Goal: Task Accomplishment & Management: Manage account settings

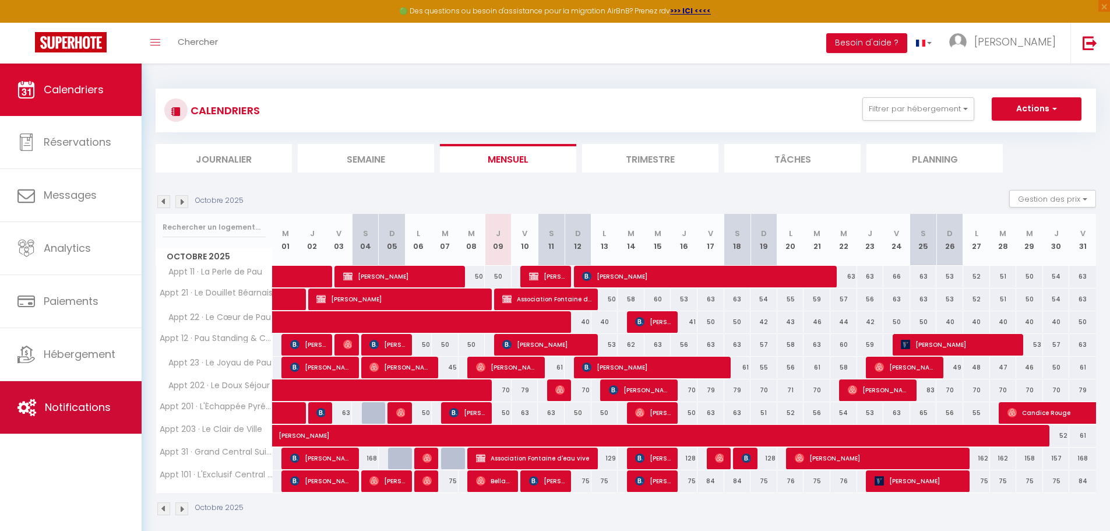
click at [68, 417] on link "Notifications" at bounding box center [71, 407] width 142 height 52
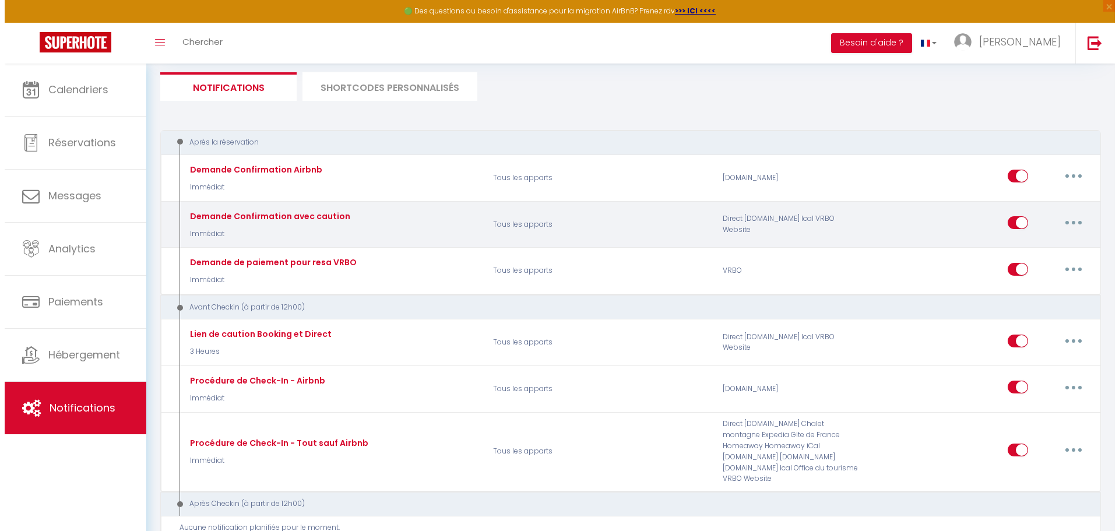
scroll to position [117, 0]
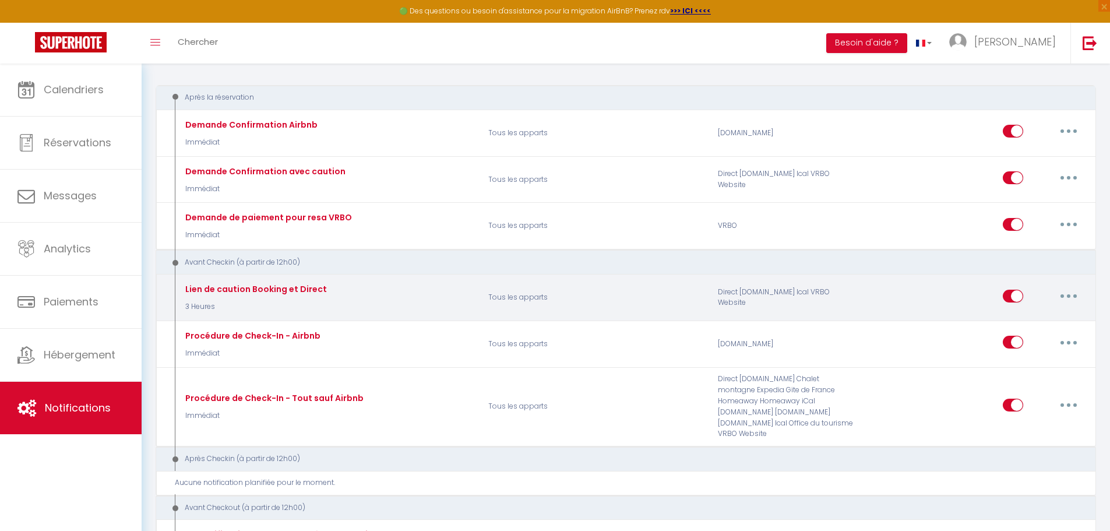
click at [1072, 297] on button "button" at bounding box center [1068, 296] width 33 height 19
click at [1044, 316] on link "Editer" at bounding box center [1038, 322] width 86 height 20
type input "Lien de caution Booking et Direct"
select select "3 Heures"
select select "if_booking_is_paid"
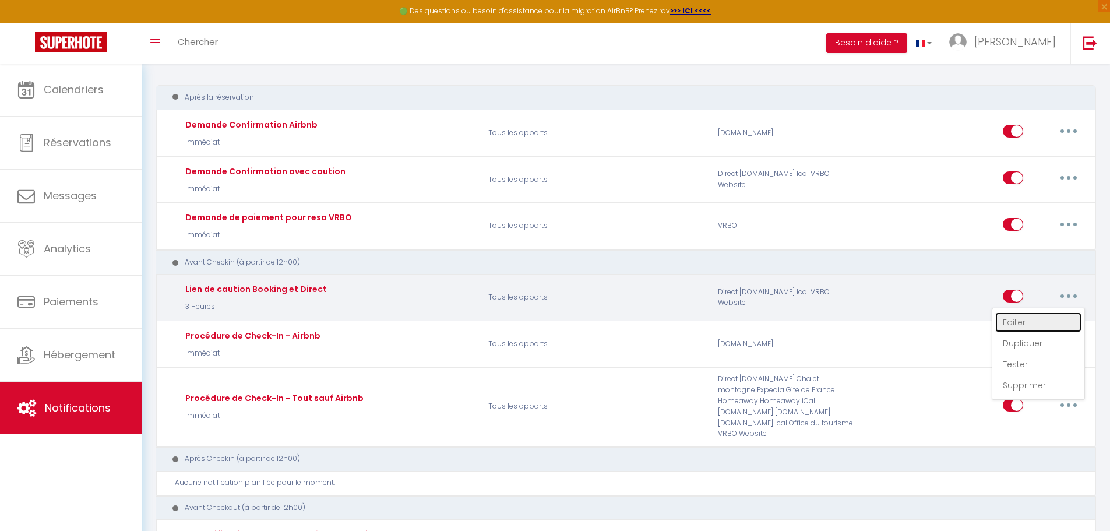
checkbox input "true"
checkbox input "false"
radio input "true"
type input "Merci pour votre réservation, voici le lien de caution"
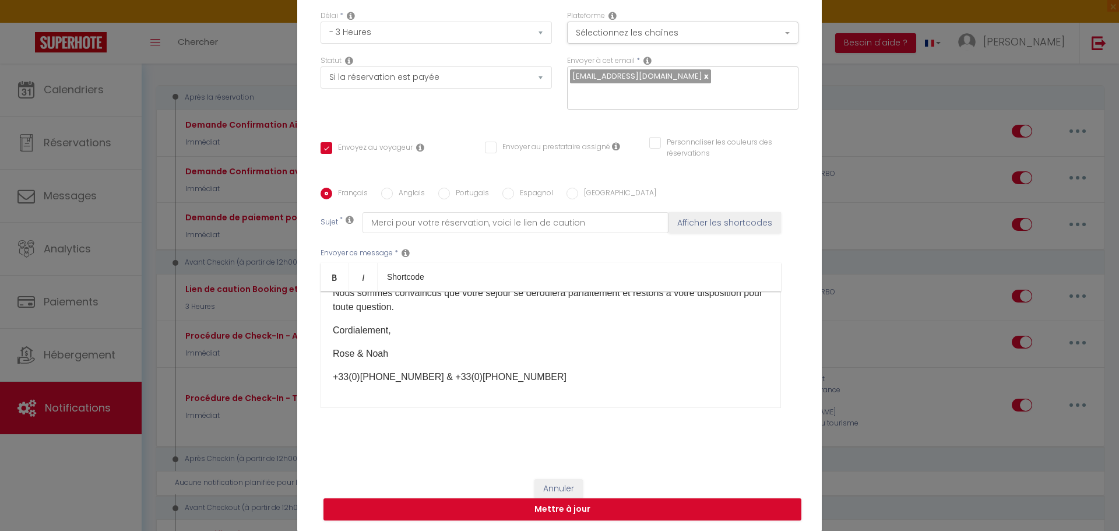
scroll to position [101, 0]
click at [549, 482] on button "Annuler" at bounding box center [558, 488] width 48 height 20
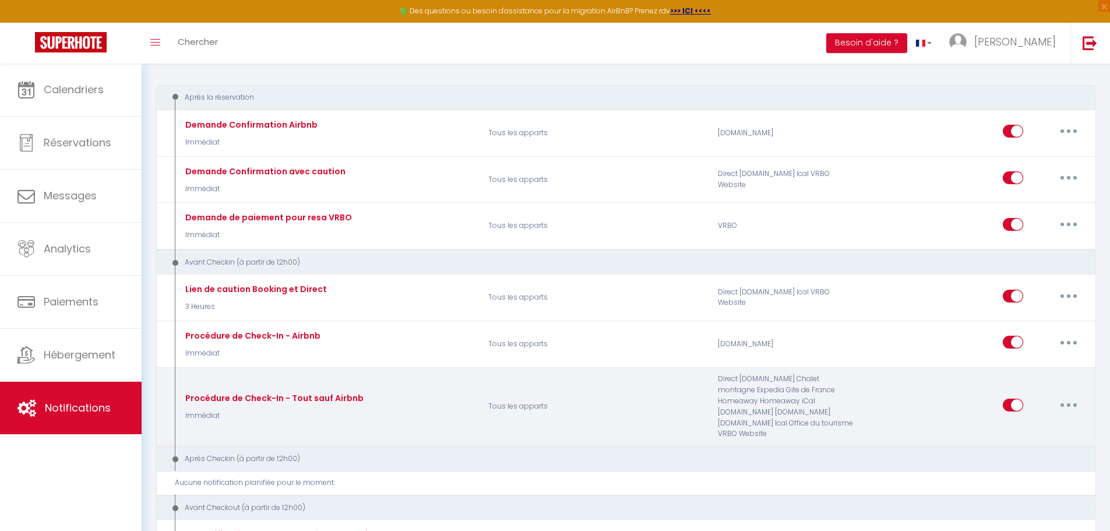
click at [1072, 400] on button "button" at bounding box center [1068, 405] width 33 height 19
click at [1038, 422] on link "Editer" at bounding box center [1038, 431] width 86 height 20
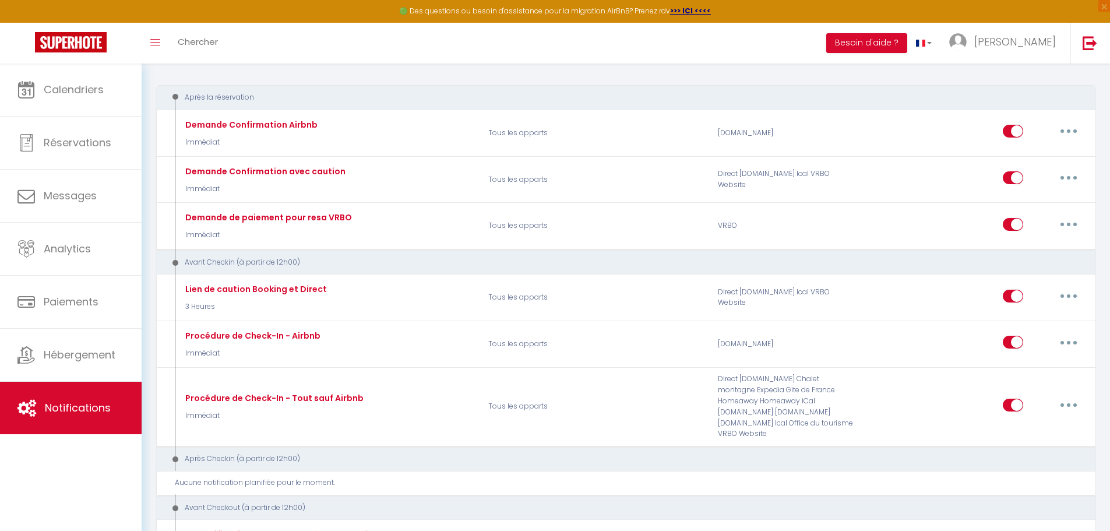
scroll to position [0, 0]
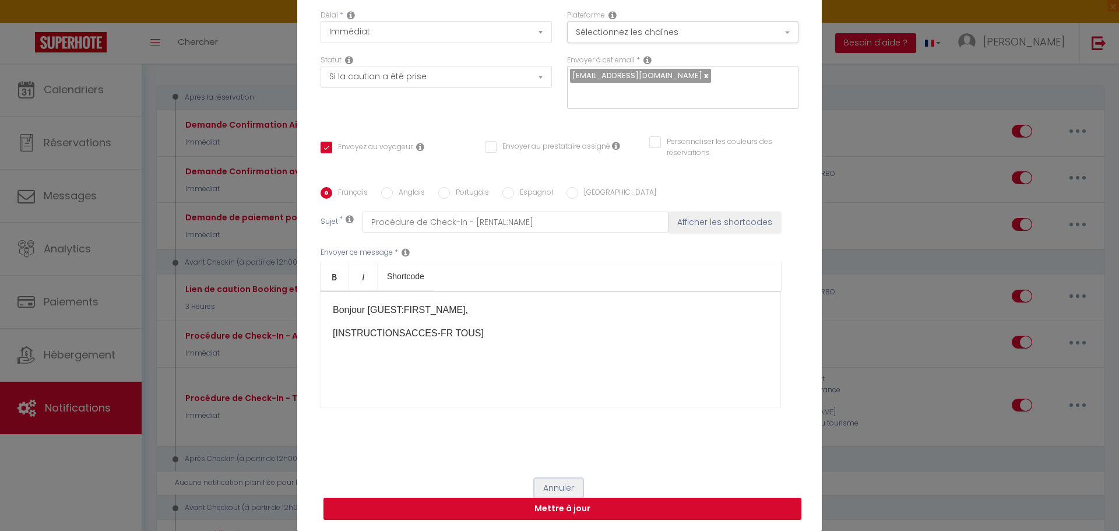
click at [546, 481] on button "Annuler" at bounding box center [558, 488] width 48 height 20
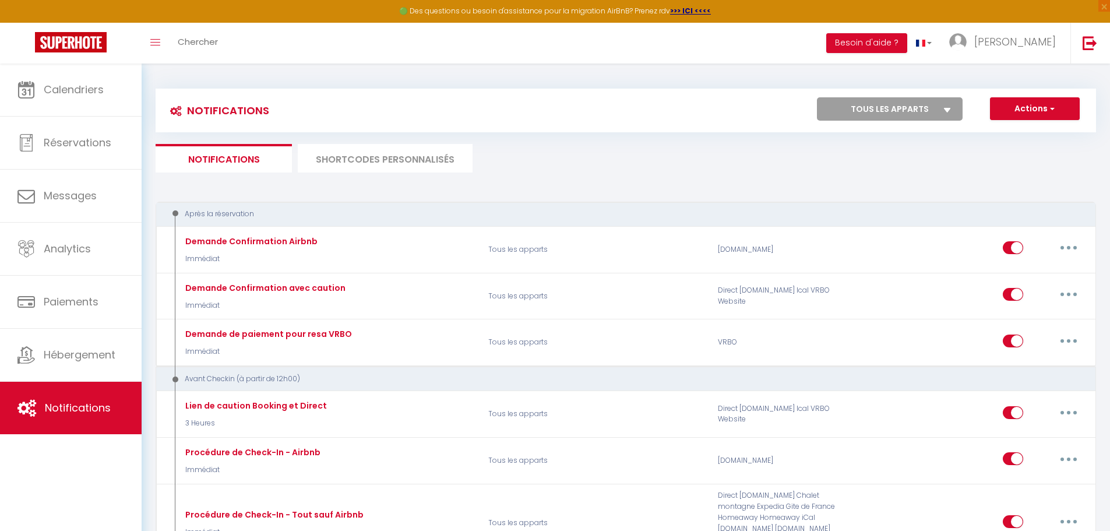
click at [388, 160] on li "SHORTCODES PERSONNALISÉS" at bounding box center [385, 158] width 175 height 29
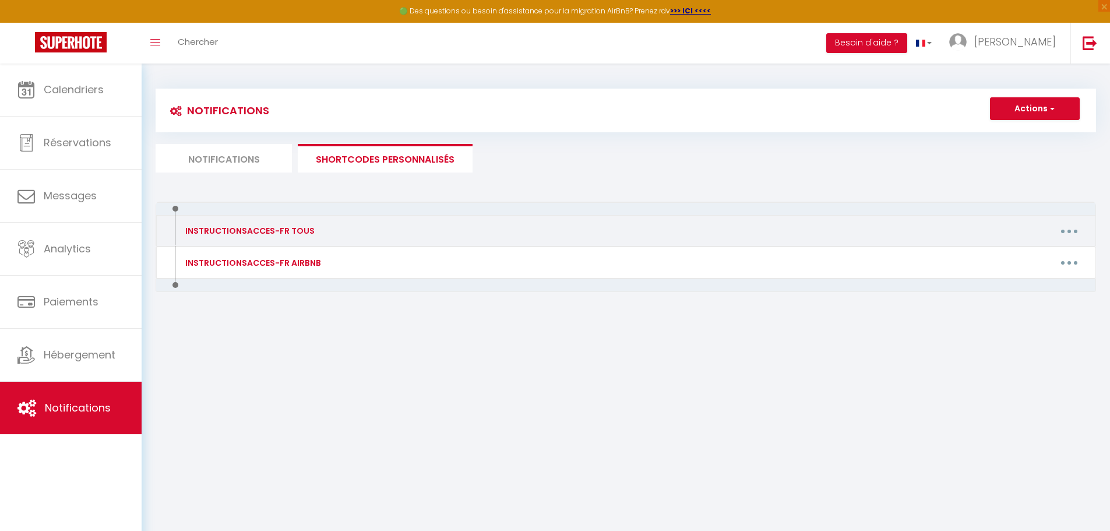
click at [1063, 230] on button "button" at bounding box center [1069, 230] width 33 height 19
click at [1024, 256] on link "Editer" at bounding box center [1039, 258] width 86 height 20
type input "INSTRUCTIONSACCES-FR TOUS"
type textarea ","
type textarea "Lore ipsu dolorsitam consecteturadip elit seddo eiusmodtemp in utlabo etdolor m…"
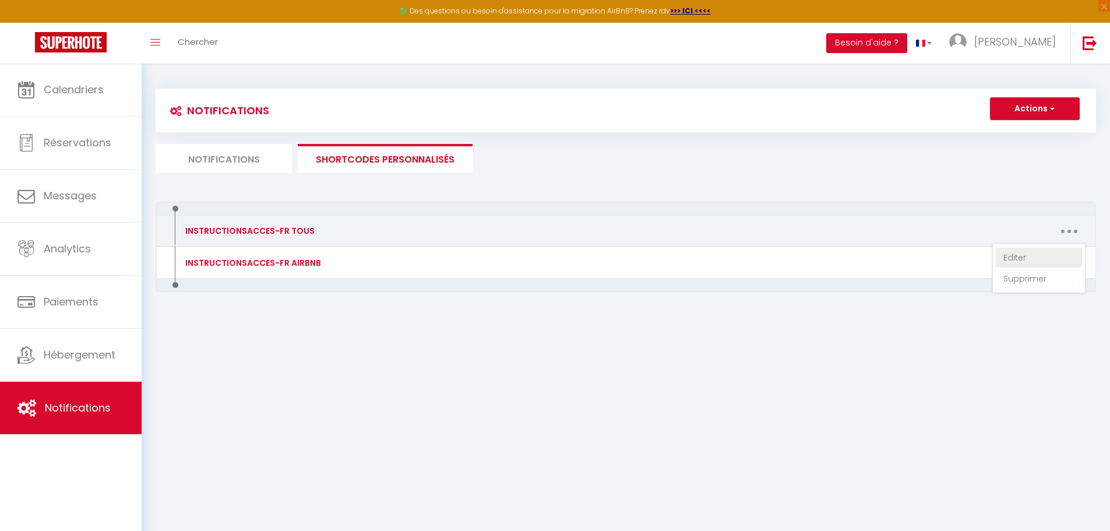
type textarea "Lore ipsu dolorsitam consecteturadip elit seddo eiusmodtemp in utlabo etdolor m…"
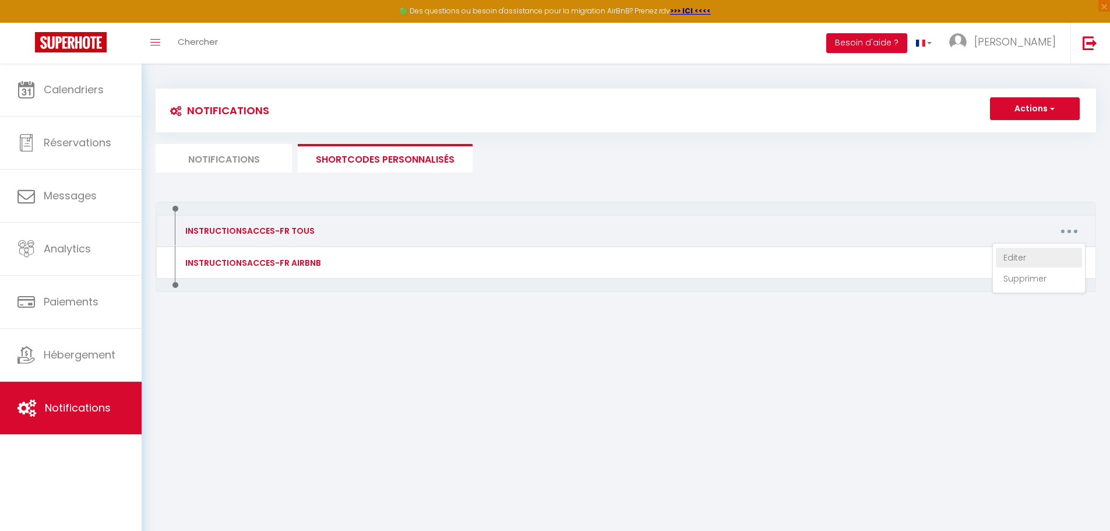
type textarea "Lore ipsu dolorsitam consecteturadip elit seddo eiusmodtemp in utlabo etdolor m…"
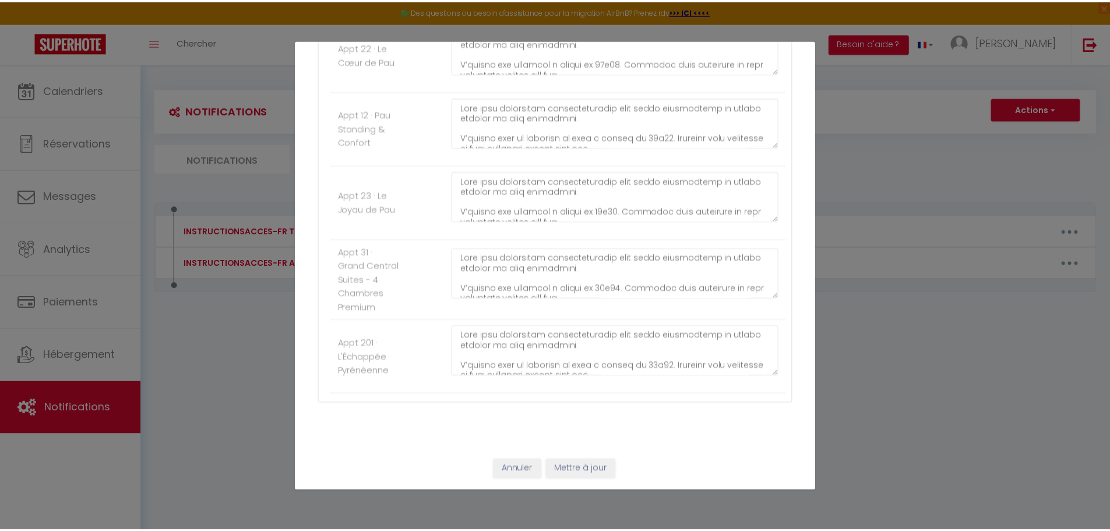
scroll to position [663, 0]
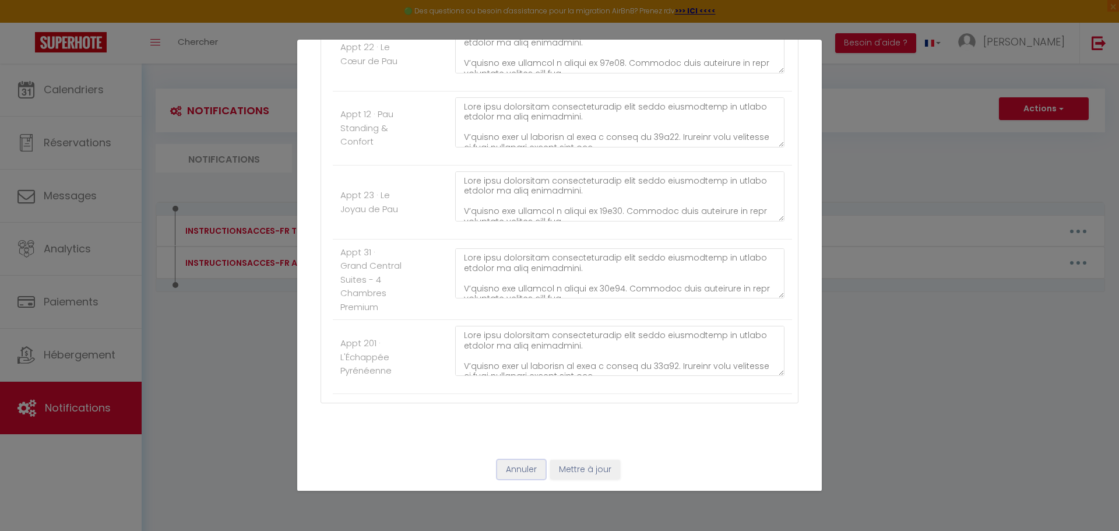
click at [518, 475] on button "Annuler" at bounding box center [521, 470] width 48 height 20
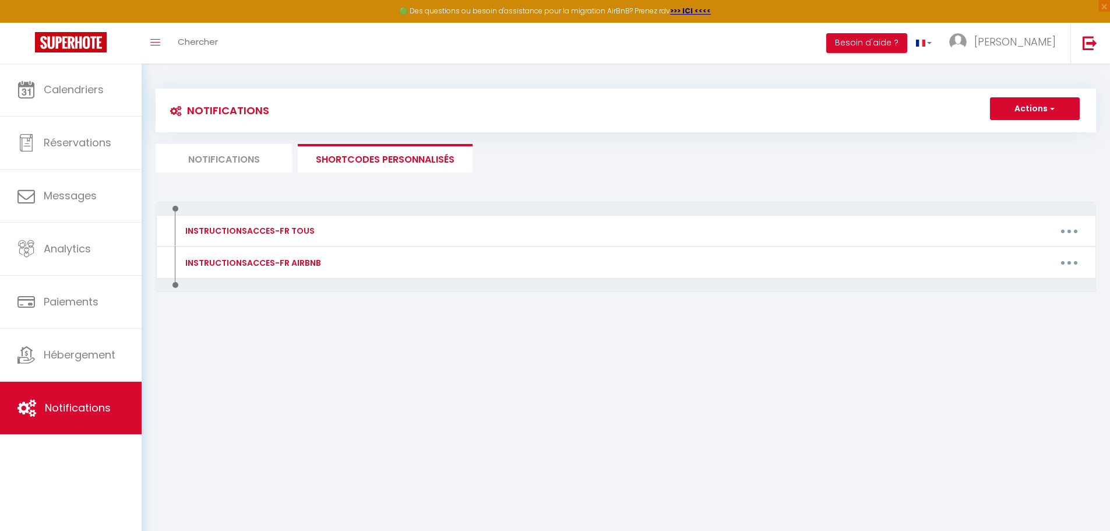
click at [254, 159] on li "Notifications" at bounding box center [224, 158] width 136 height 29
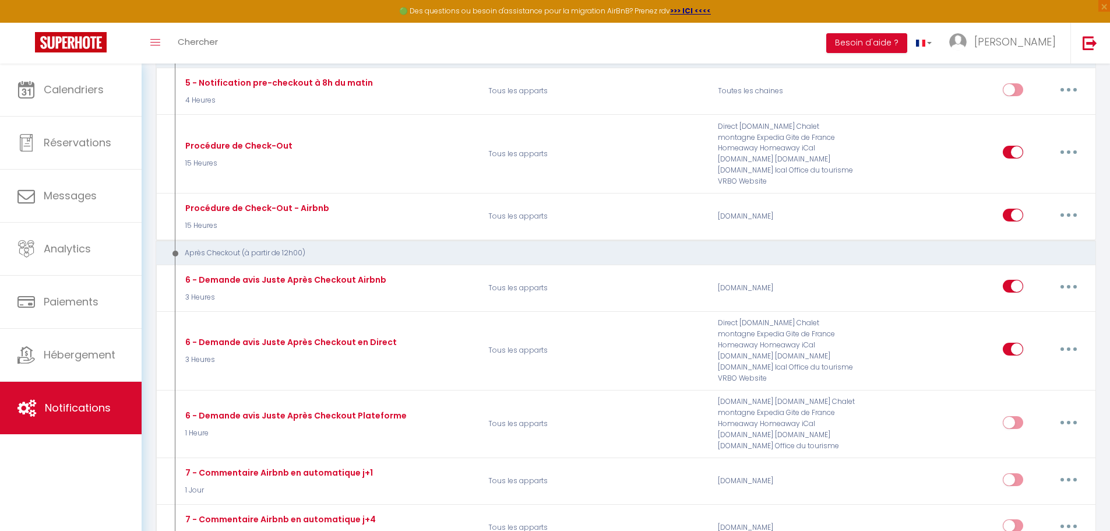
scroll to position [641, 0]
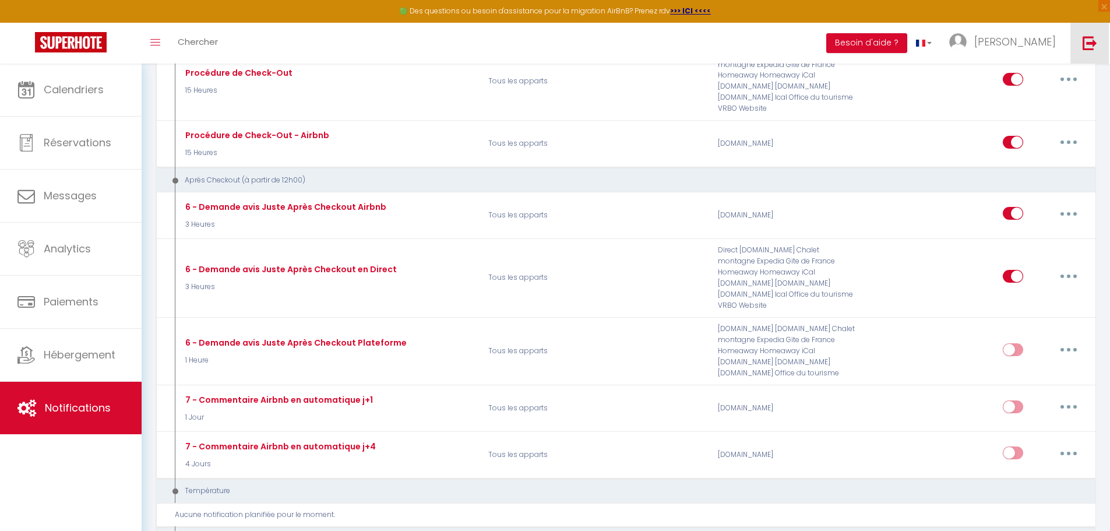
click at [1085, 45] on img at bounding box center [1089, 43] width 15 height 15
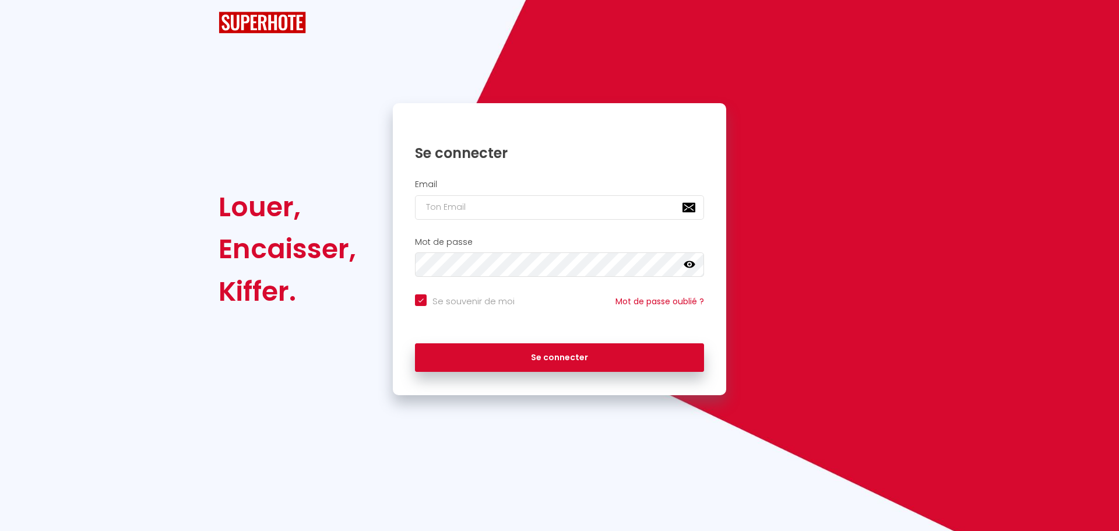
checkbox input "true"
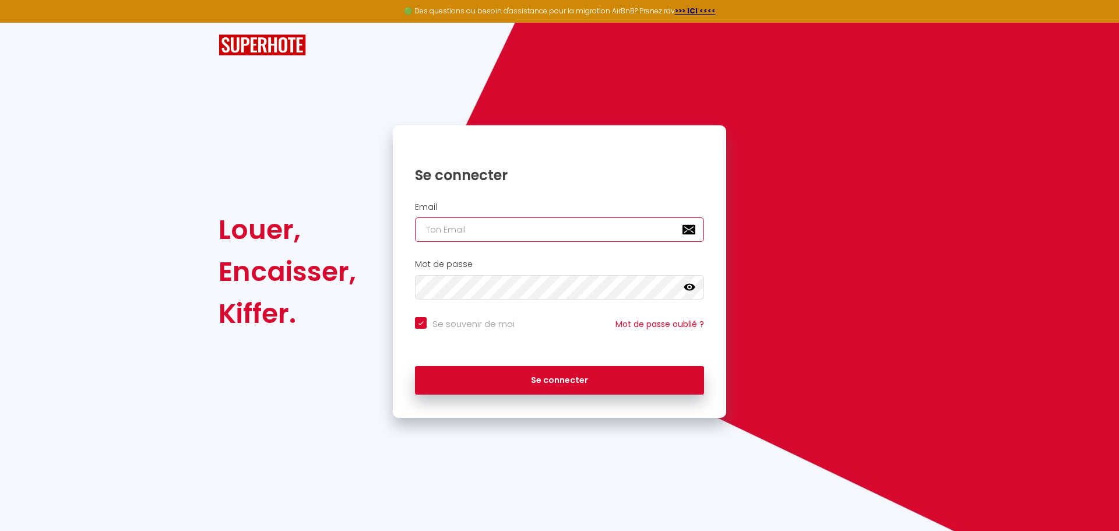
type input "charpentier.shane@gmail.com"
checkbox input "true"
drag, startPoint x: 563, startPoint y: 229, endPoint x: 273, endPoint y: 227, distance: 290.1
click at [273, 227] on div "Louer, Encaisser, [PERSON_NAME]. Se connecter Email [PERSON_NAME][EMAIL_ADDRESS…" at bounding box center [559, 271] width 697 height 292
paste input "onciergerie.les.clefs.de.laeti"
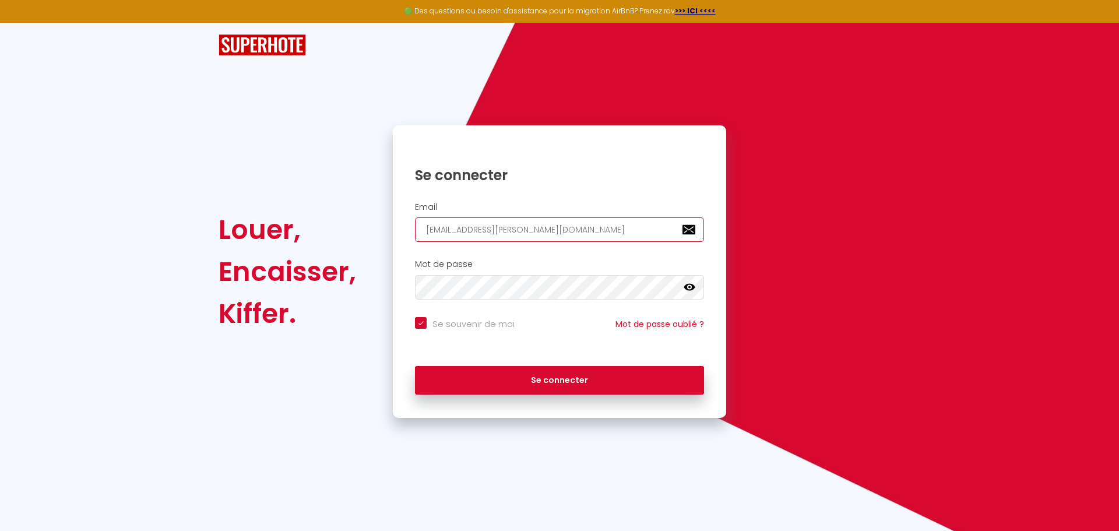
type input "conciergerie.les.clefs.de.laeti@gmail.com"
checkbox input "true"
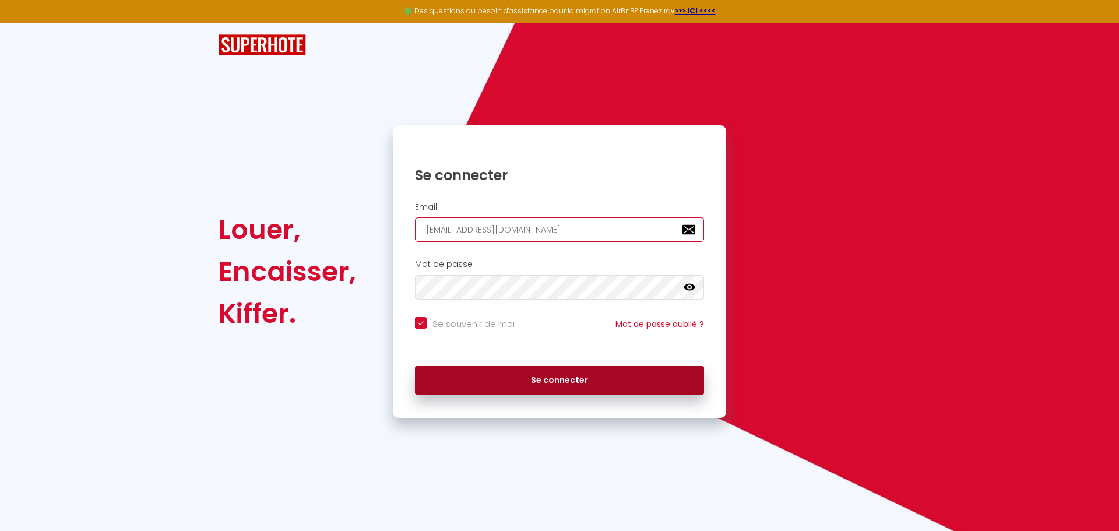
type input "conciergerie.les.clefs.de.laeti@gmail.com"
click at [464, 373] on button "Se connecter" at bounding box center [559, 380] width 289 height 29
checkbox input "true"
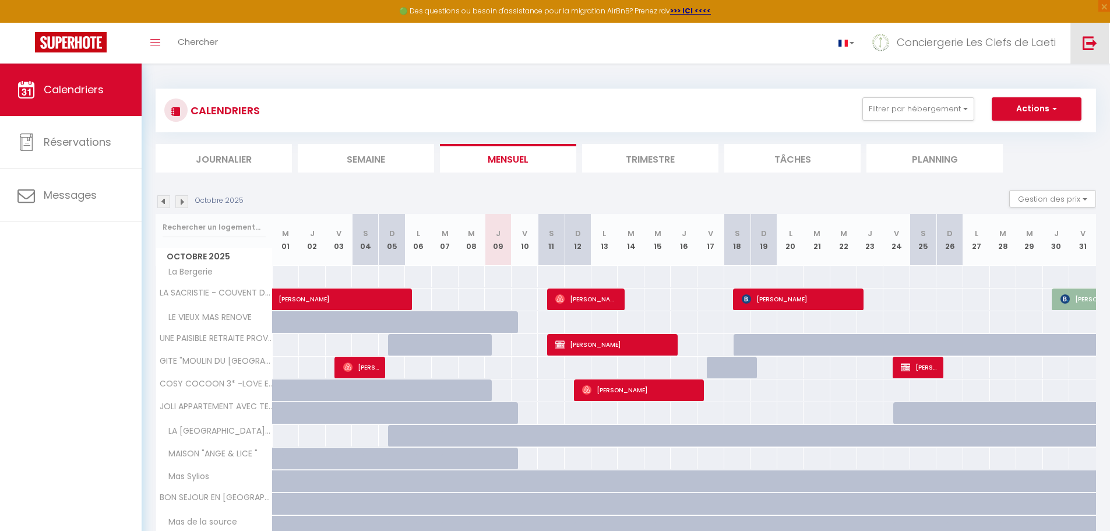
click at [1079, 40] on link at bounding box center [1089, 43] width 38 height 41
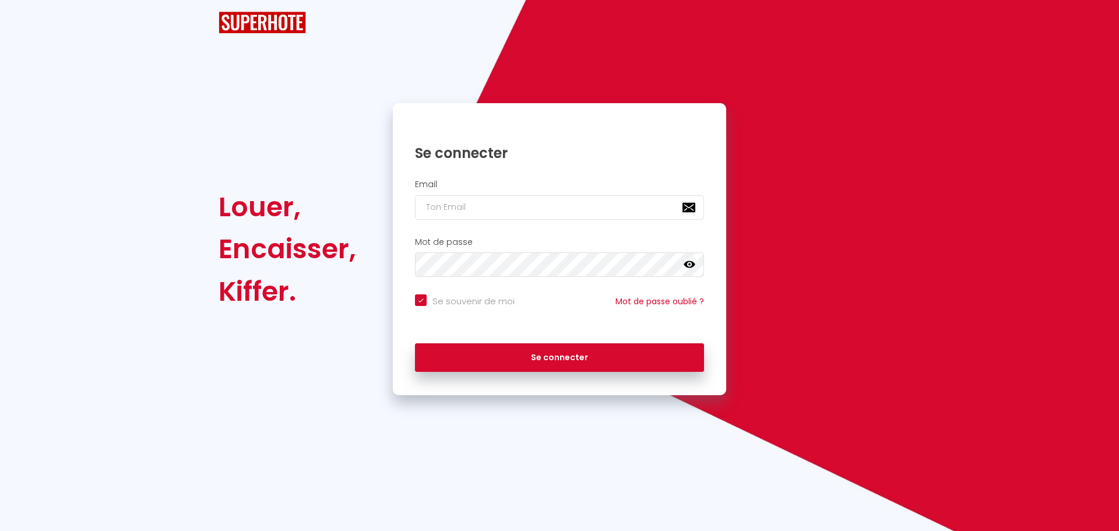
checkbox input "true"
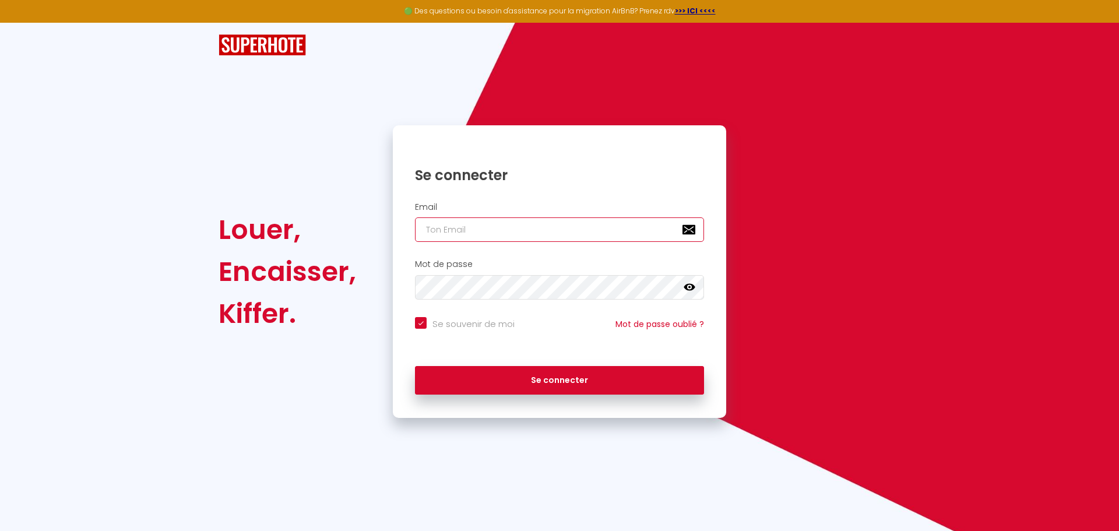
type input "charpentier.shane@gmail.com"
checkbox input "true"
drag, startPoint x: 547, startPoint y: 230, endPoint x: 364, endPoint y: 227, distance: 182.9
click at [369, 227] on div "Louer, Encaisser, Kiffer. Se connecter Email charpentier.shane@gmail.com Mot de…" at bounding box center [559, 271] width 697 height 292
paste input "ontact@conciergerie-lesclefsdelaeti.fr"
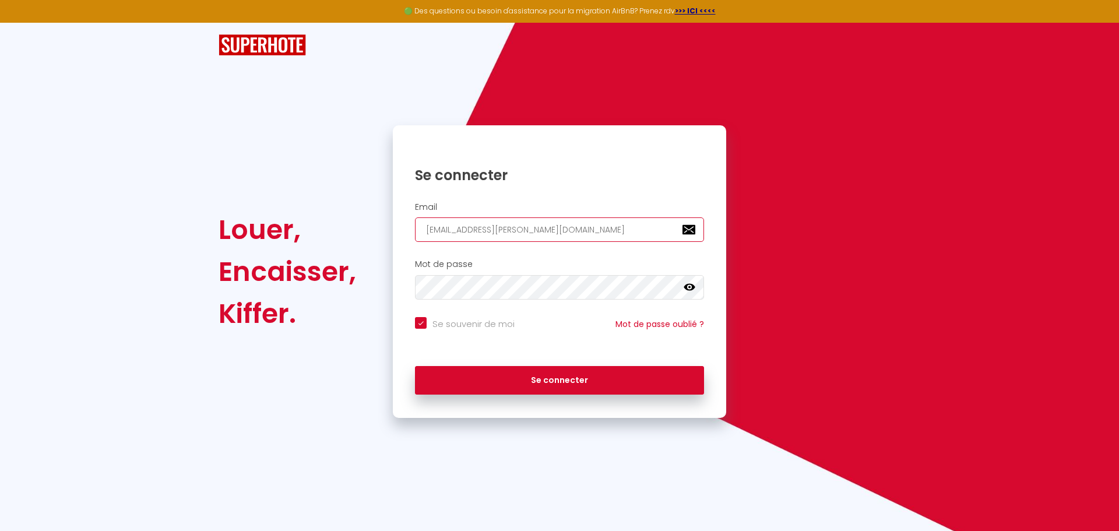
type input "contact@conciergerie-lesclefsdelaeti.fr"
checkbox input "true"
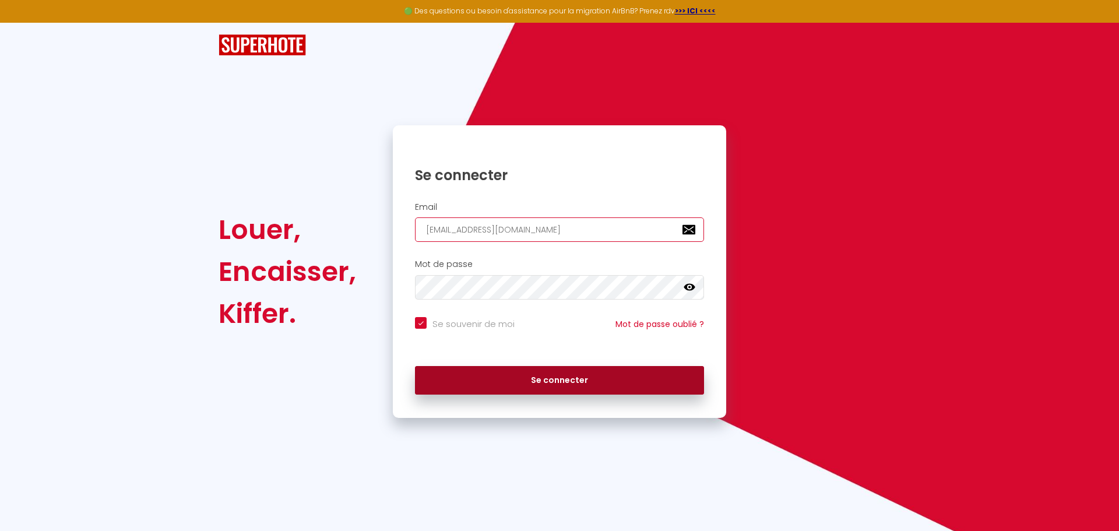
type input "contact@conciergerie-lesclefsdelaeti.fr"
click at [498, 371] on button "Se connecter" at bounding box center [559, 380] width 289 height 29
checkbox input "true"
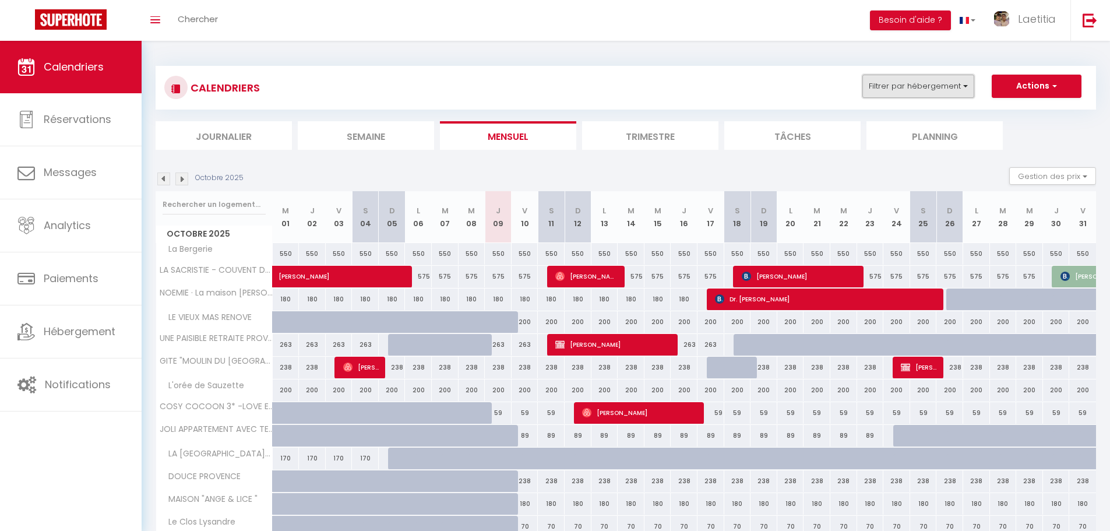
click at [865, 82] on button "Filtrer par hébergement" at bounding box center [918, 86] width 112 height 23
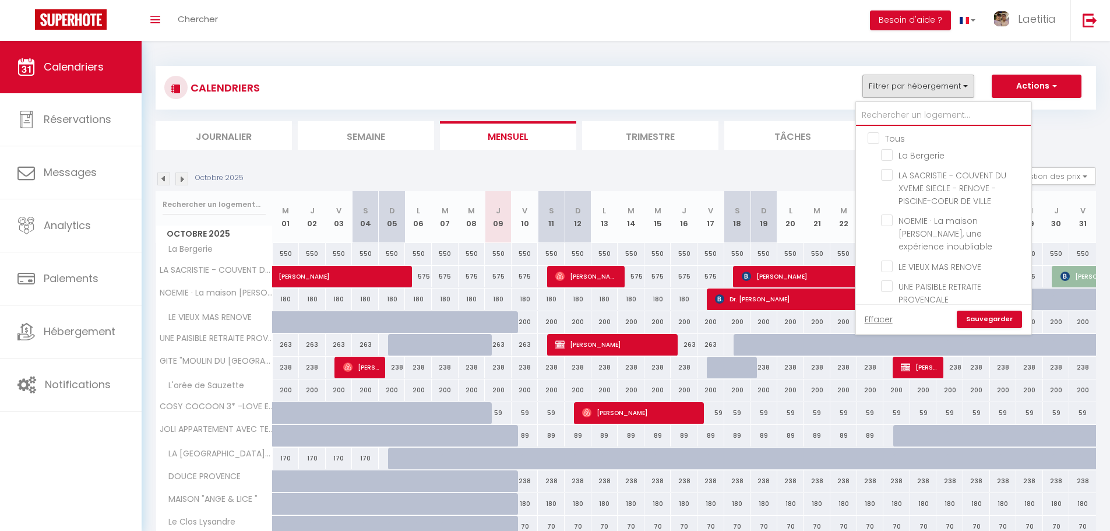
click at [890, 113] on input "text" at bounding box center [943, 115] width 175 height 21
type input "o"
checkbox input "false"
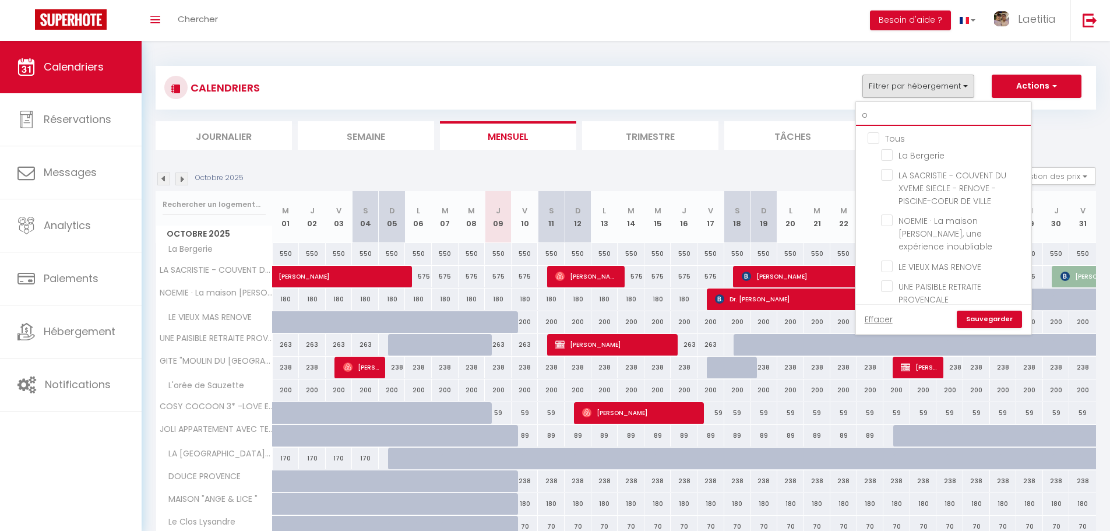
checkbox input "false"
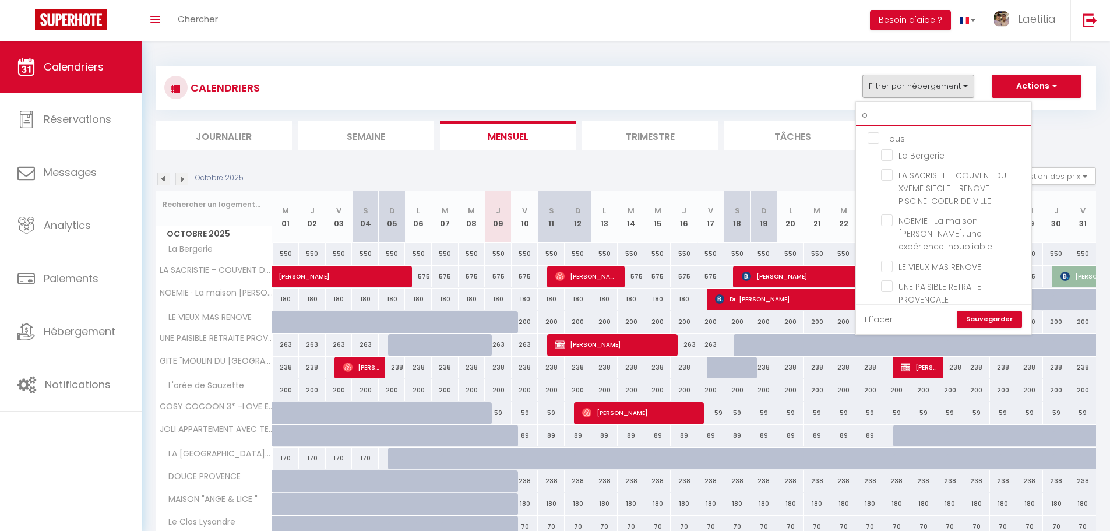
checkbox input "false"
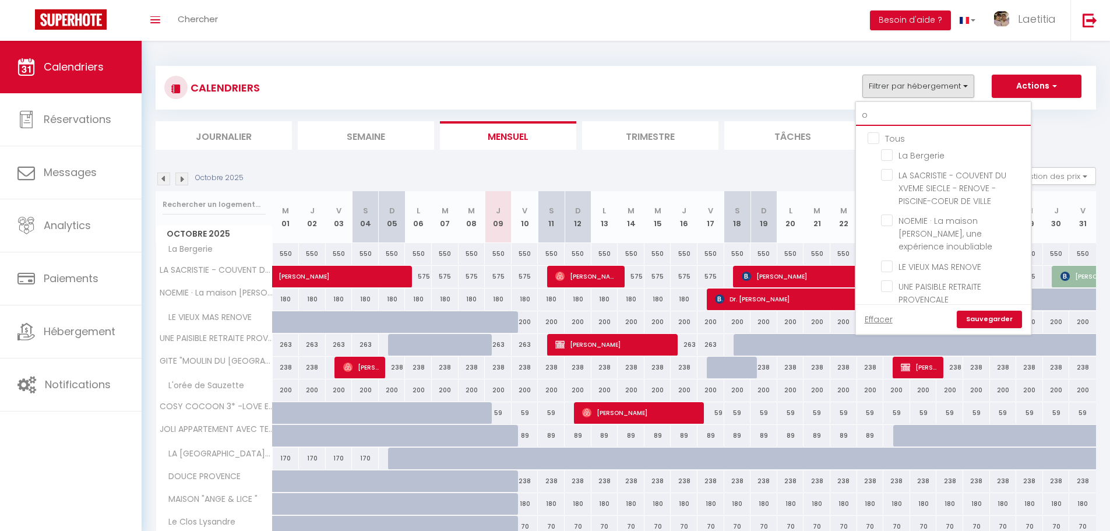
checkbox input "false"
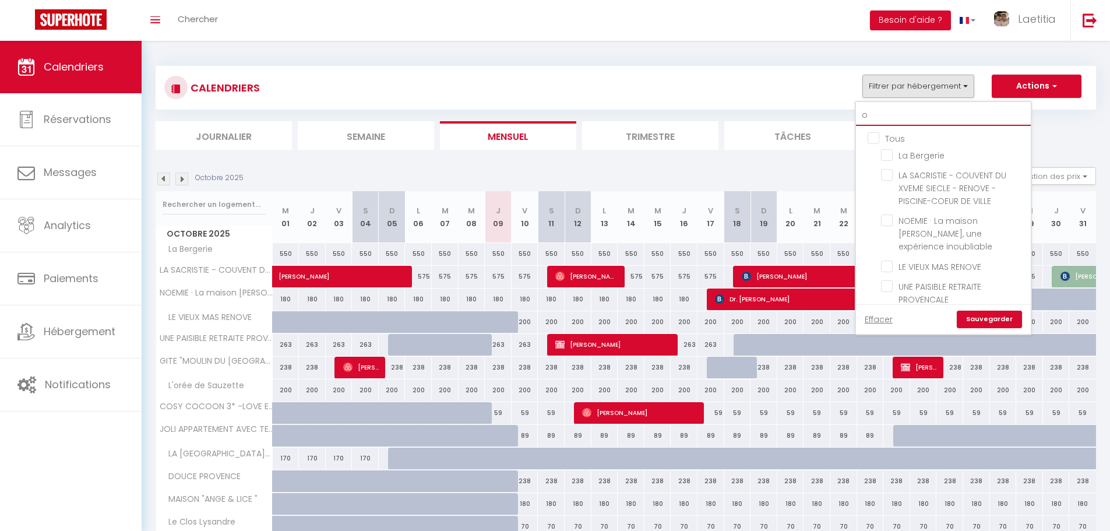
checkbox input "false"
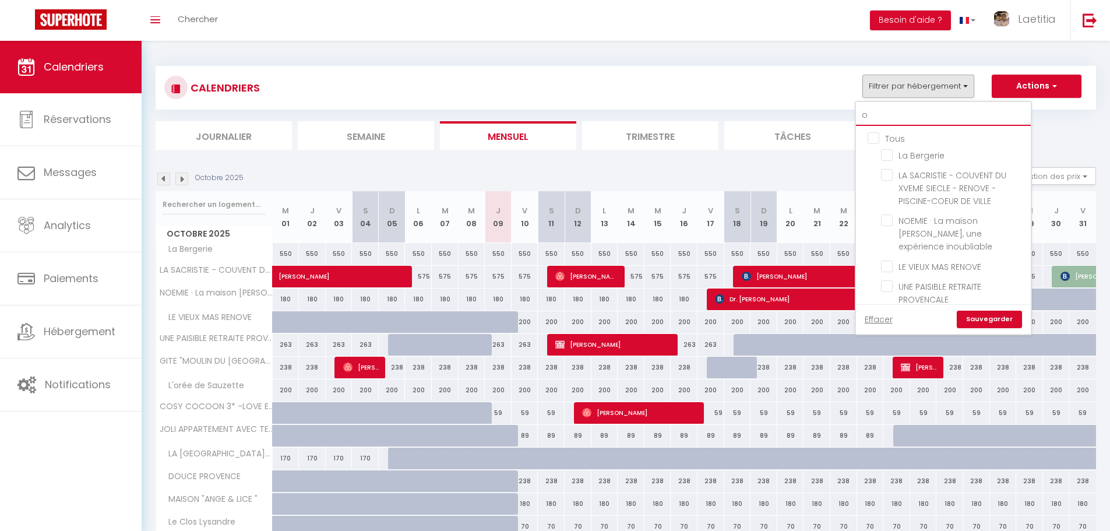
checkbox input "false"
type input "or"
checkbox input "false"
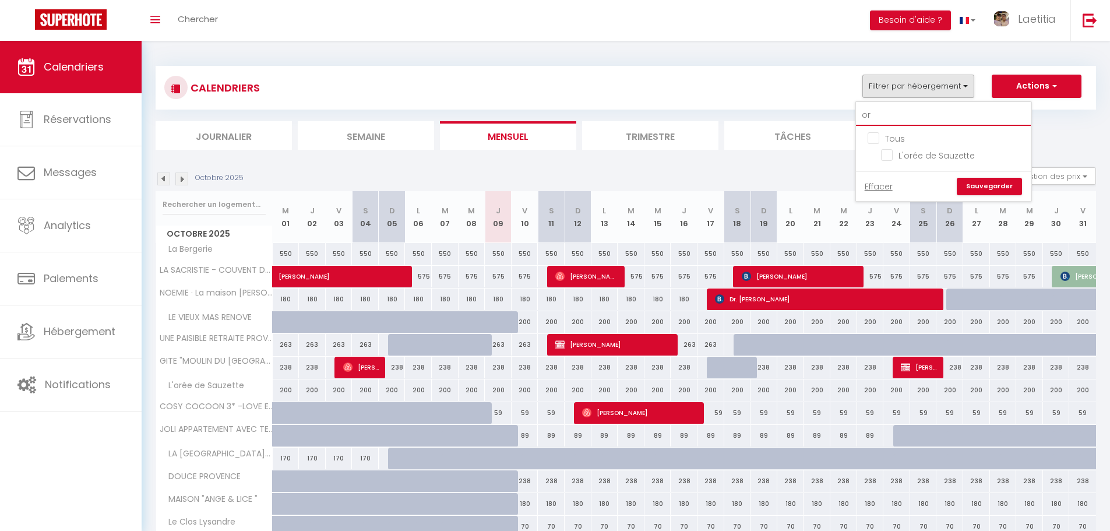
type input "oré"
checkbox input "false"
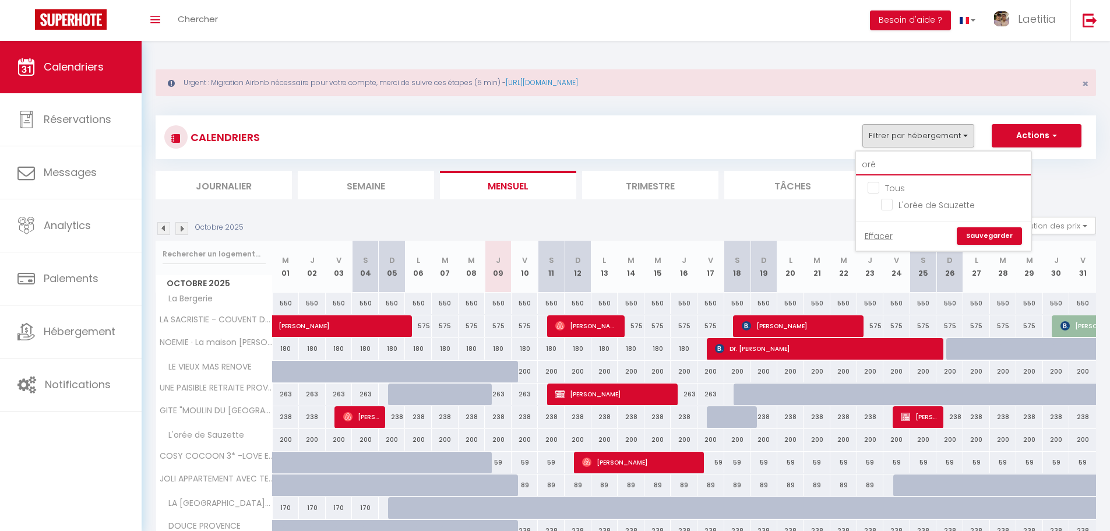
type input "orée"
checkbox input "false"
type input "orée"
click at [889, 205] on input "L'orée de Sauzette" at bounding box center [954, 204] width 146 height 12
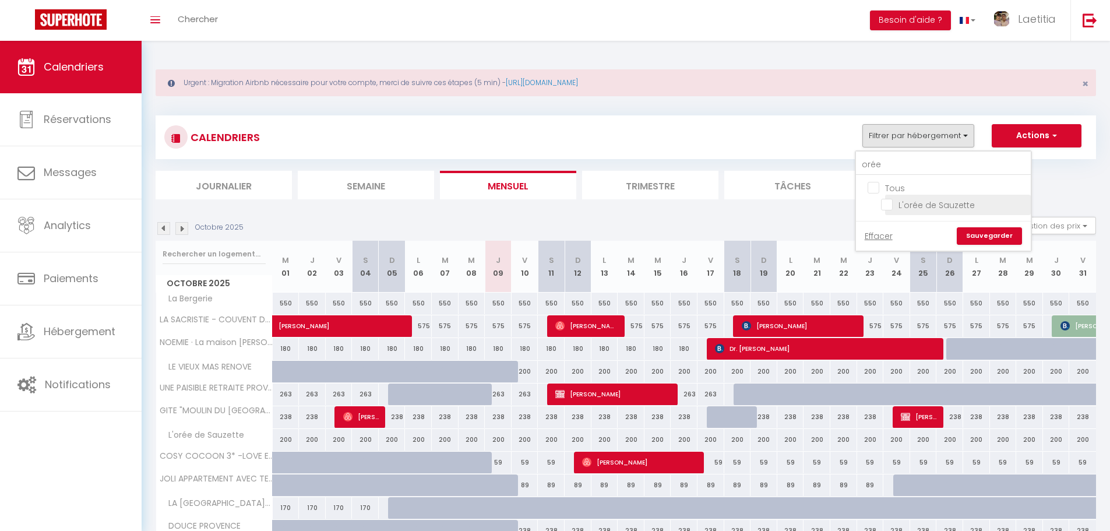
checkbox input "true"
click at [976, 231] on link "Sauvegarder" at bounding box center [989, 235] width 65 height 17
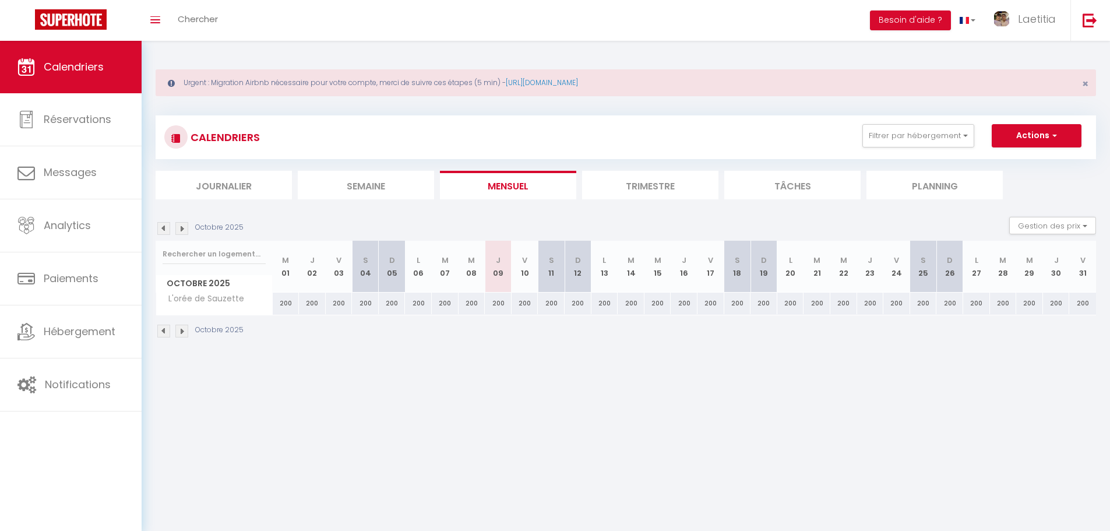
click at [167, 224] on img at bounding box center [163, 228] width 13 height 13
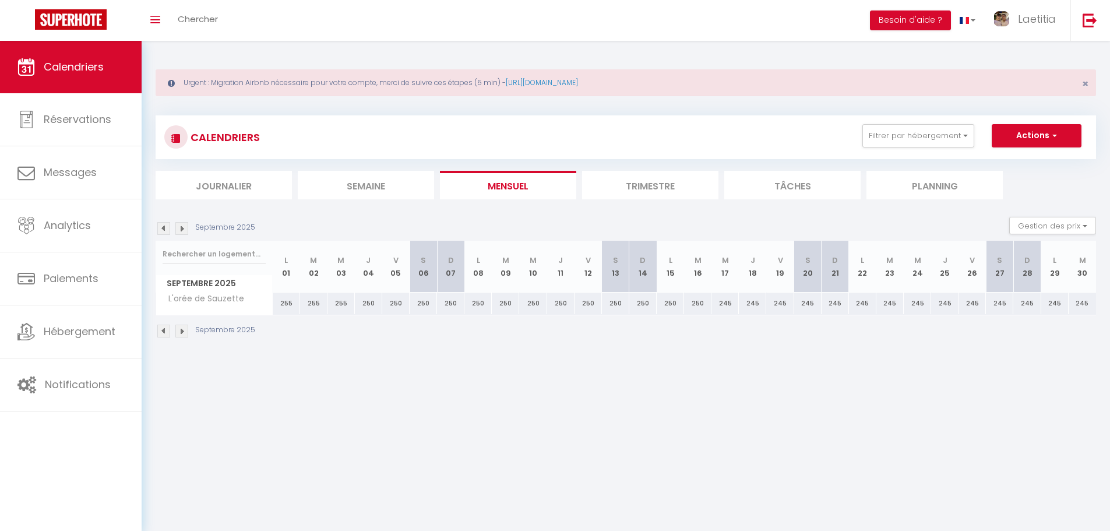
click at [167, 224] on img at bounding box center [163, 228] width 13 height 13
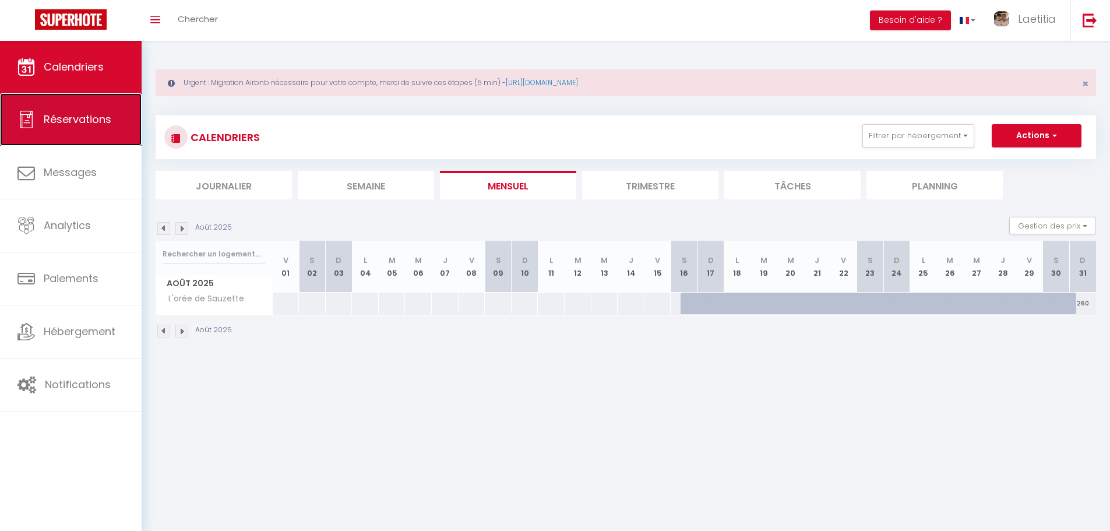
click at [96, 124] on span "Réservations" at bounding box center [78, 119] width 68 height 15
select select "not_cancelled"
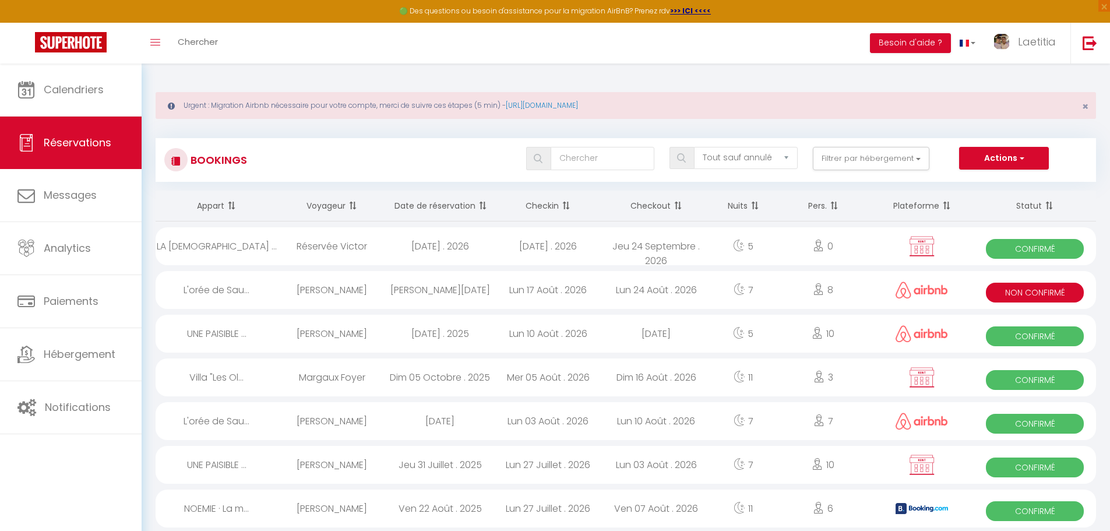
click at [574, 244] on div "Sam 19 Septembre . 2026" at bounding box center [548, 246] width 108 height 38
select select "OK"
select select "KO"
select select "0"
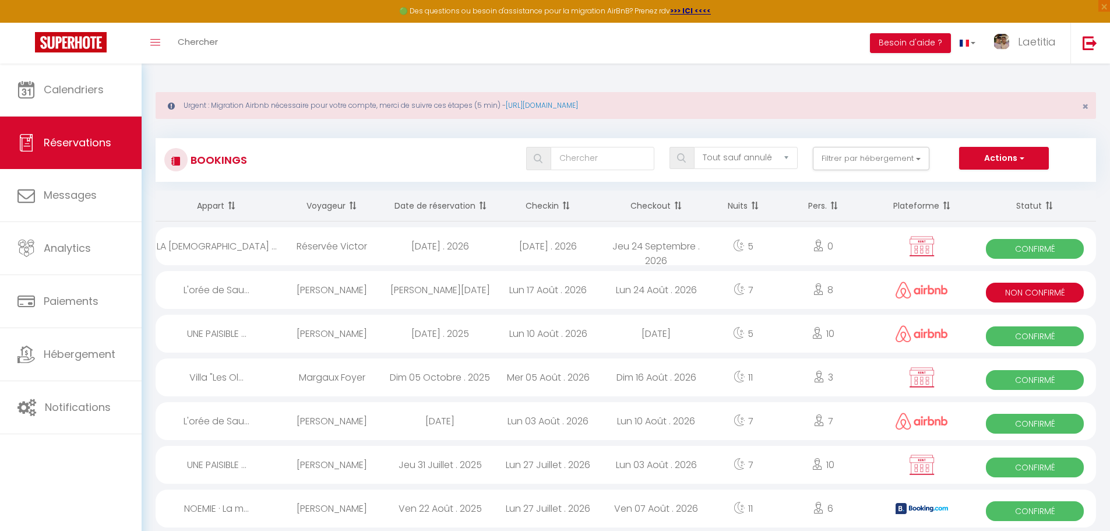
select select "1"
select select
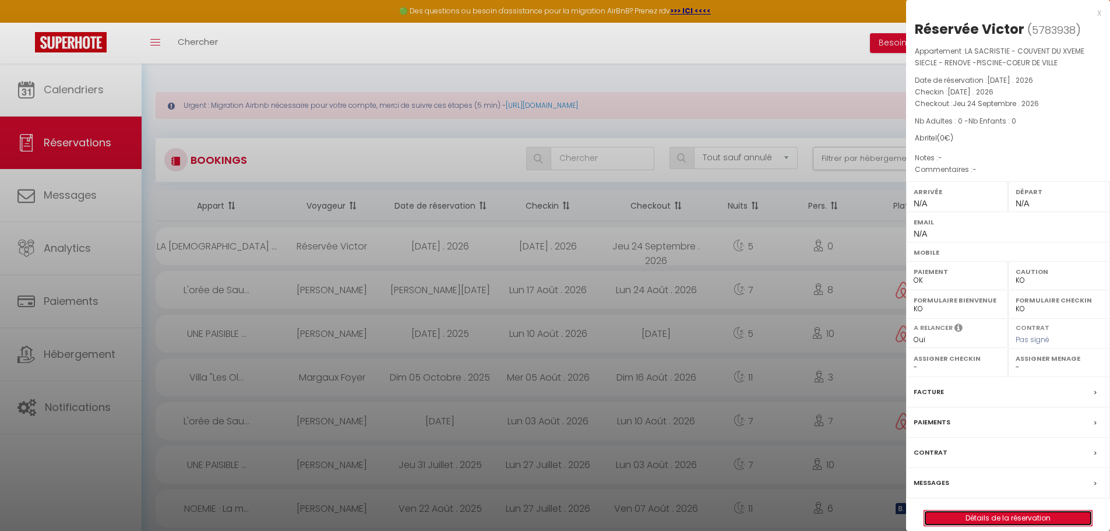
click at [968, 512] on link "Détails de la réservation" at bounding box center [1008, 517] width 168 height 15
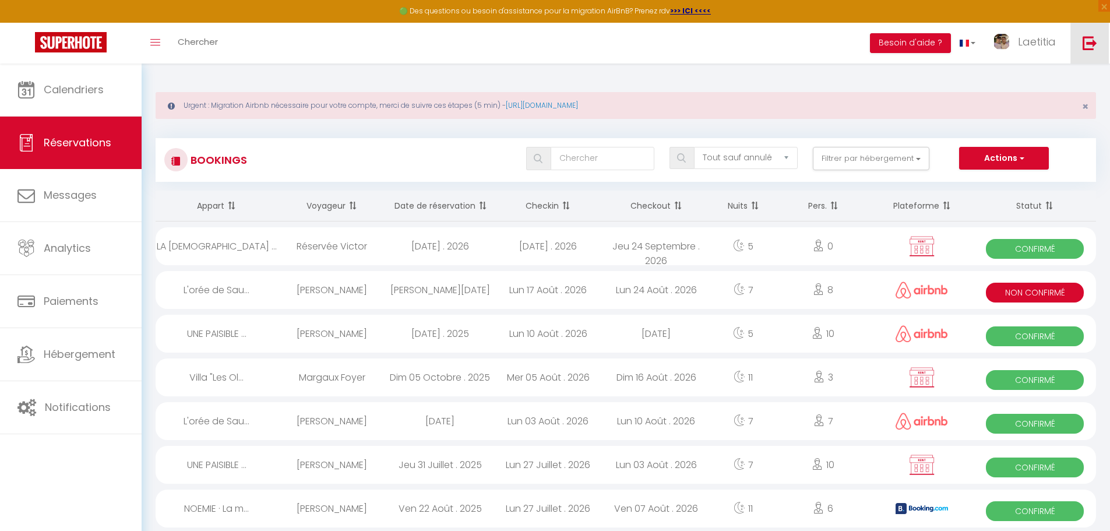
click at [1080, 48] on link at bounding box center [1089, 43] width 38 height 41
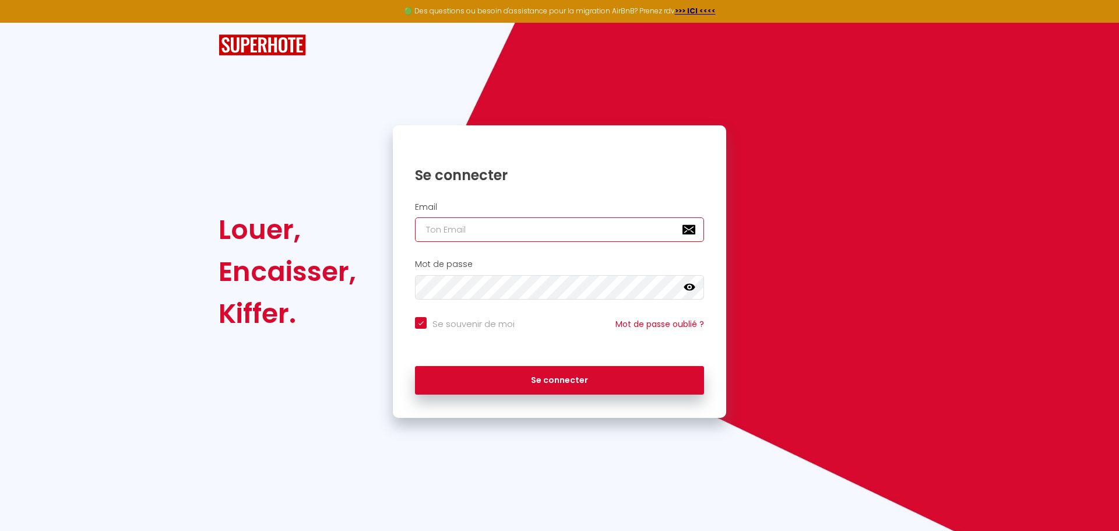
type input "charpentier.shane@gmail.com"
checkbox input "true"
drag, startPoint x: 580, startPoint y: 228, endPoint x: 345, endPoint y: 225, distance: 234.8
click at [357, 226] on div "Louer, Encaisser, Kiffer. Se connecter Email charpentier.shane@gmail.com Mot de…" at bounding box center [559, 271] width 697 height 292
paste input "booking.dreamnest"
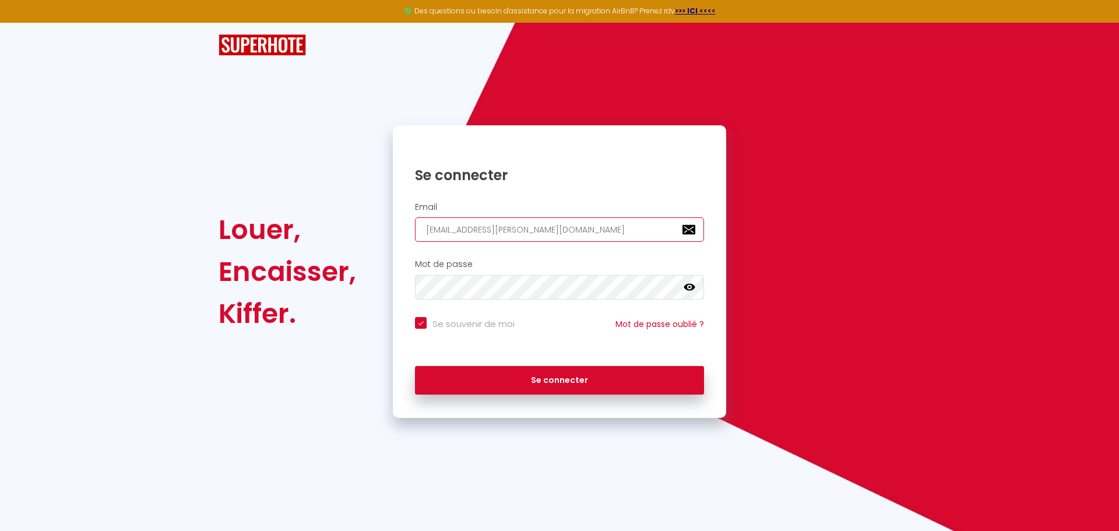
type input "booking.dreamnest@gmail.com"
checkbox input "true"
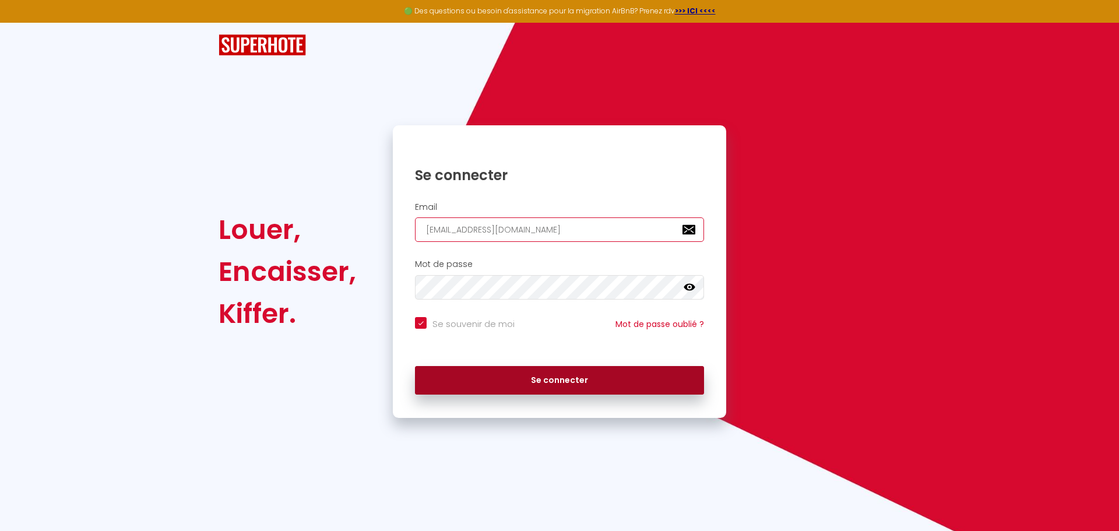
type input "booking.dreamnest@gmail.com"
click at [489, 386] on button "Se connecter" at bounding box center [559, 380] width 289 height 29
checkbox input "true"
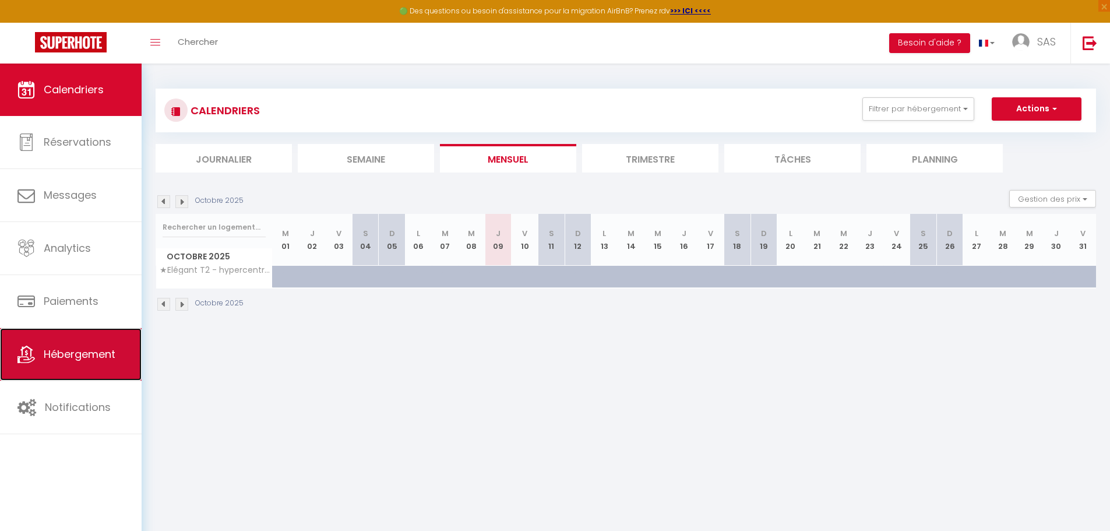
click at [61, 347] on span "Hébergement" at bounding box center [80, 354] width 72 height 15
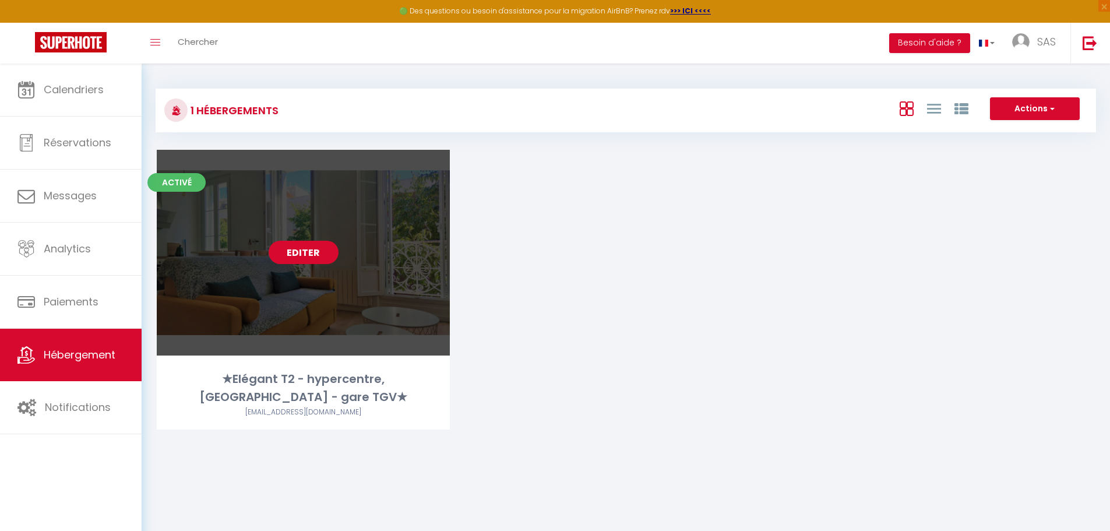
click at [302, 245] on link "Editer" at bounding box center [304, 252] width 70 height 23
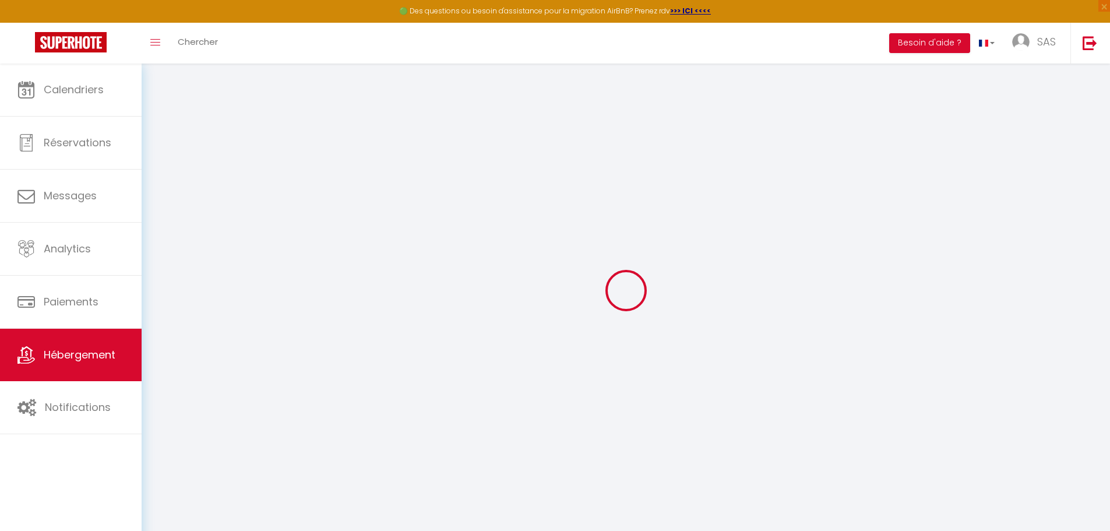
type input "★Elégant T2 - hypercentre, La Joliette - gare TGV★"
type input "Anissa & Chérif"
type input "DJILLALI"
type input "8 rue Clotilde"
type input "69160"
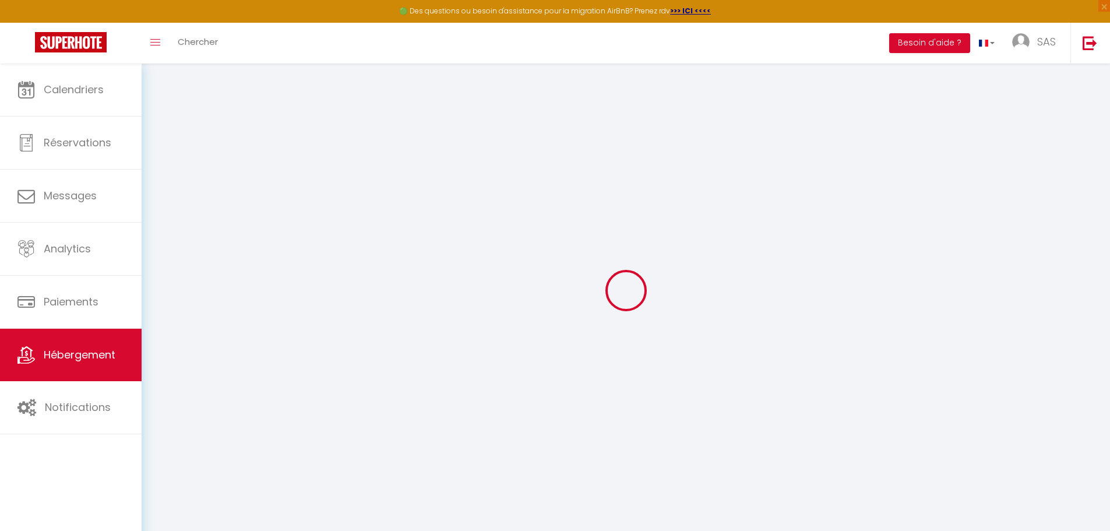
type input "Tassin la demi lune"
type input "99"
type input "10"
type input "50"
type input "300"
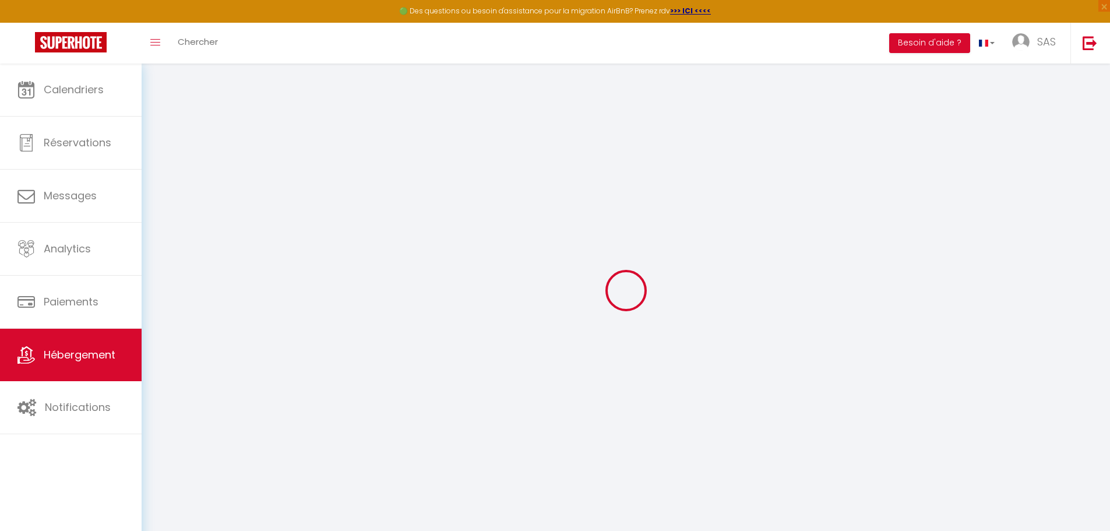
type input "20"
select select
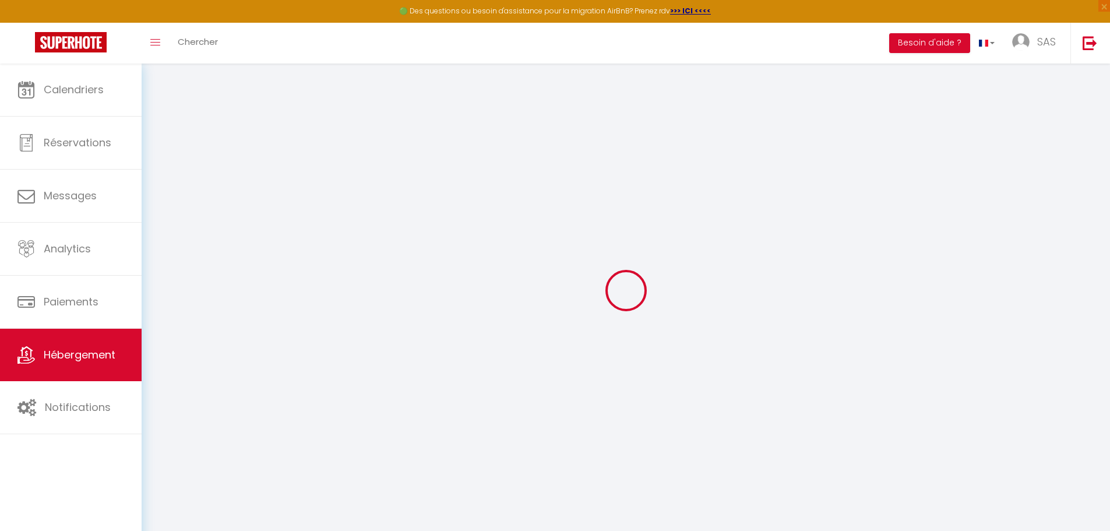
select select
type input "4 rue Lanthier"
type input "13003"
type input "Marseille"
type input "booking.dreamnest@gmail.com"
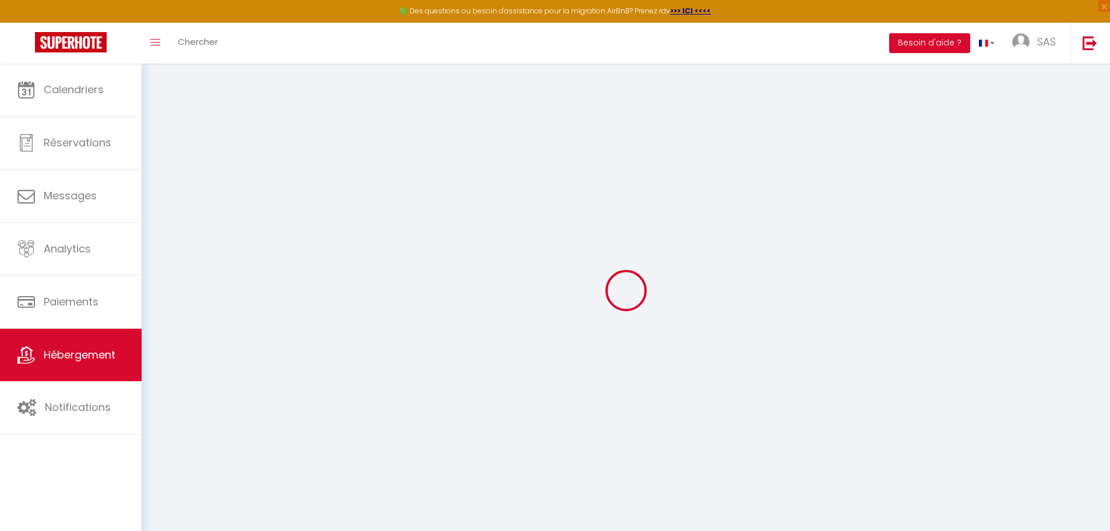
select select
checkbox input "true"
checkbox input "false"
checkbox input "true"
checkbox input "false"
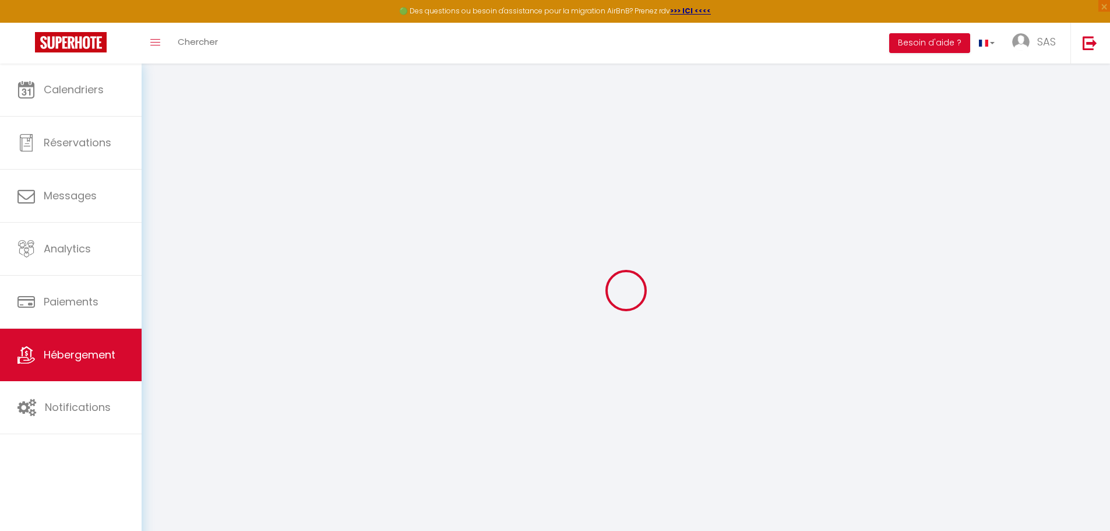
type input "0"
select select
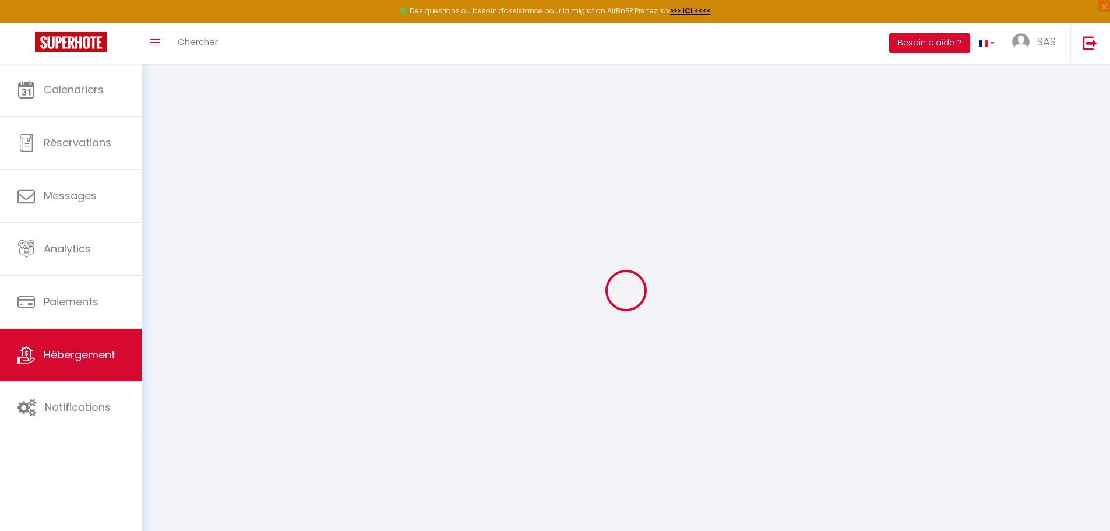
select select
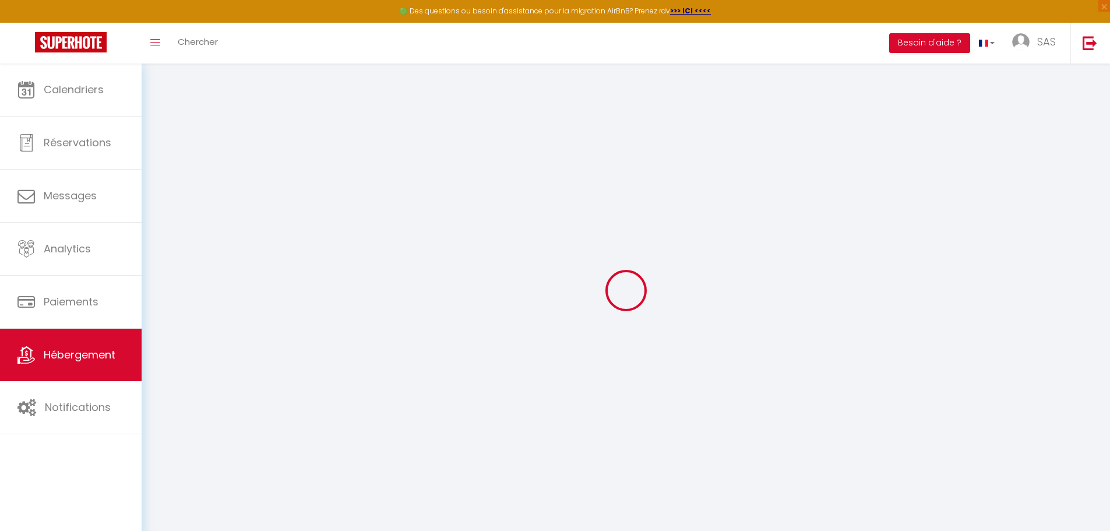
checkbox input "true"
checkbox input "false"
checkbox input "true"
checkbox input "false"
select select
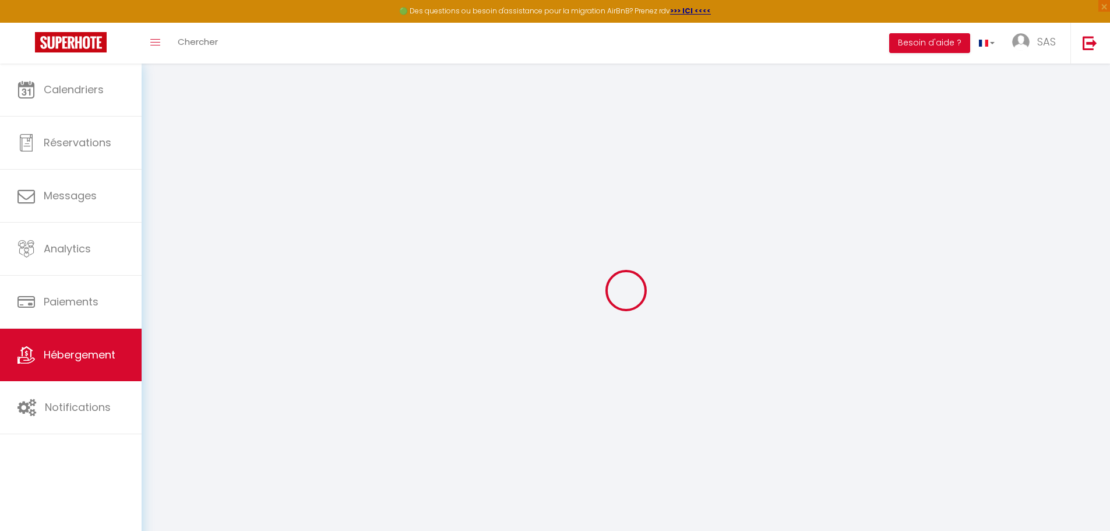
select select
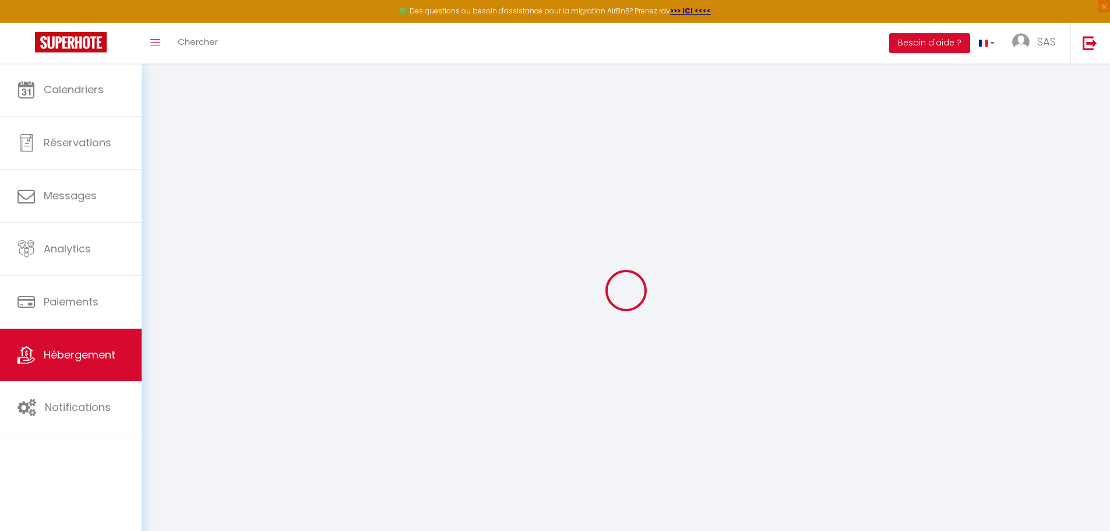
checkbox input "true"
checkbox input "false"
checkbox input "true"
checkbox input "false"
select select
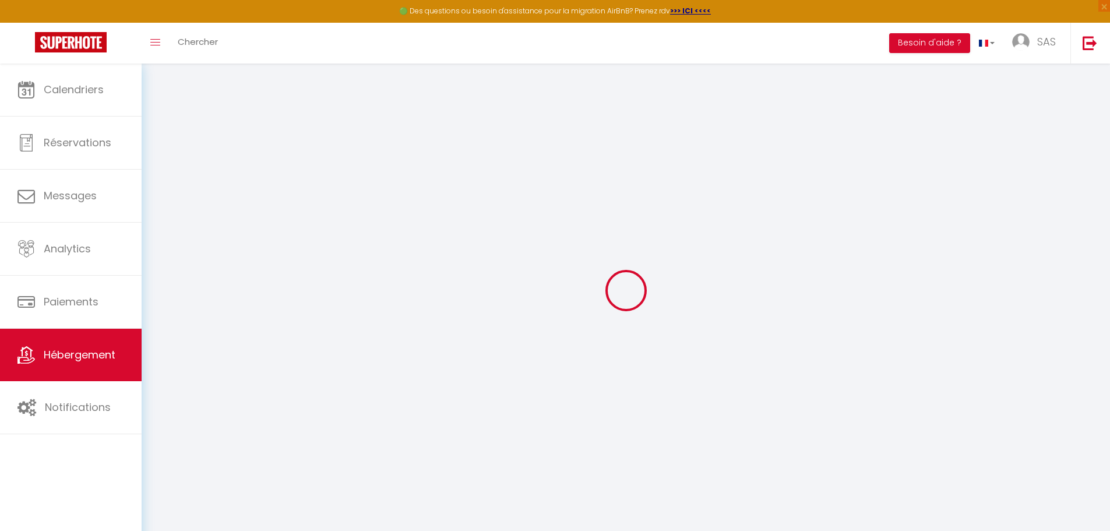
select select
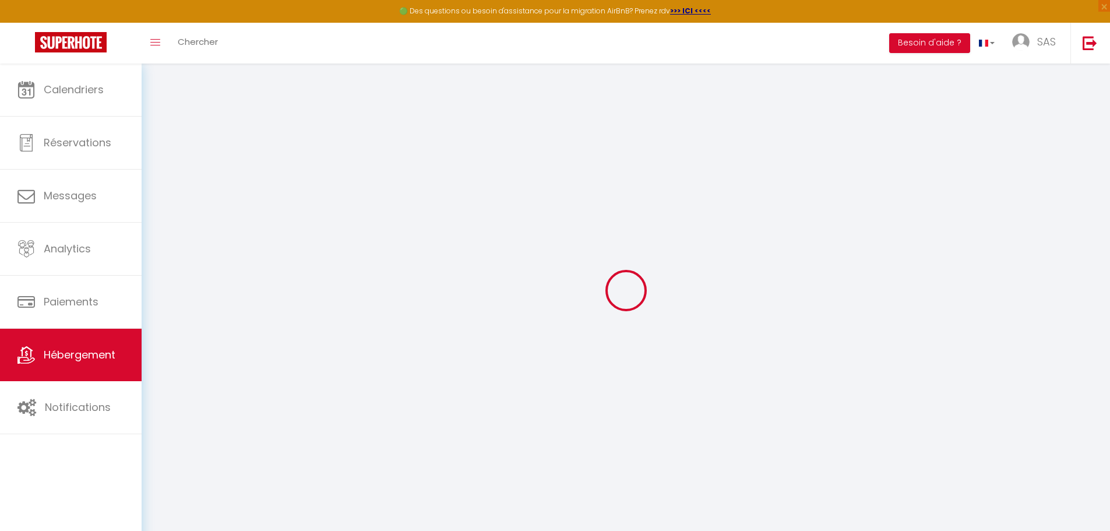
checkbox input "true"
checkbox input "false"
checkbox input "true"
checkbox input "false"
select select
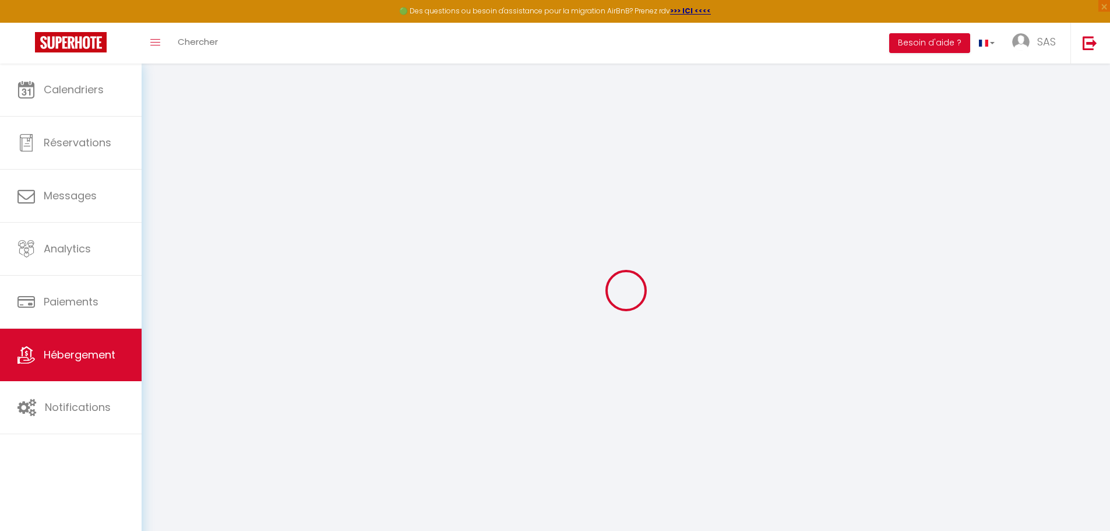
checkbox input "true"
checkbox input "false"
checkbox input "true"
checkbox input "false"
select select
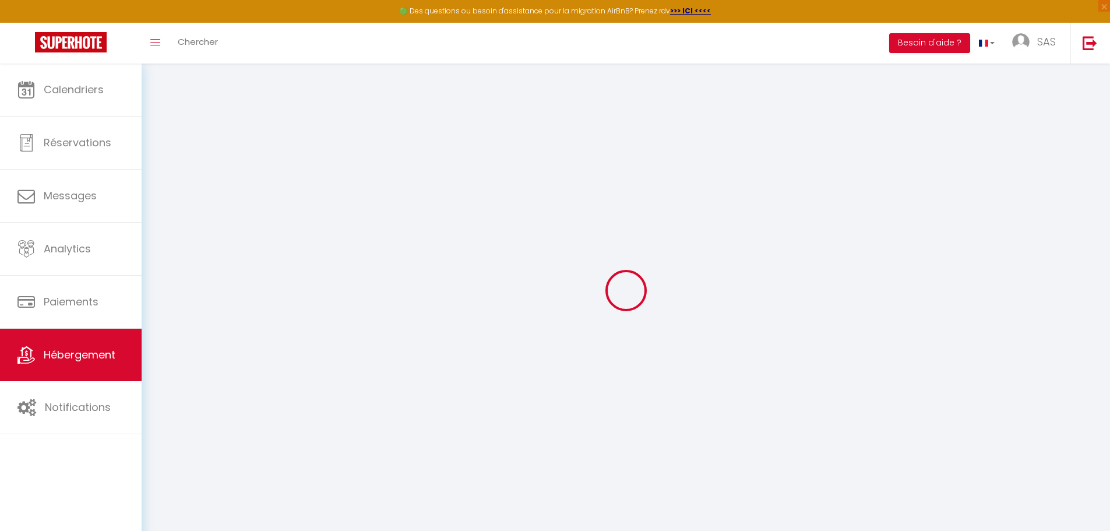
checkbox input "true"
checkbox input "false"
checkbox input "true"
checkbox input "false"
select select "15:00"
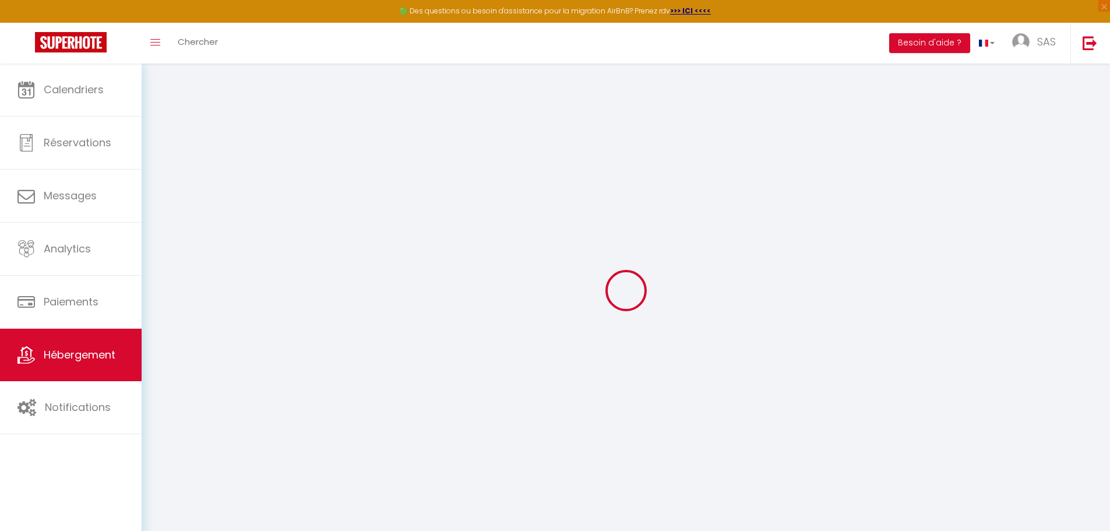
select select "23:45"
select select "10:30"
select select "30"
select select "120"
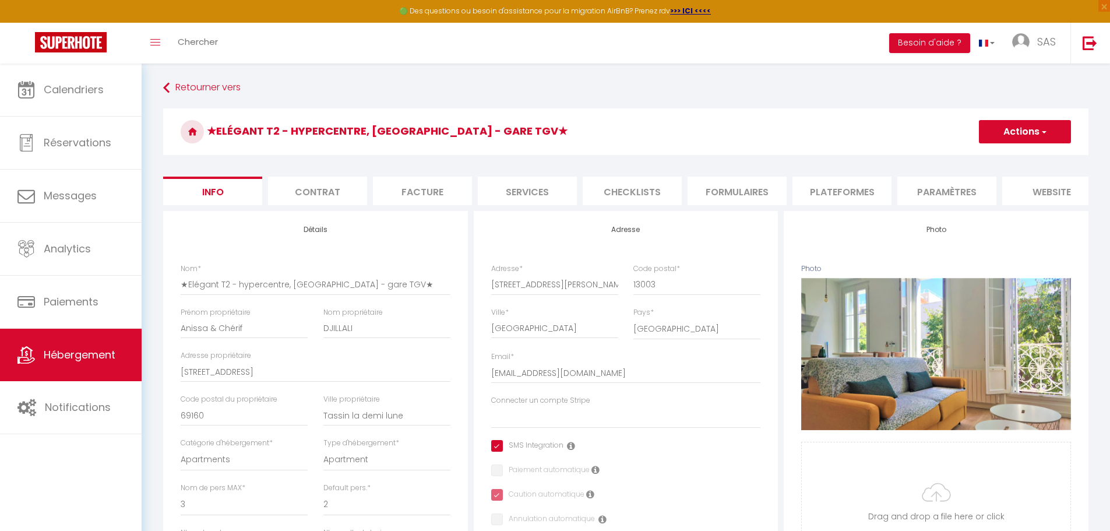
click at [873, 196] on li "Plateformes" at bounding box center [841, 191] width 99 height 29
select select
checkbox input "true"
checkbox input "false"
checkbox input "true"
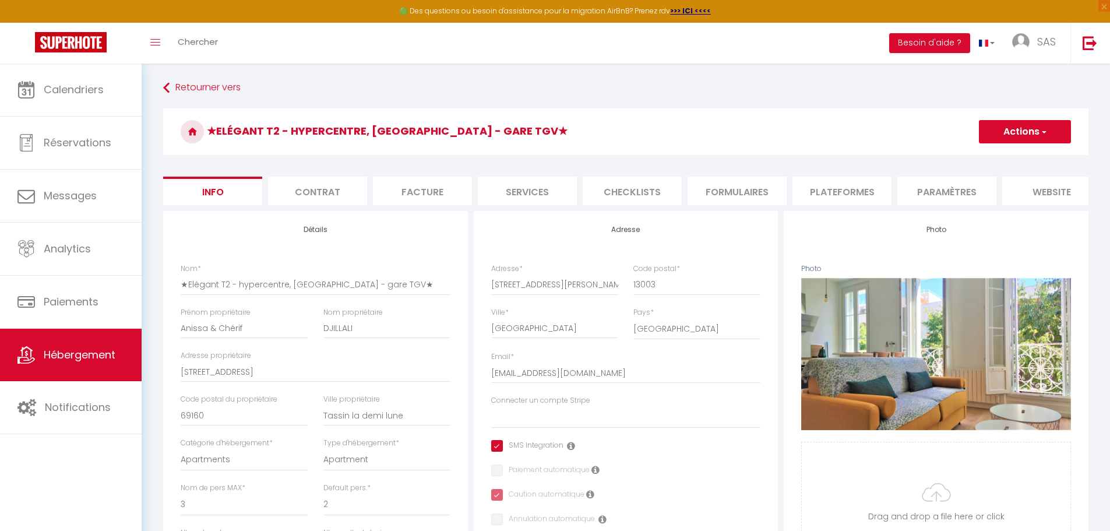
checkbox input "false"
select select
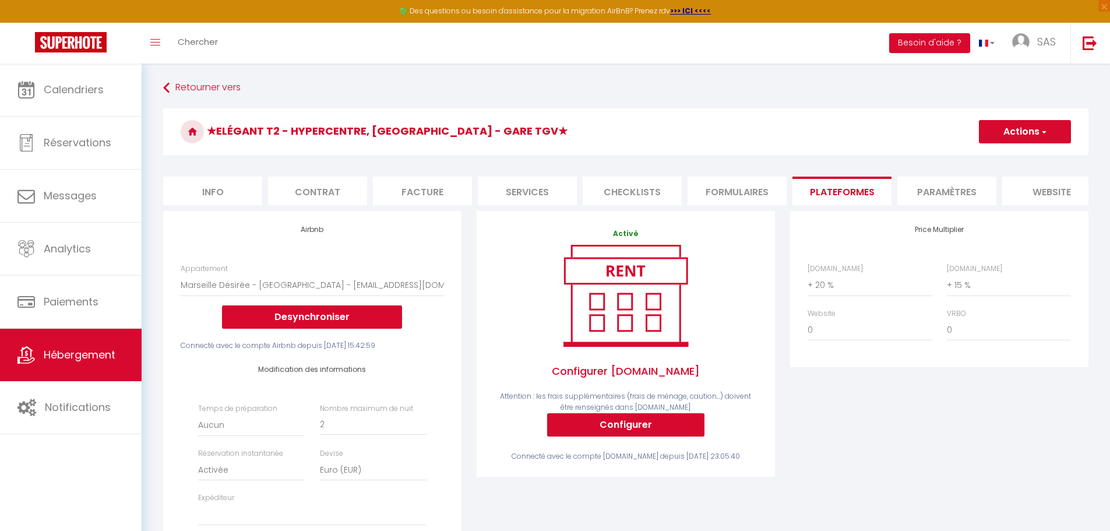
click at [209, 188] on li "Info" at bounding box center [212, 191] width 99 height 29
select select
checkbox input "true"
checkbox input "false"
checkbox input "true"
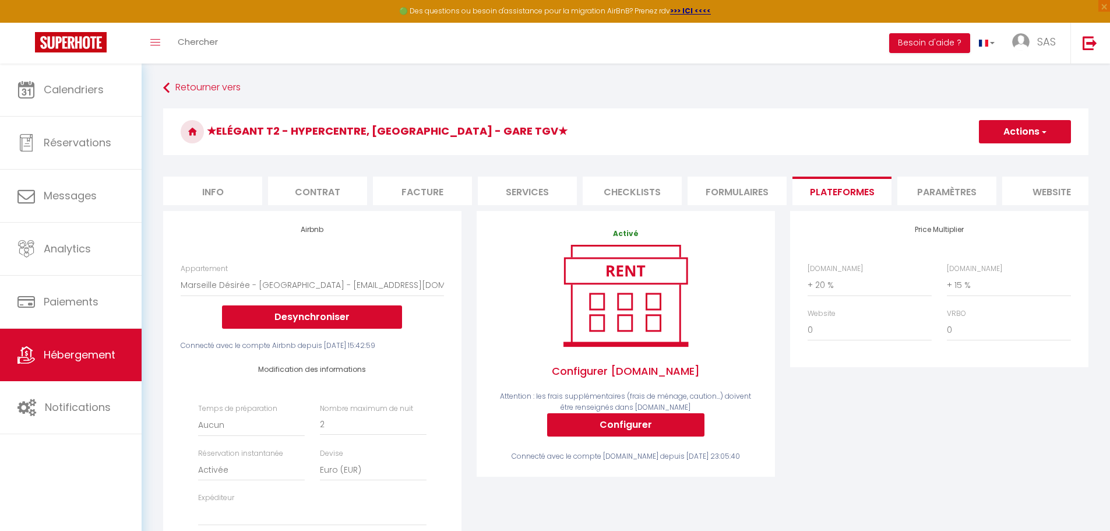
checkbox input "false"
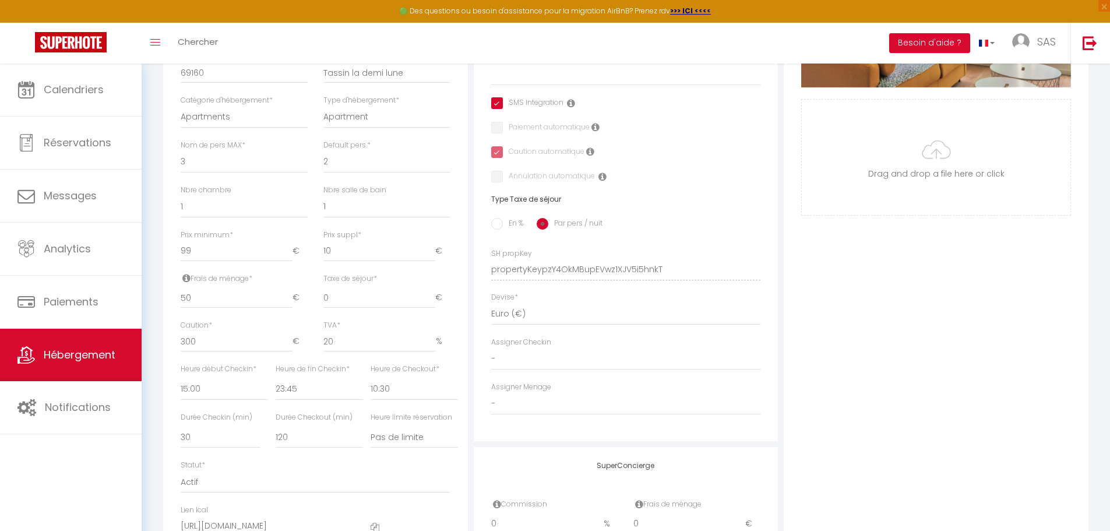
scroll to position [341, 0]
click at [1098, 41] on link at bounding box center [1089, 43] width 38 height 41
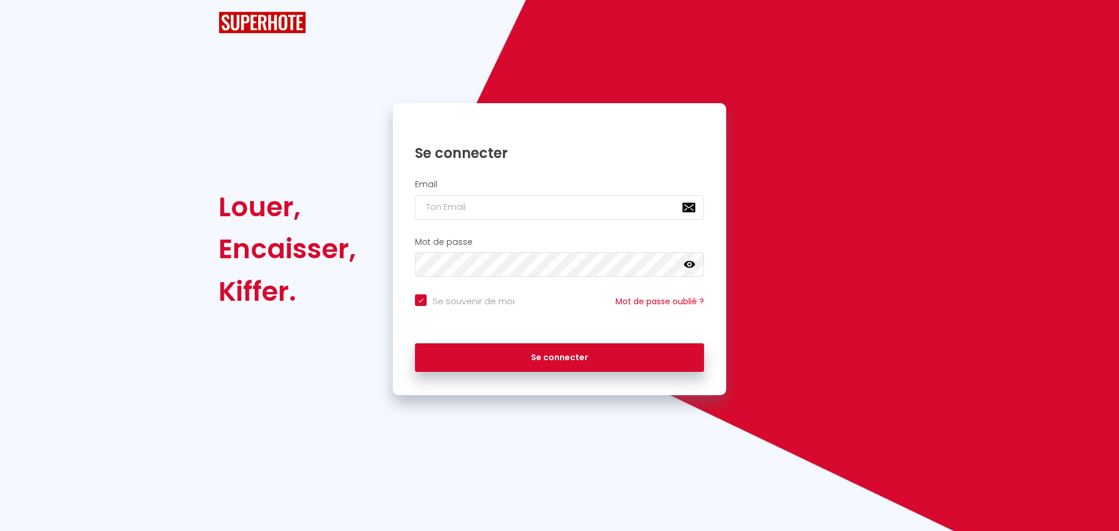
checkbox input "true"
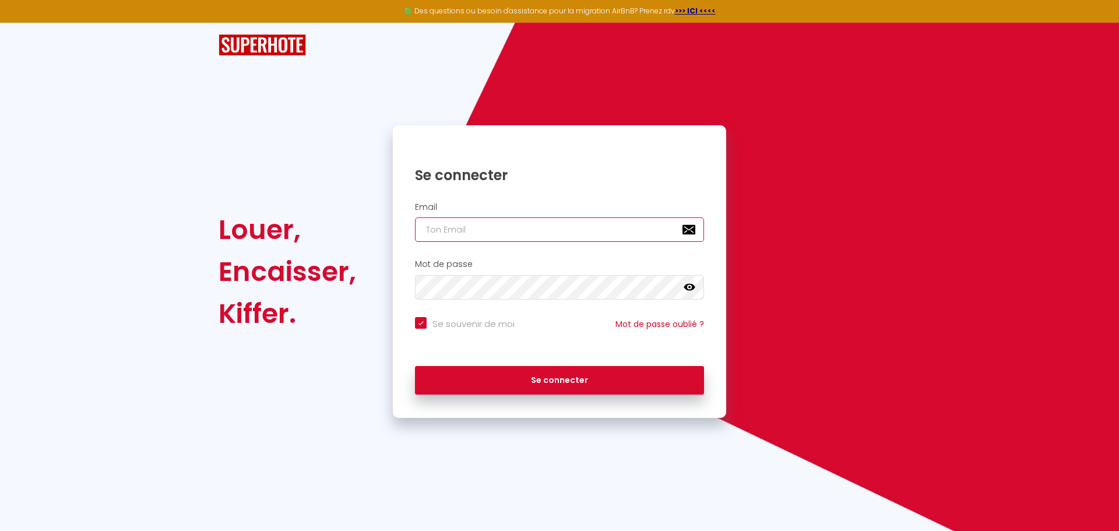
type input "charpentier.shane@gmail.com"
checkbox input "true"
drag, startPoint x: 574, startPoint y: 232, endPoint x: 362, endPoint y: 225, distance: 212.1
click at [373, 226] on div "Louer, Encaisser, Kiffer. Se connecter Email charpentier.shane@gmail.com Mot de…" at bounding box center [559, 271] width 697 height 292
paste input "allure.conciergeri"
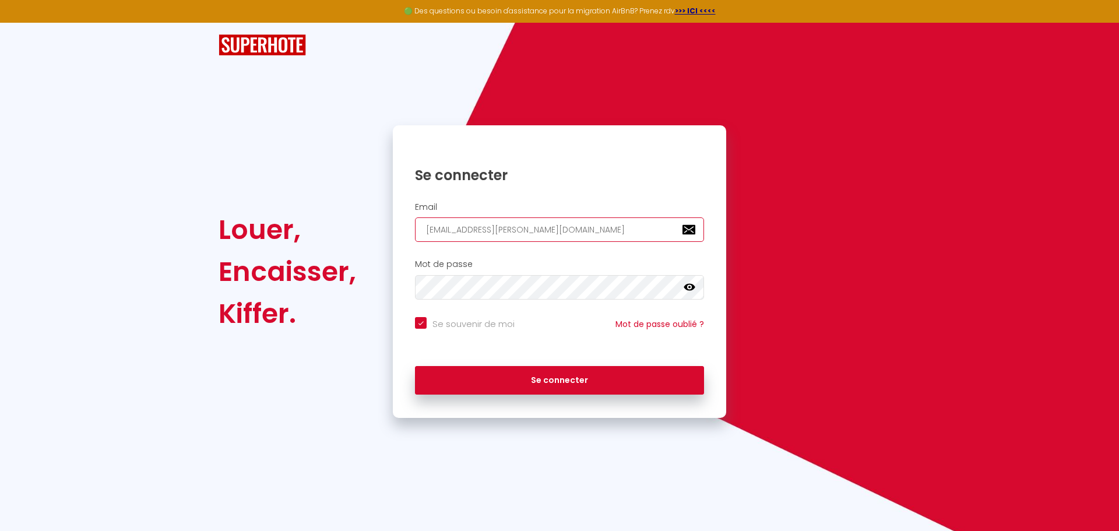
type input "allure.conciergerie@gmail.com"
checkbox input "true"
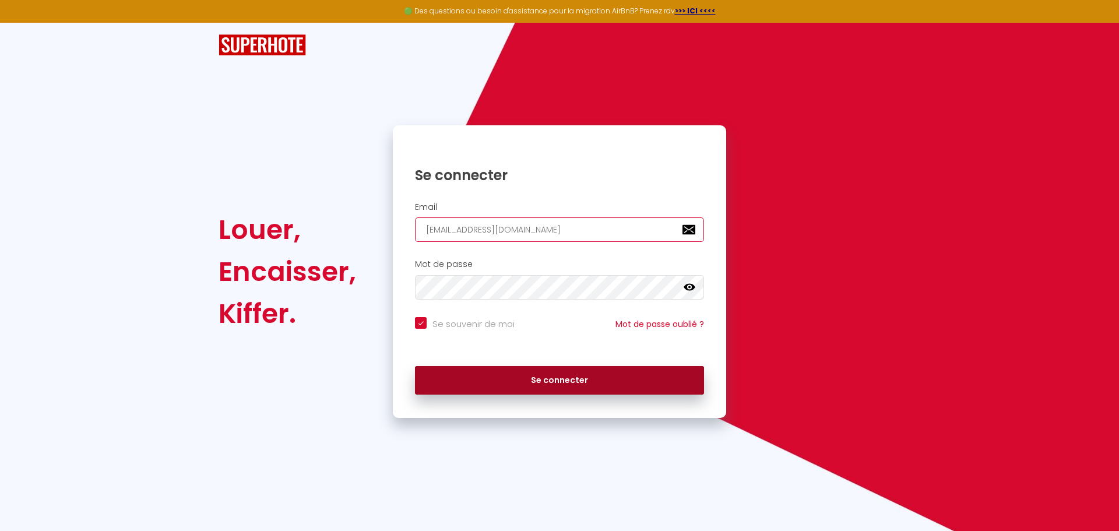
type input "allure.conciergerie@gmail.com"
click at [513, 376] on button "Se connecter" at bounding box center [559, 380] width 289 height 29
checkbox input "true"
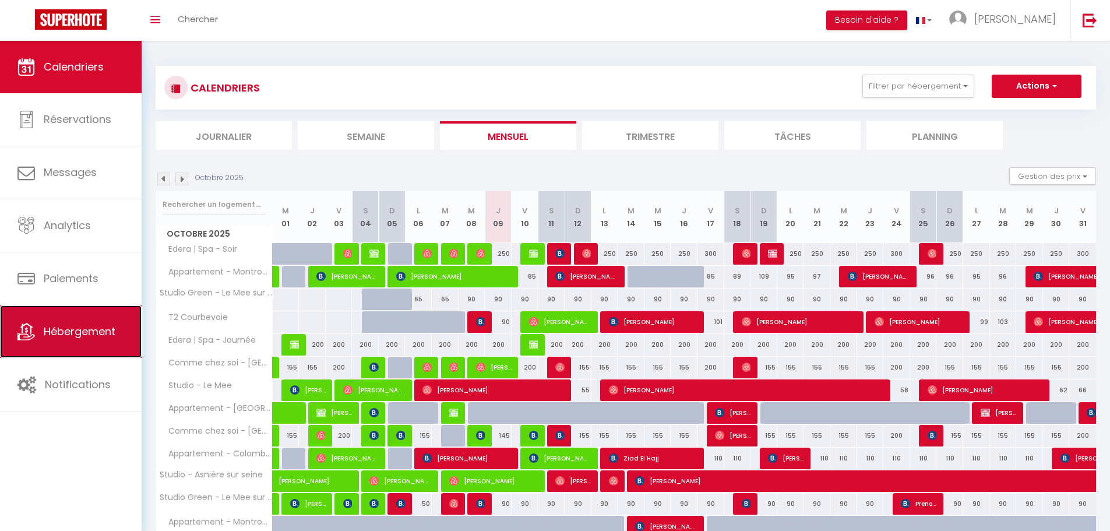
click at [72, 343] on link "Hébergement" at bounding box center [71, 331] width 142 height 52
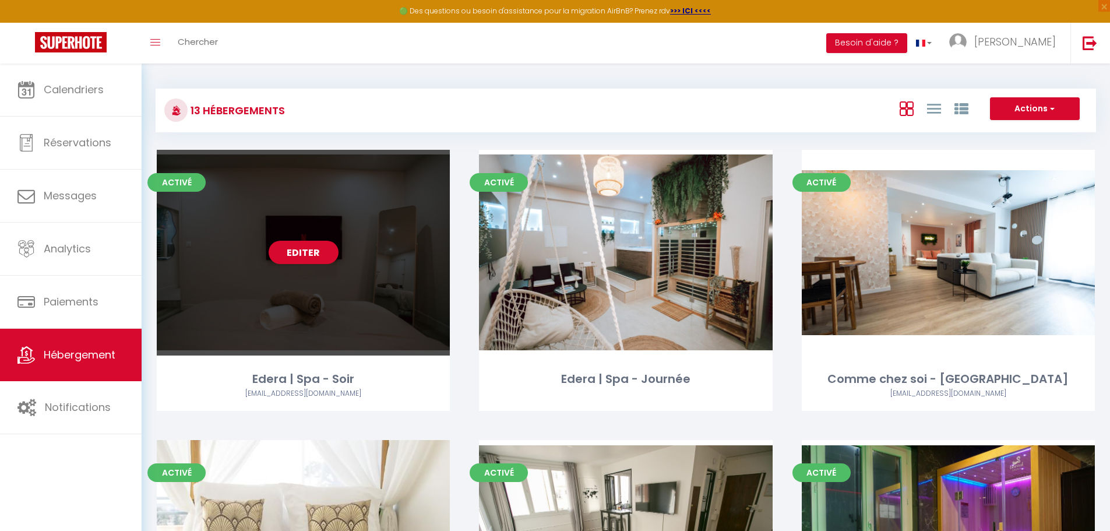
click at [313, 257] on link "Editer" at bounding box center [304, 252] width 70 height 23
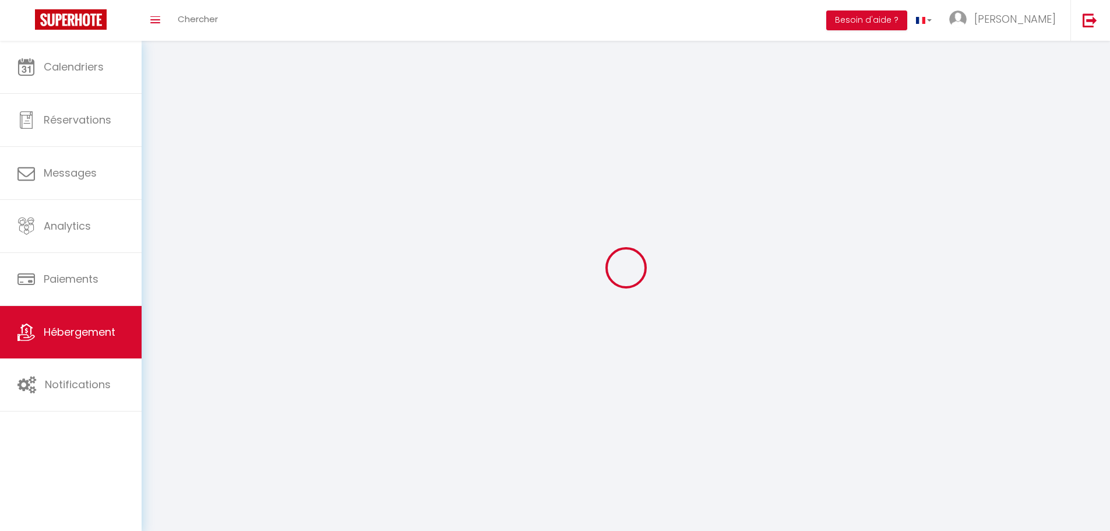
select select "1"
select select
select select "28"
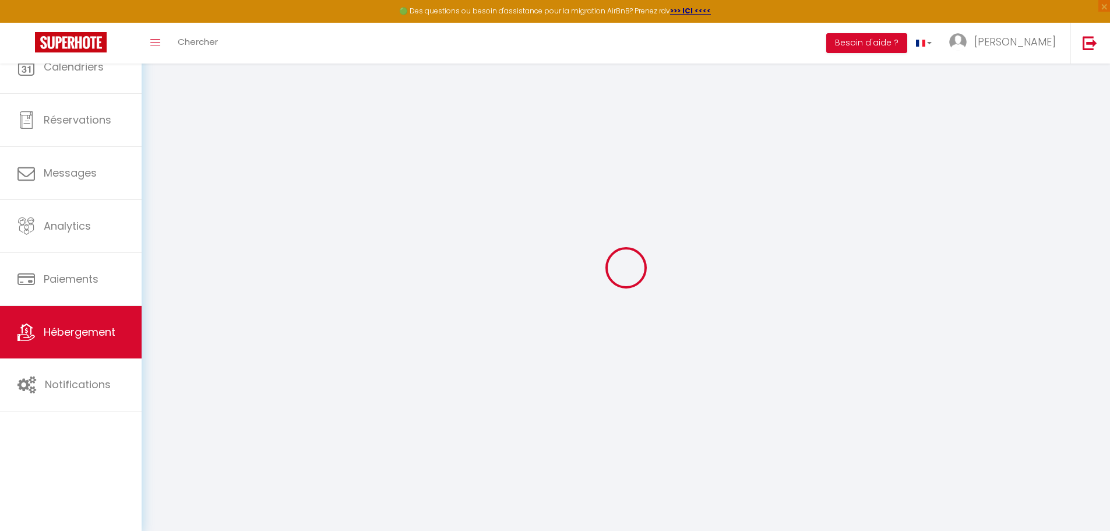
select select
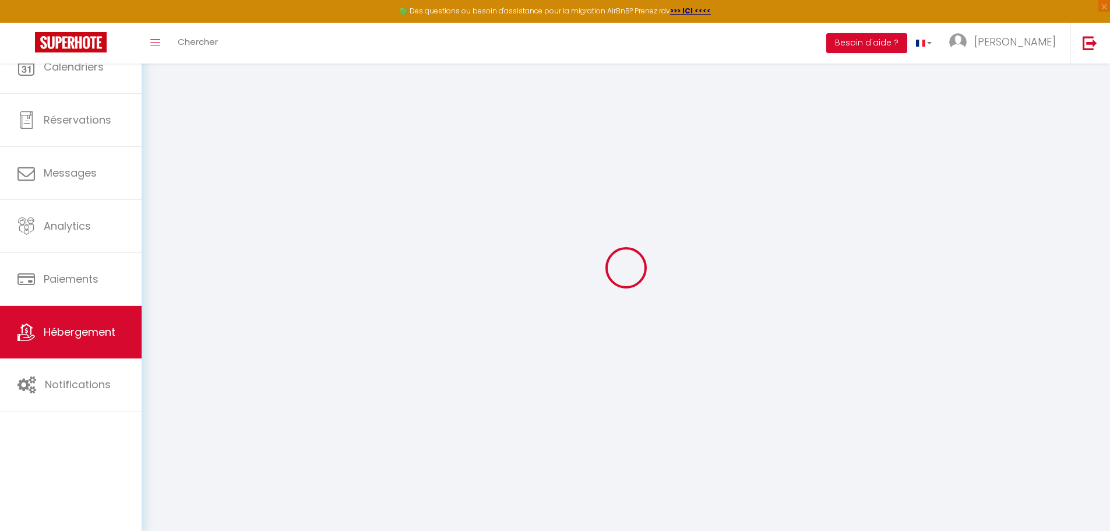
select select
checkbox input "false"
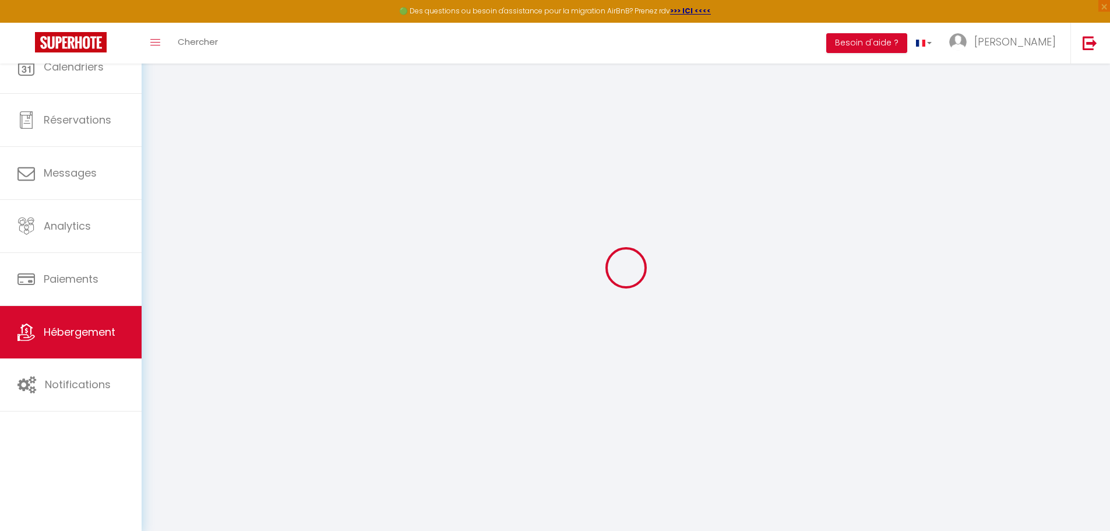
select select
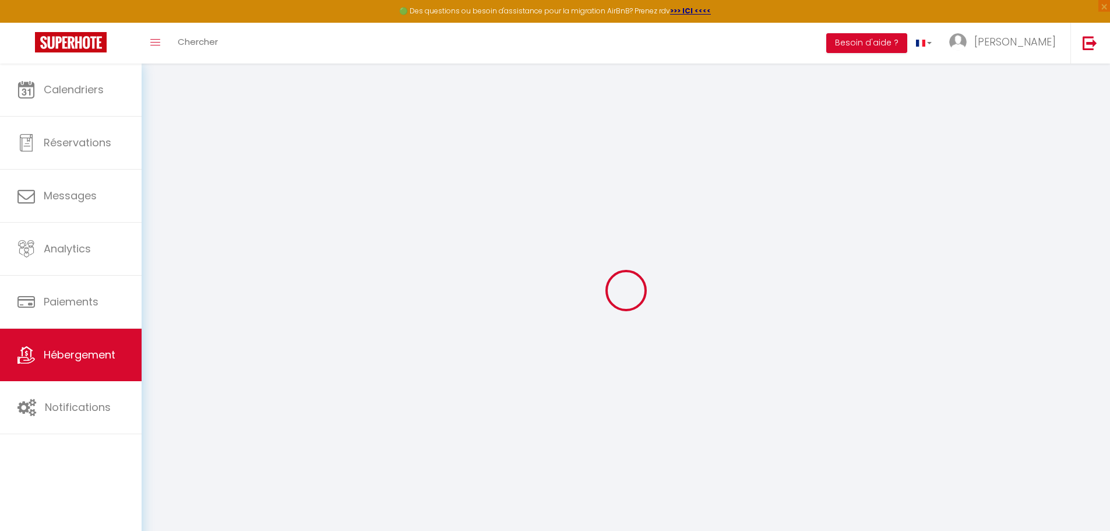
select select
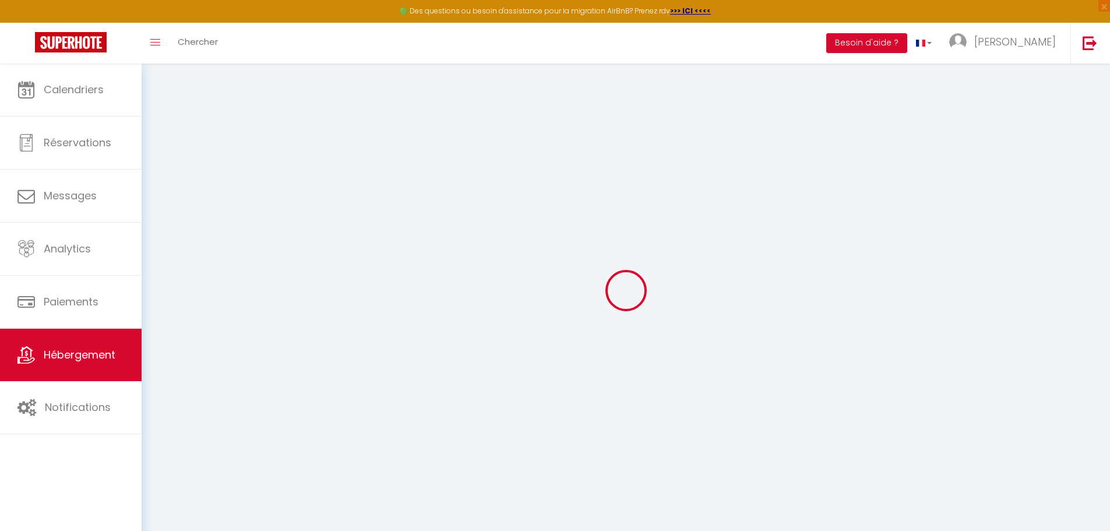
select select
checkbox input "false"
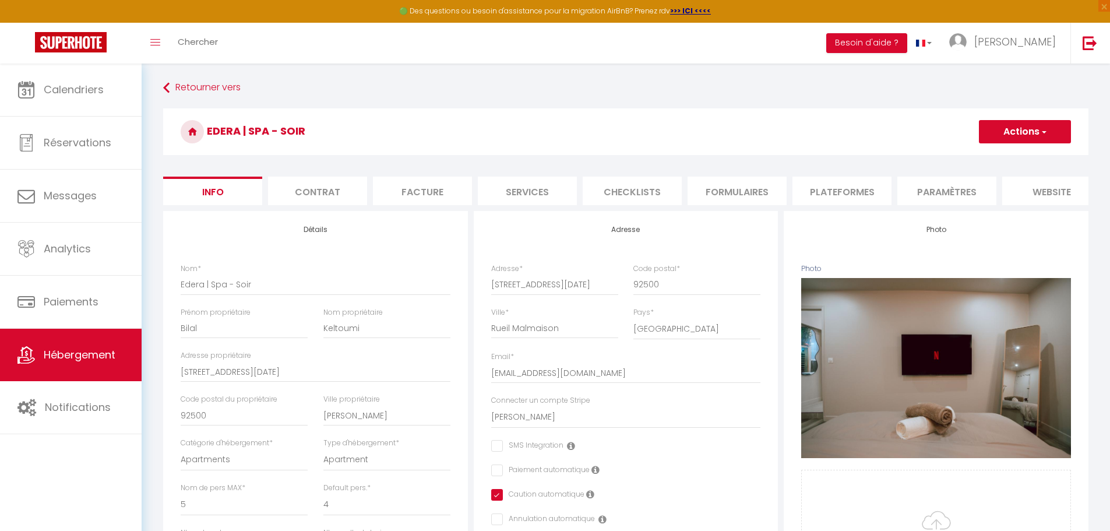
click at [947, 188] on li "Paramètres" at bounding box center [946, 191] width 99 height 29
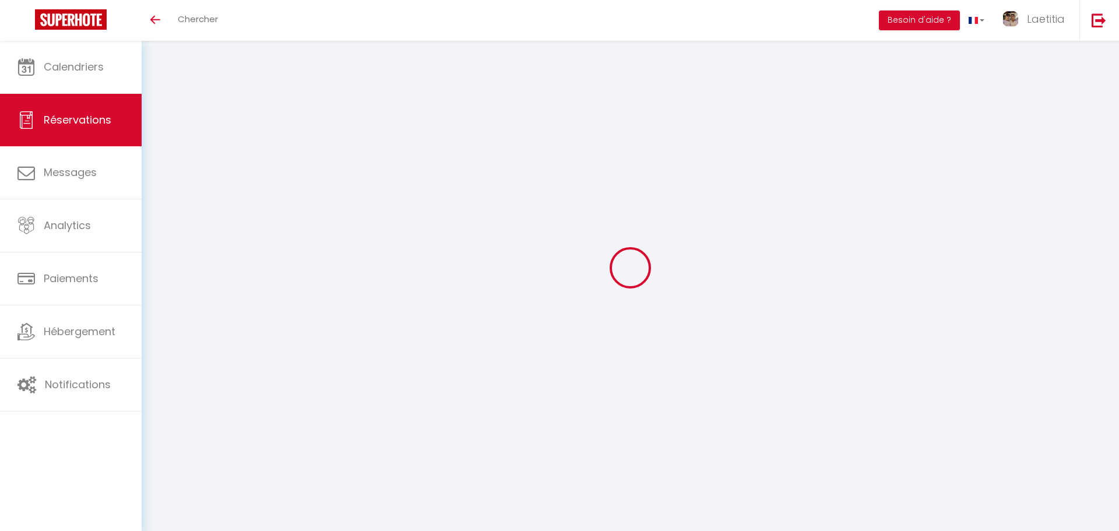
select select
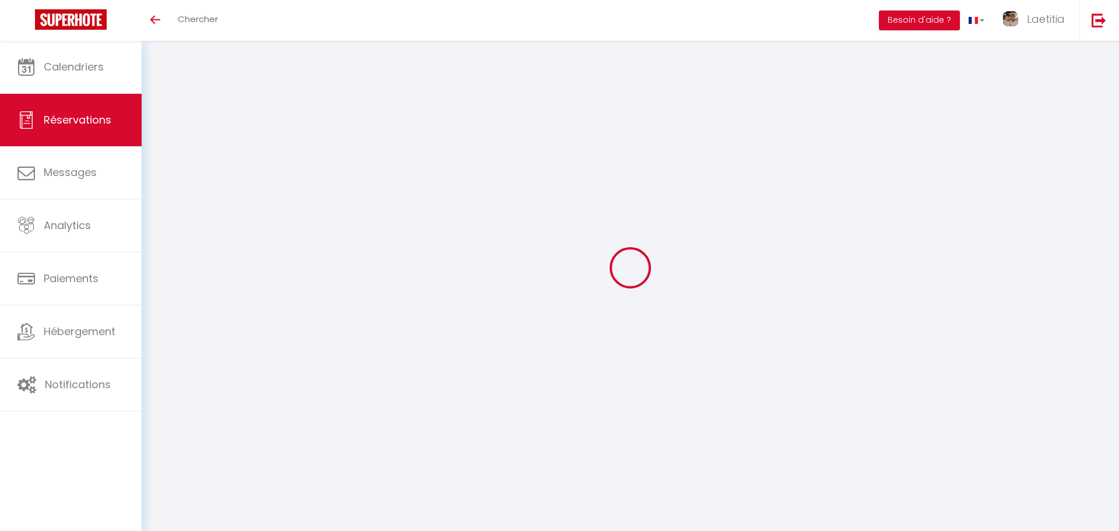
select select
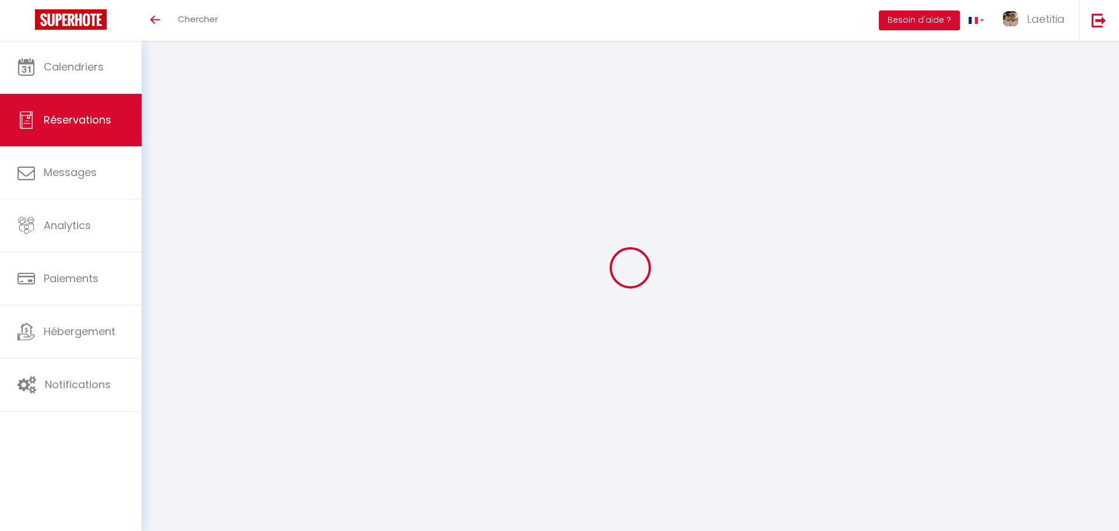
checkbox input "false"
select select
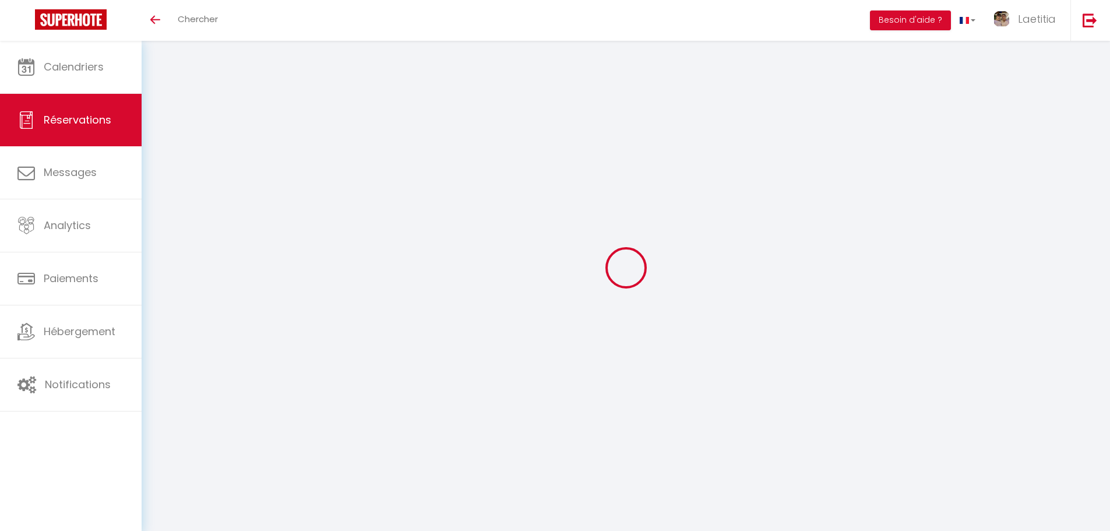
select select
checkbox input "false"
select select
type input "Réservée"
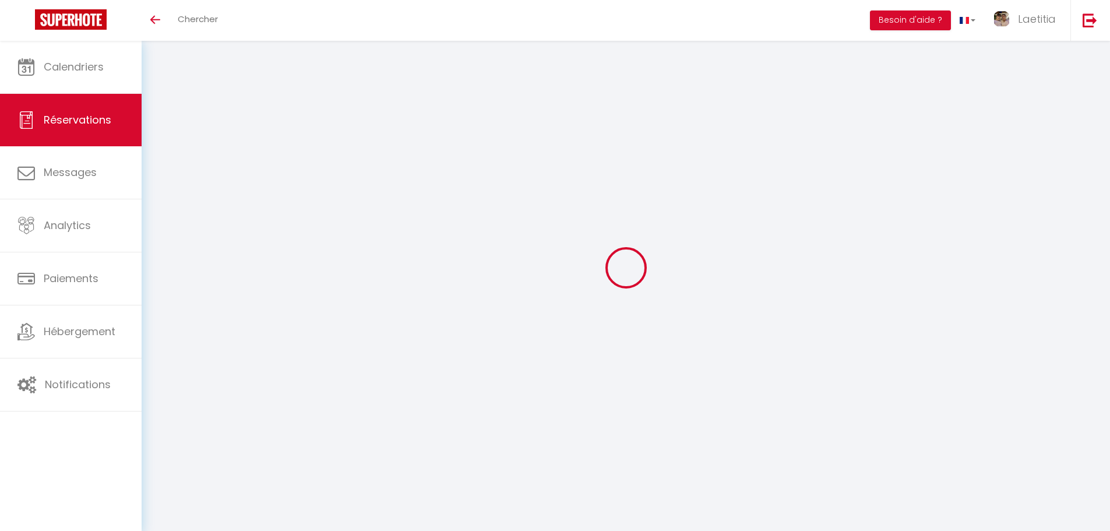
type input "Victor"
select select
select select "64775"
select select "1"
type input "Sam 19 Septembre 2026"
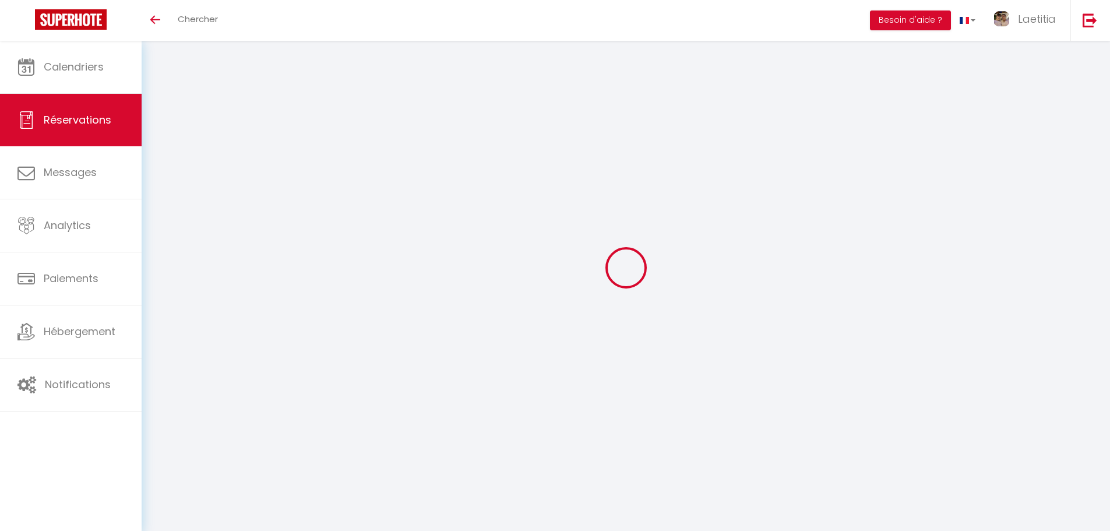
select select
type input "Jeu 24 Septembre 2026"
select select
type input "0"
select select "12"
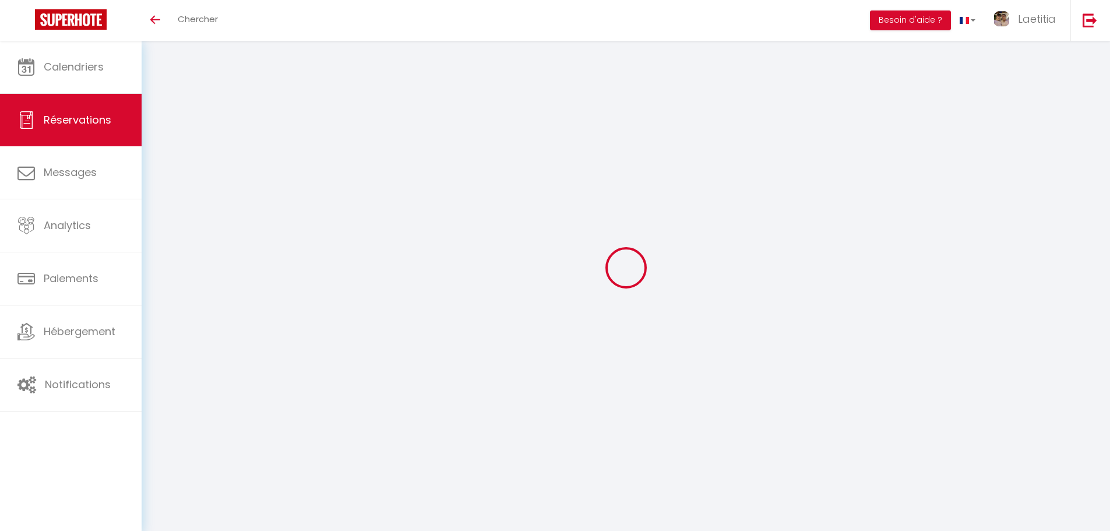
select select
checkbox input "false"
type input "0"
select select "73"
type input "250"
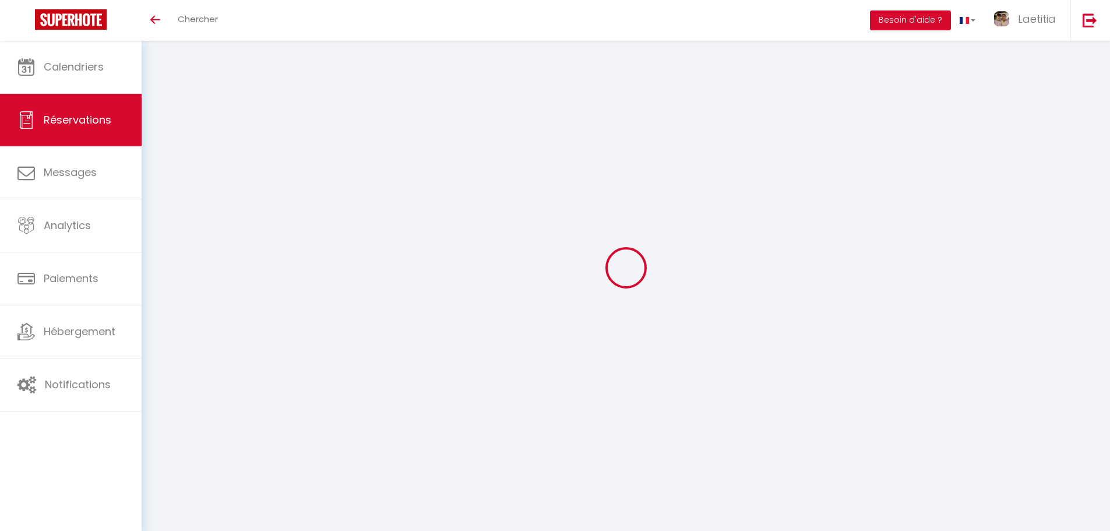
type input "200"
type input "0"
select select
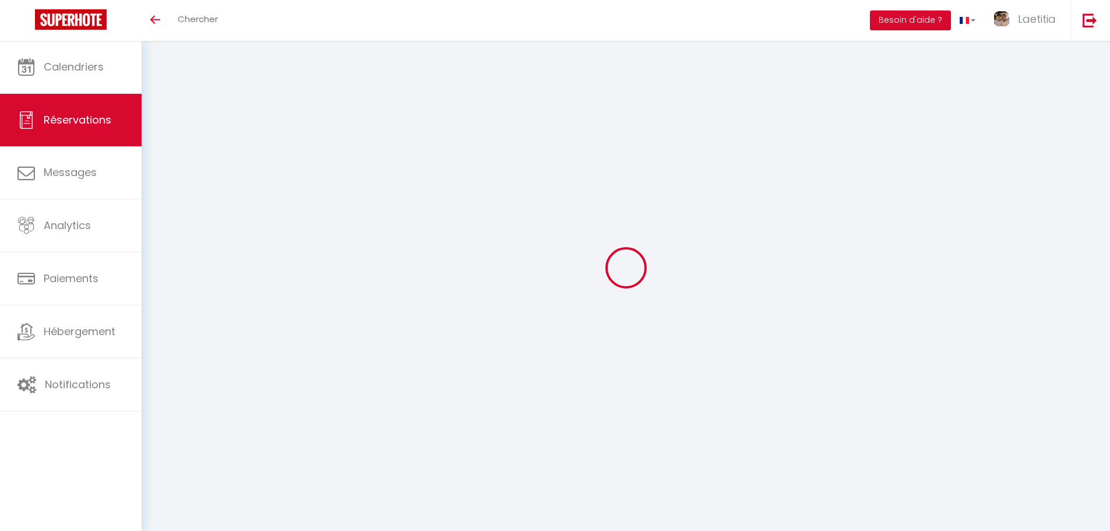
select select "14"
checkbox input "false"
select select
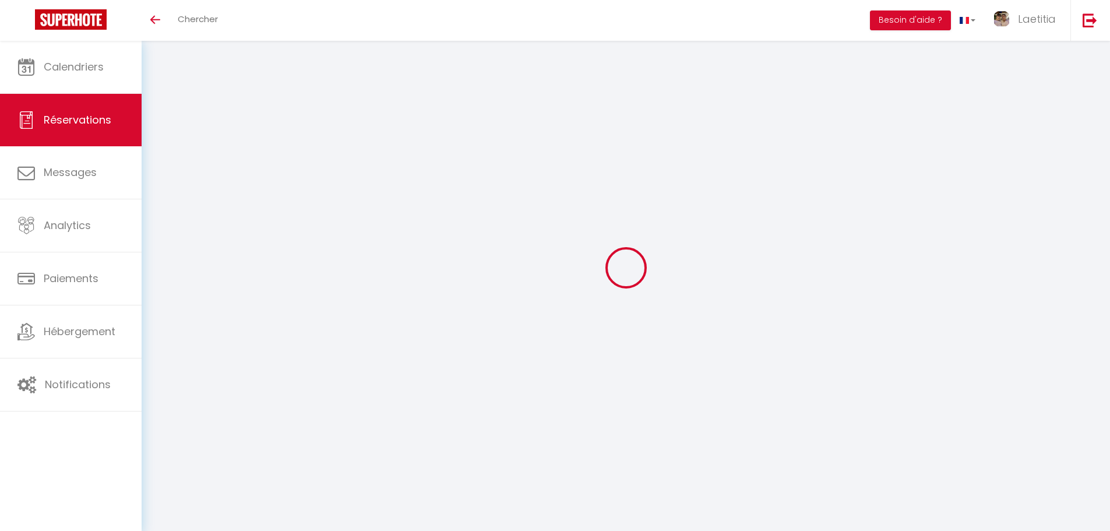
checkbox input "false"
select select
checkbox input "false"
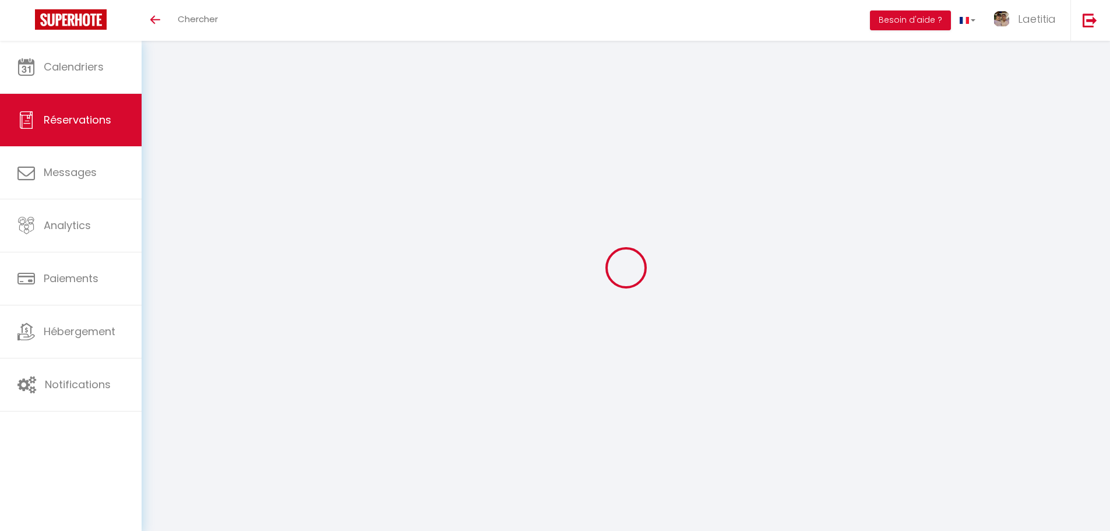
select select
checkbox input "false"
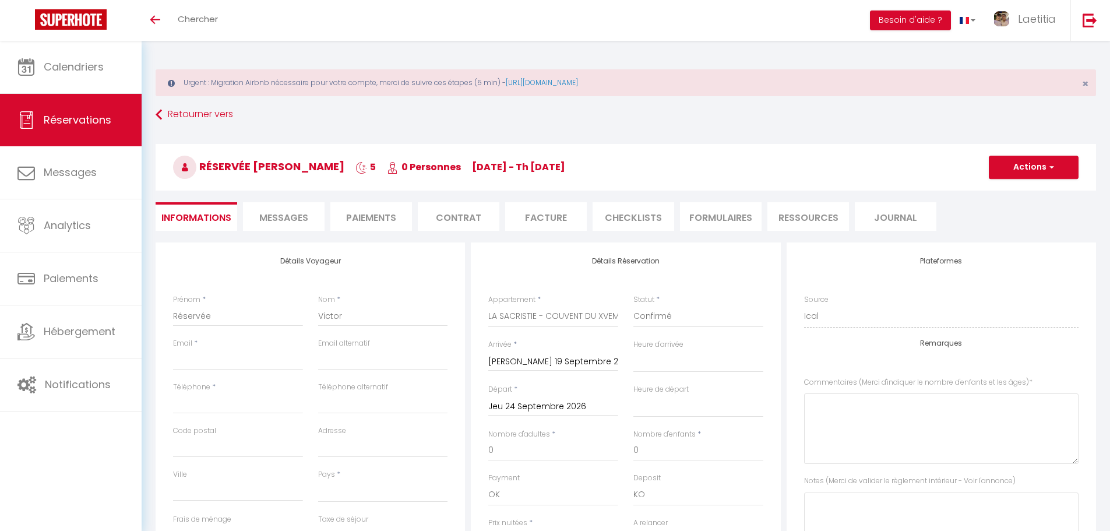
select select
checkbox input "false"
select select
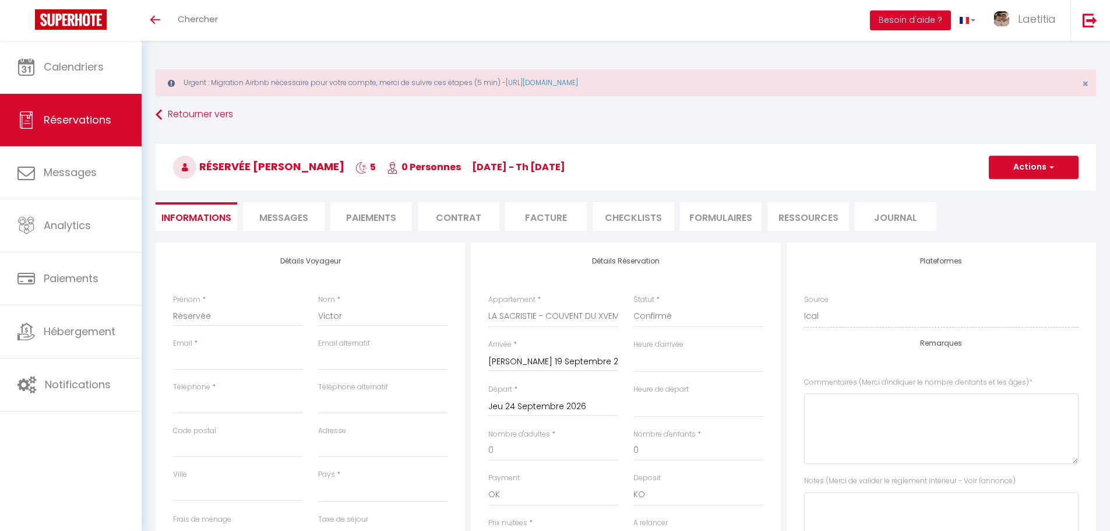
checkbox input "false"
select select
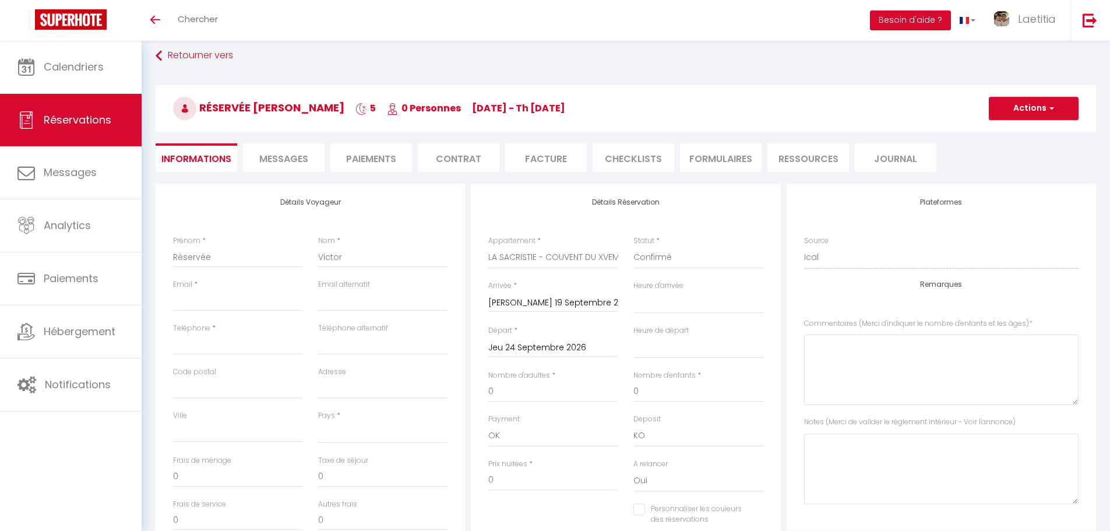
scroll to position [58, 0]
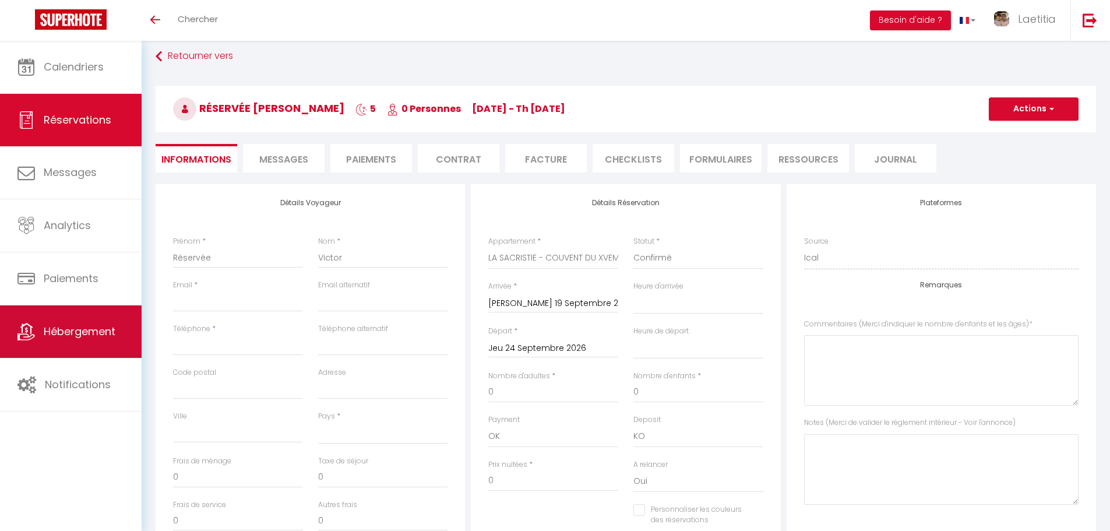
click at [44, 331] on span "Hébergement" at bounding box center [80, 331] width 72 height 15
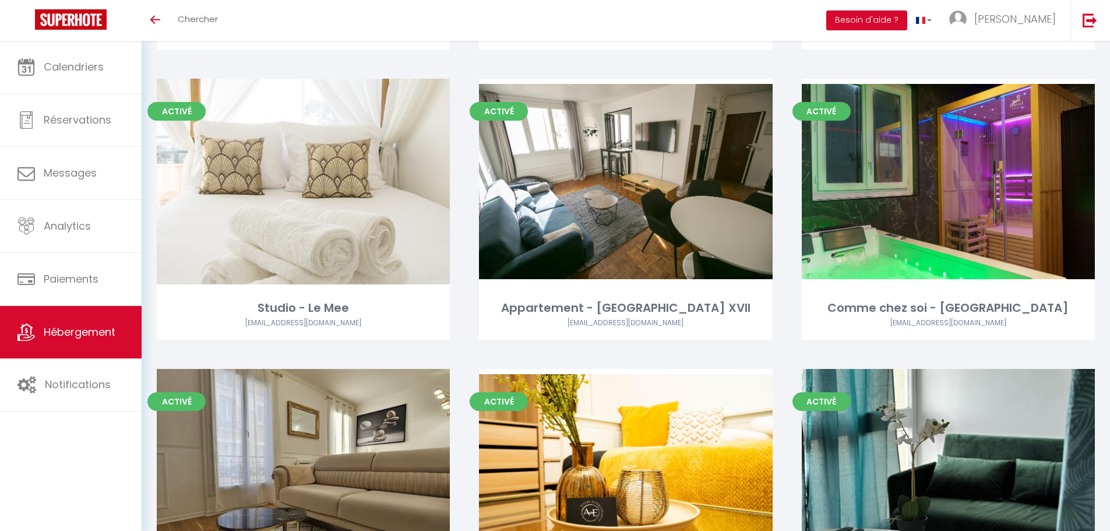
scroll to position [350, 0]
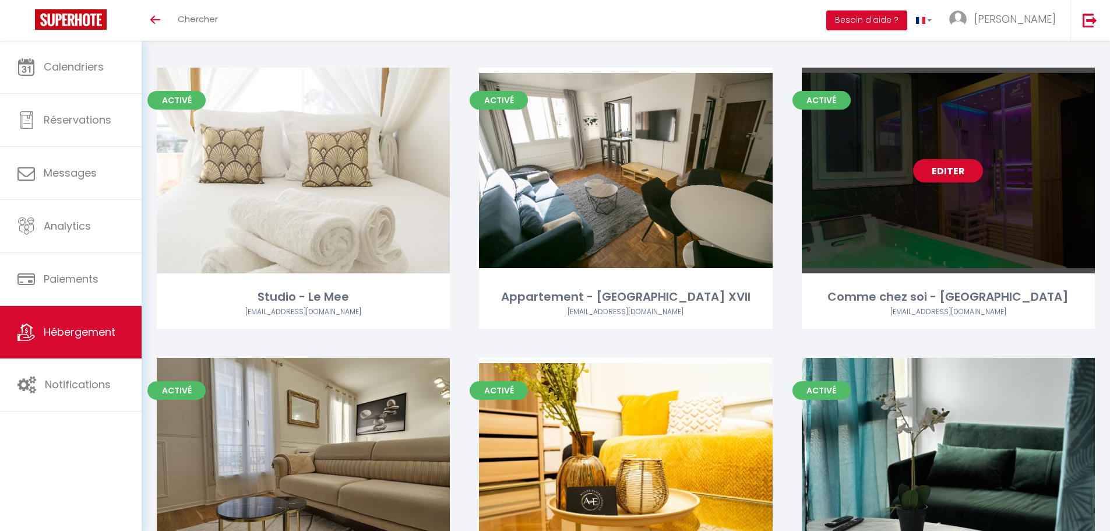
click at [936, 171] on link "Editer" at bounding box center [948, 170] width 70 height 23
select select "3"
select select "2"
select select "1"
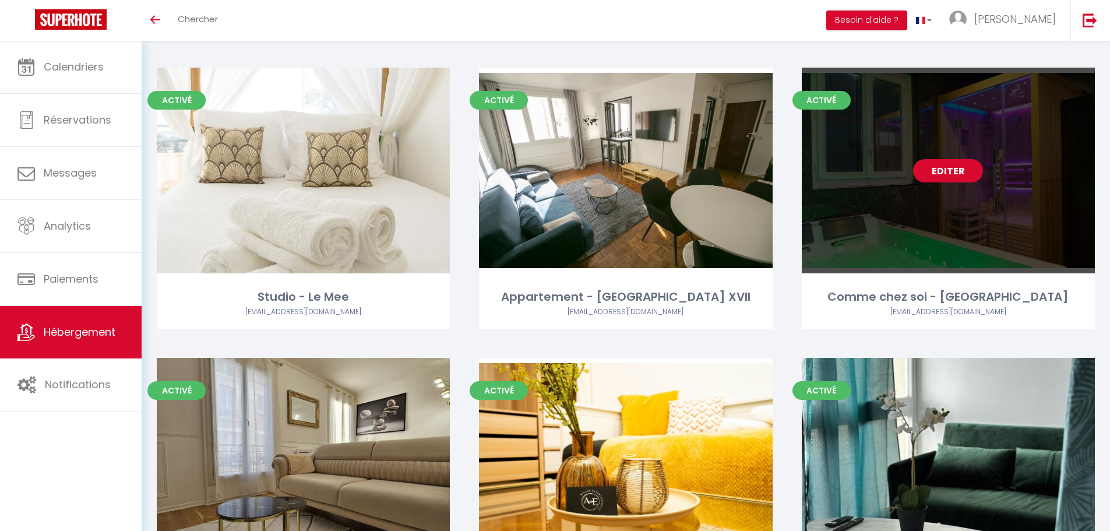
select select "1"
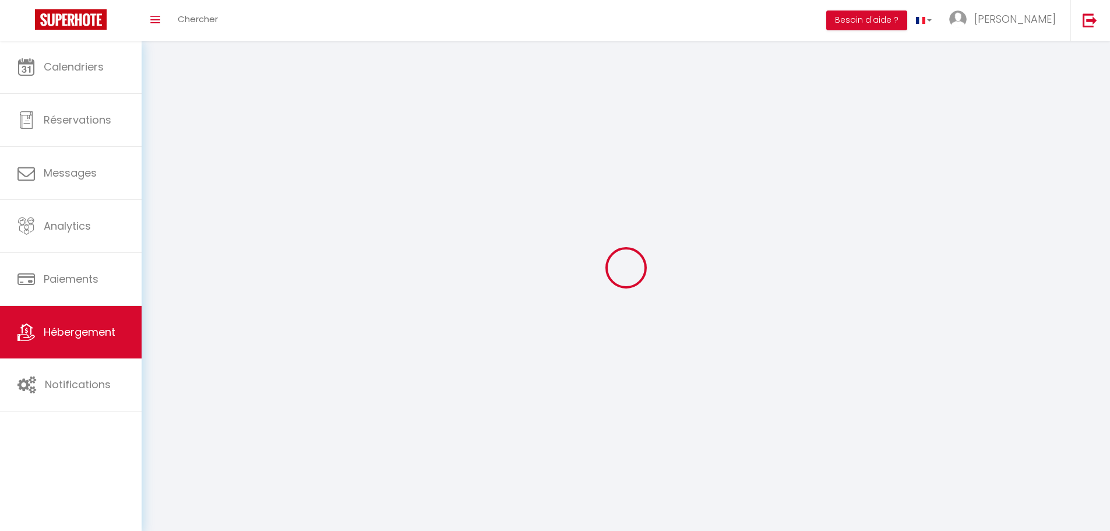
select select
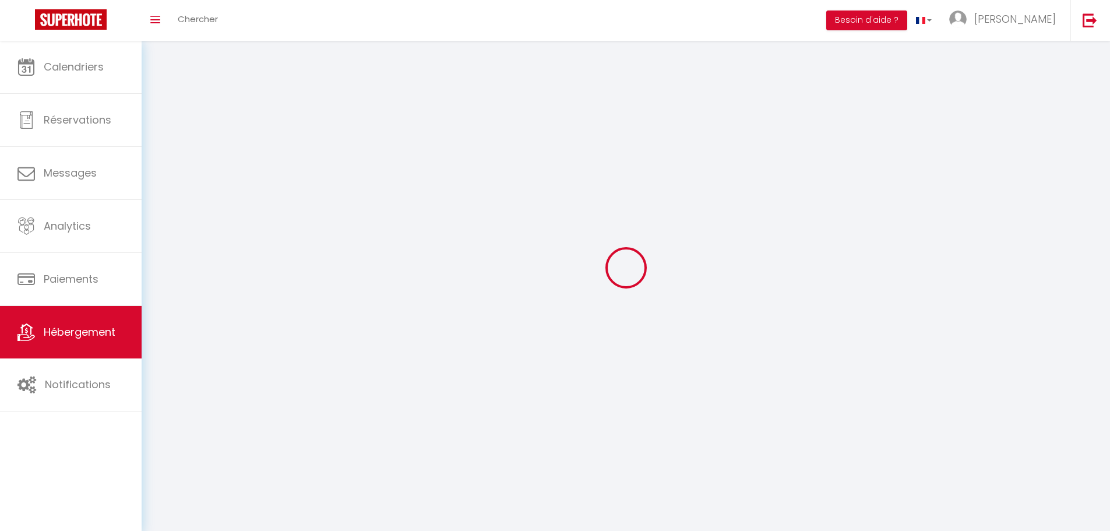
select select
checkbox input "false"
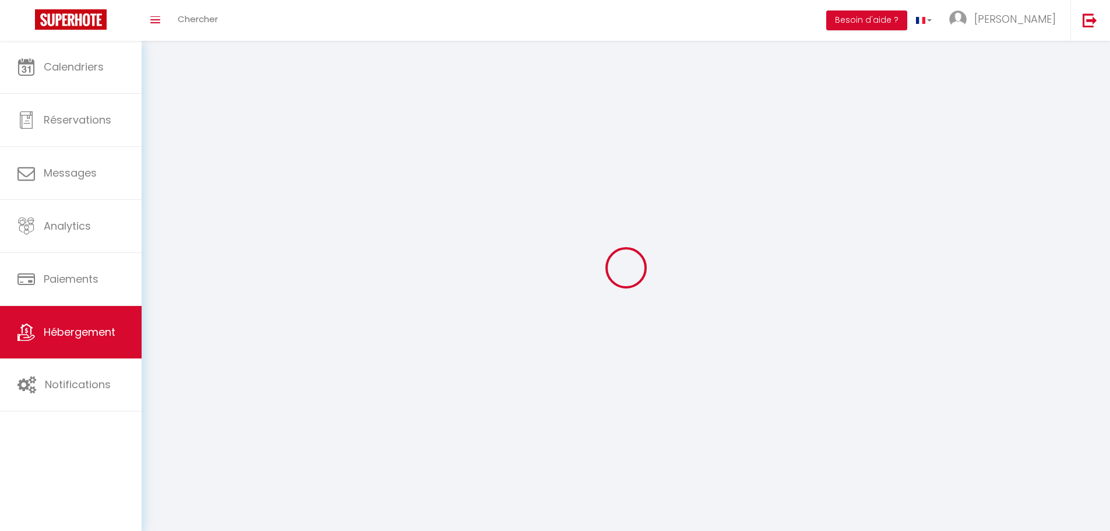
select select
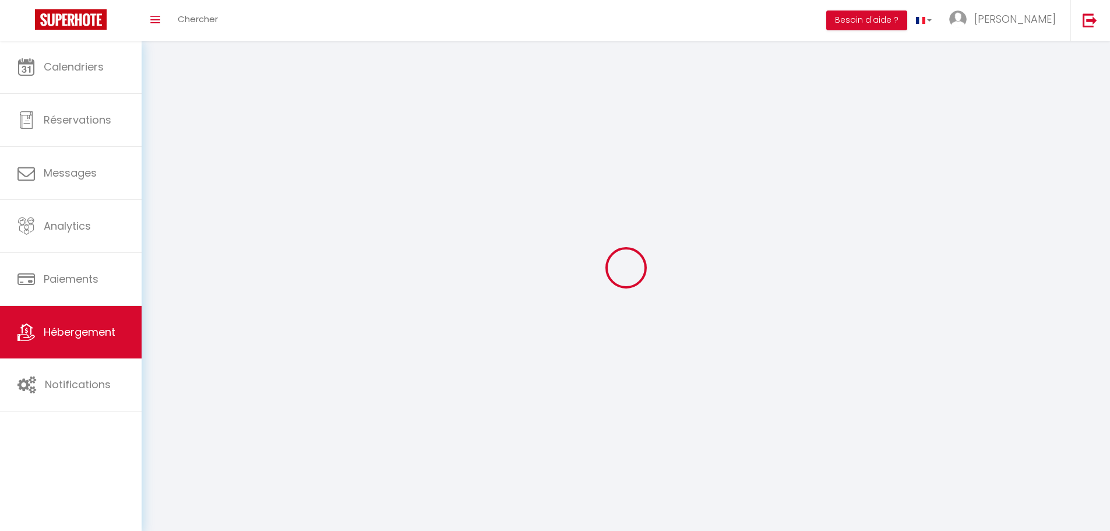
select select
checkbox input "false"
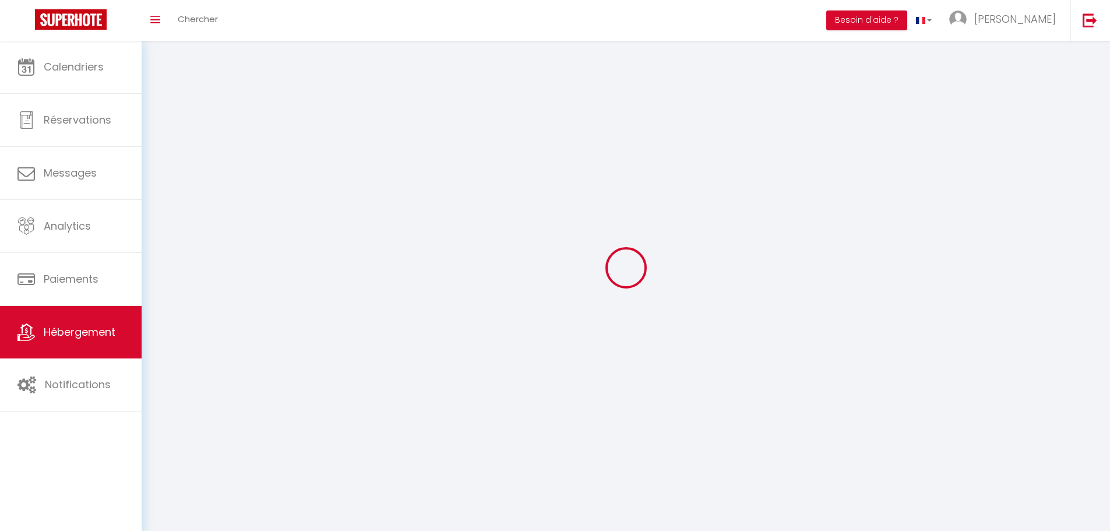
checkbox input "false"
select select
select select "28"
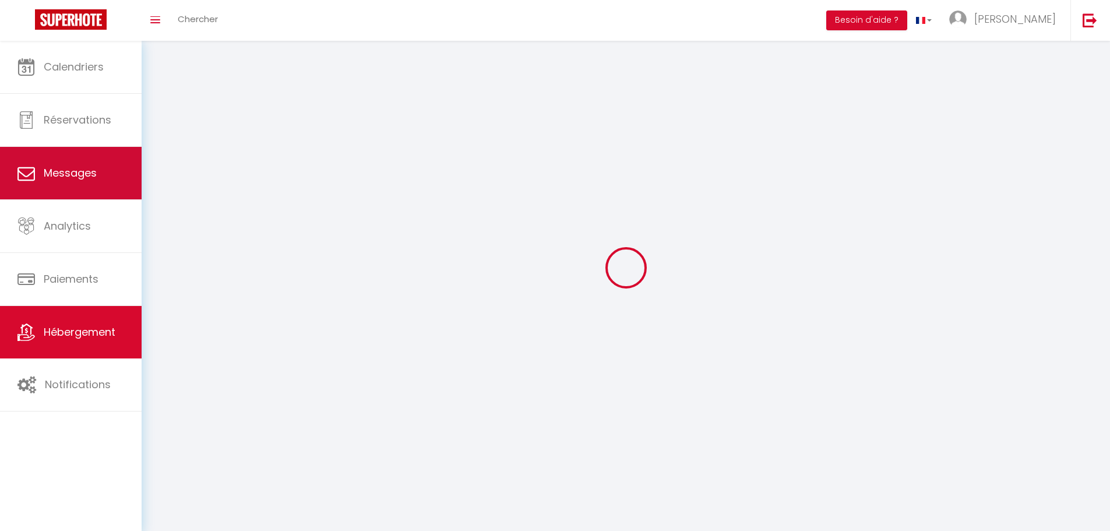
select select
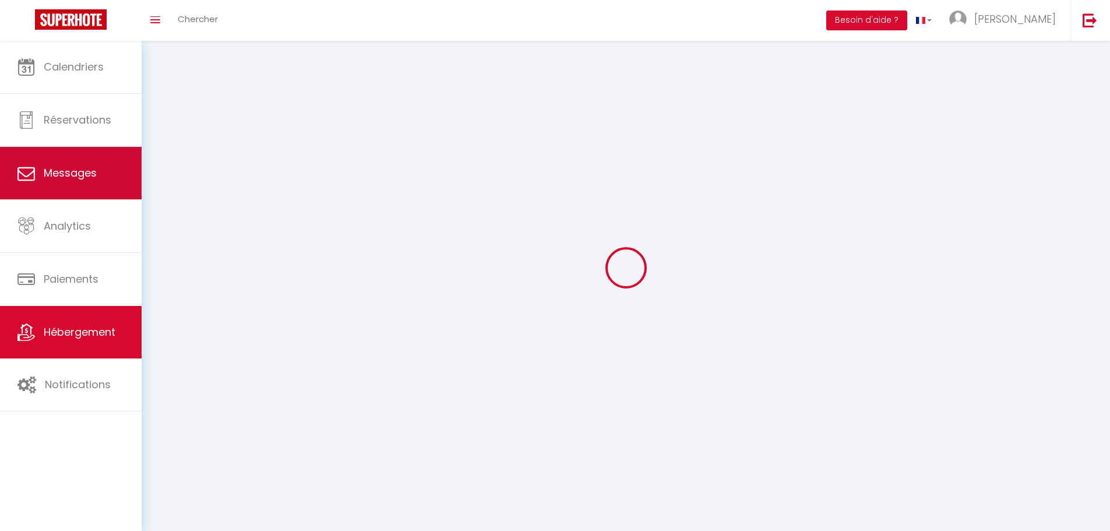
select select
checkbox input "false"
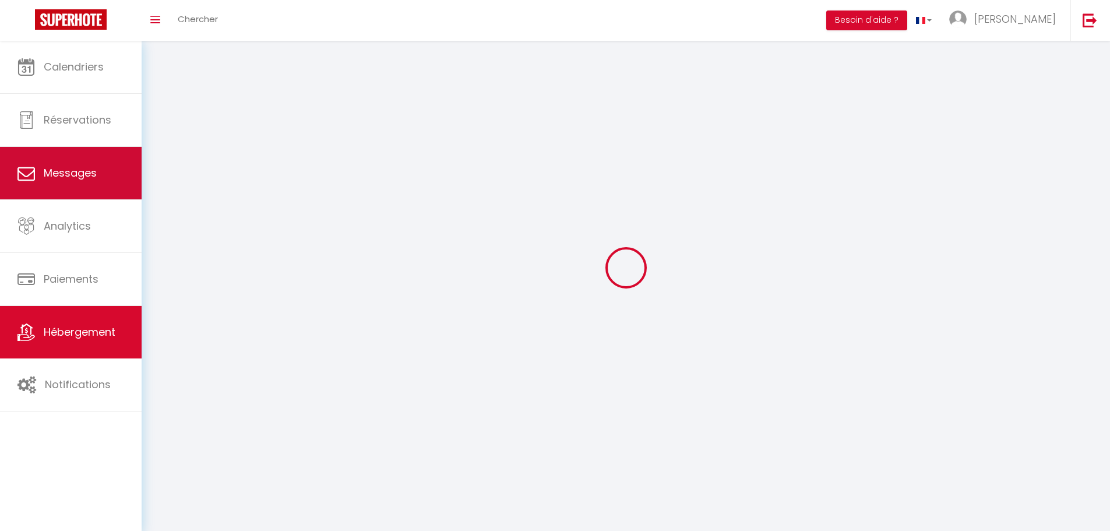
select select
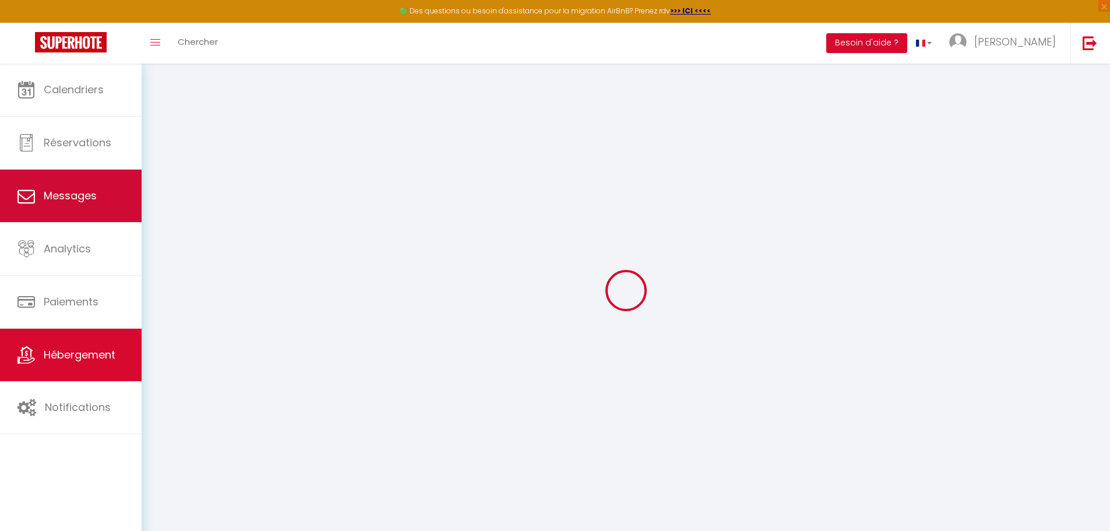
select select
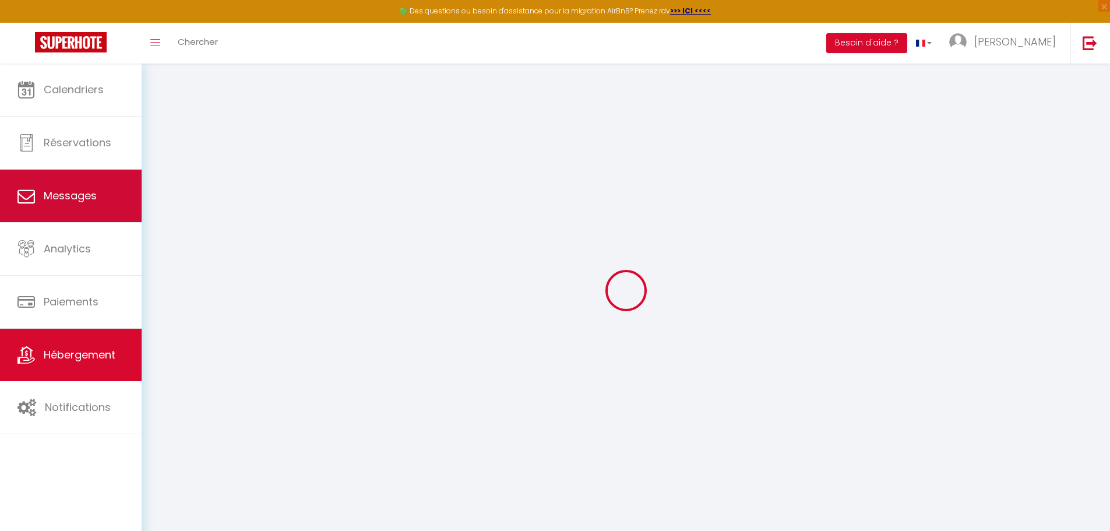
select select
checkbox input "false"
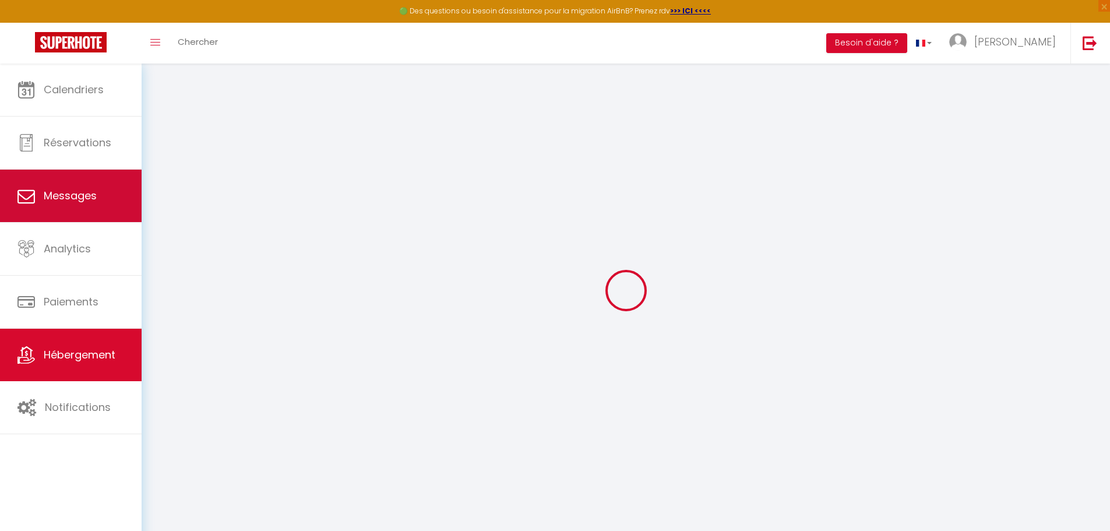
select select
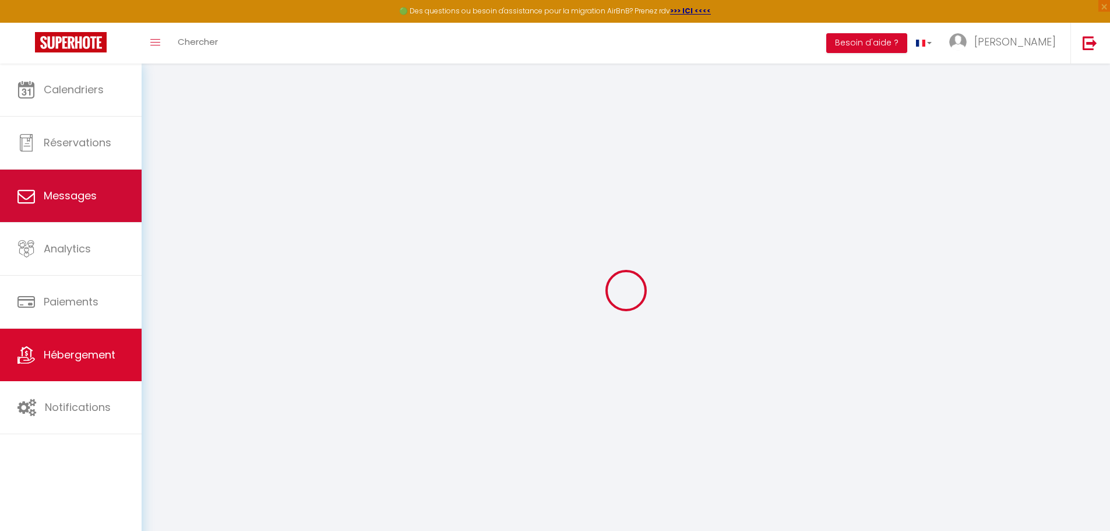
select select
checkbox input "false"
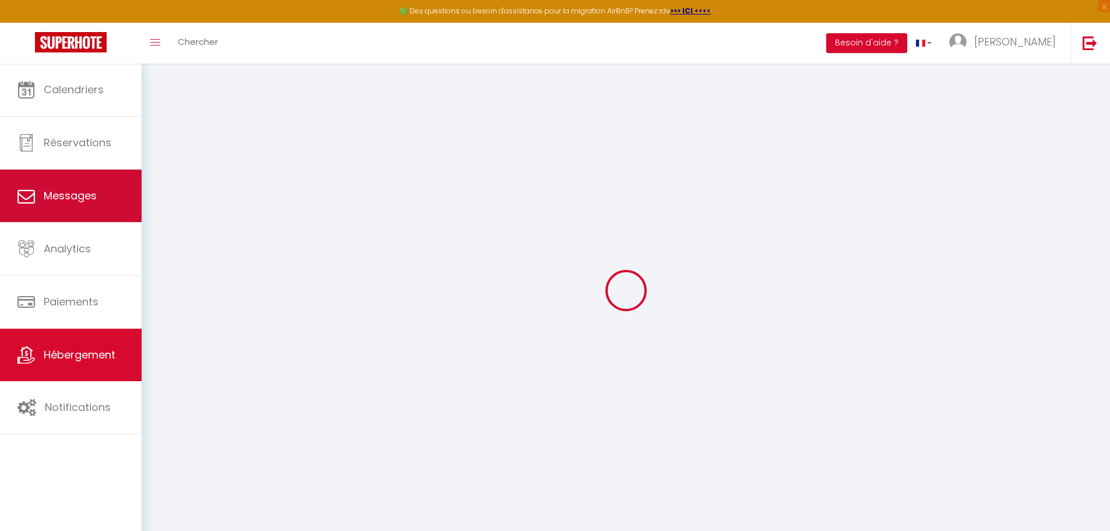
checkbox input "false"
select select
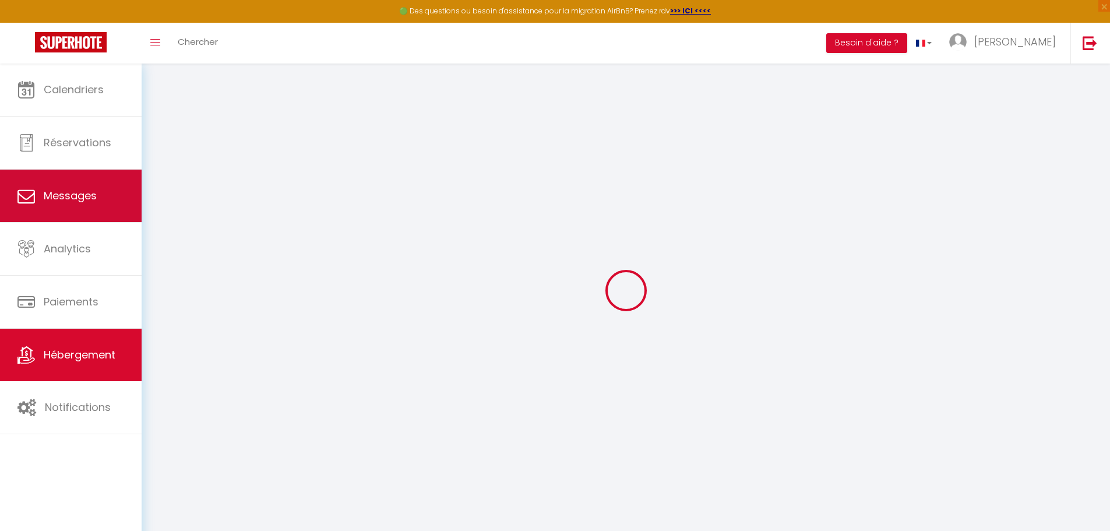
select select
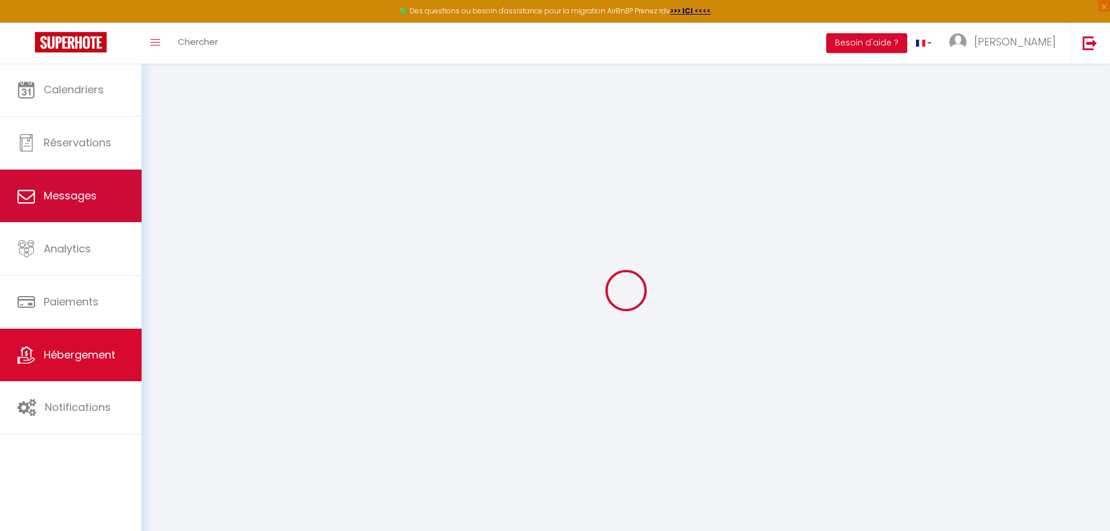
checkbox input "false"
select select
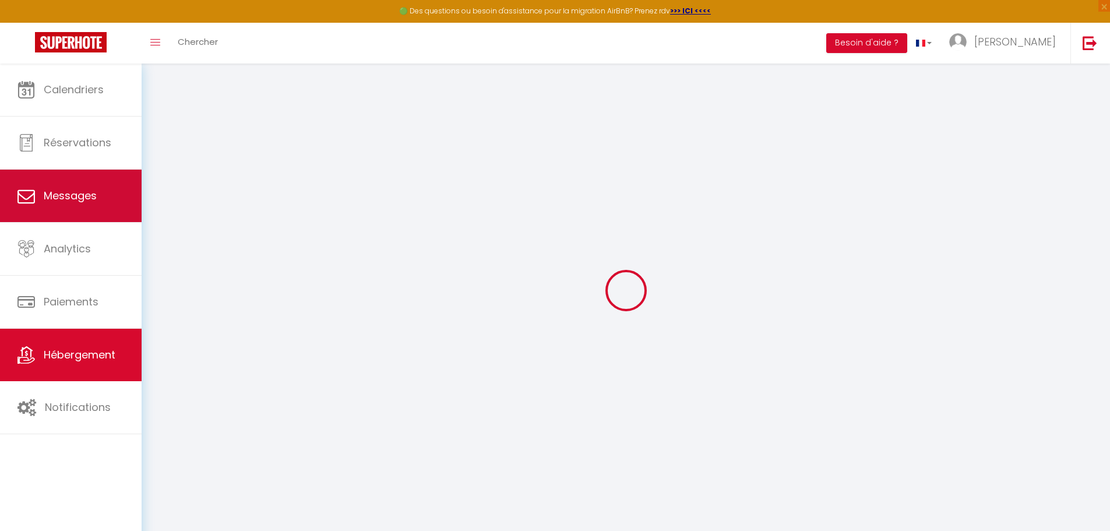
select select
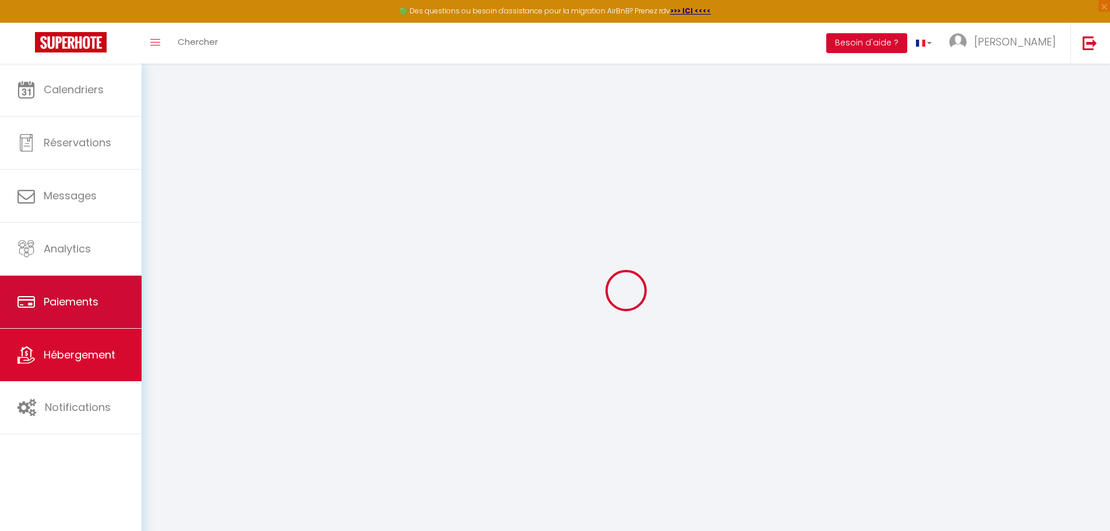
select select
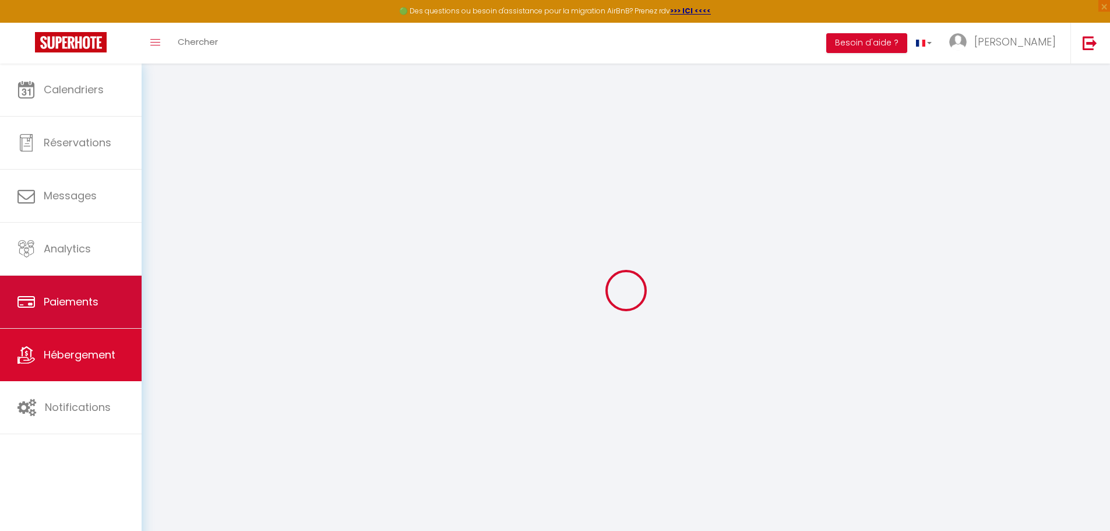
select select
checkbox input "false"
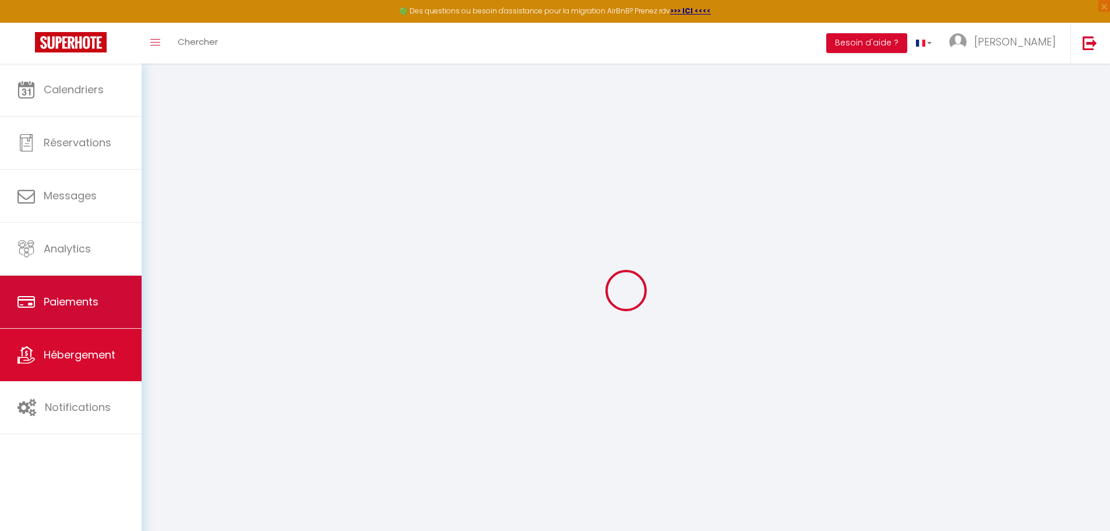
select select
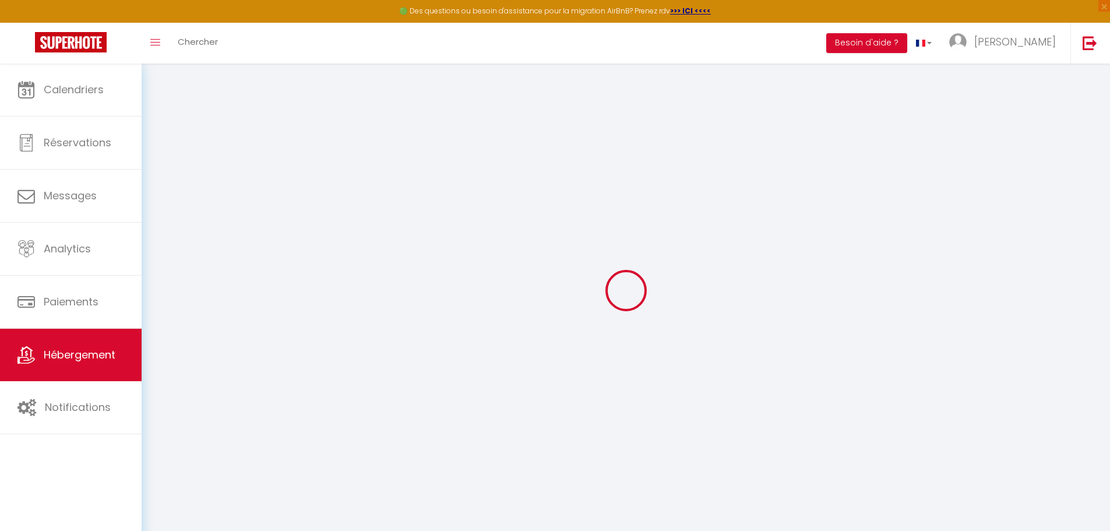
select select
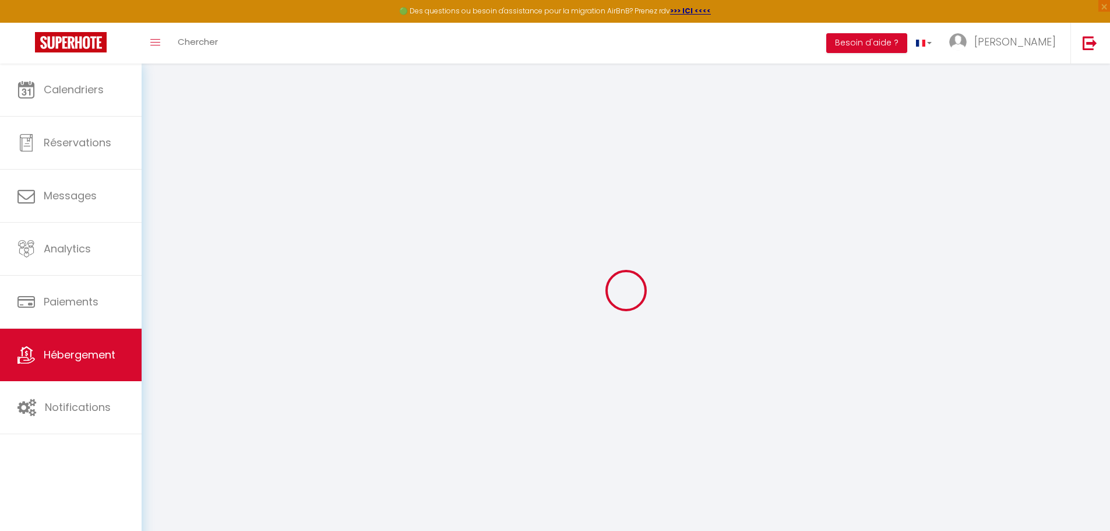
select select
checkbox input "false"
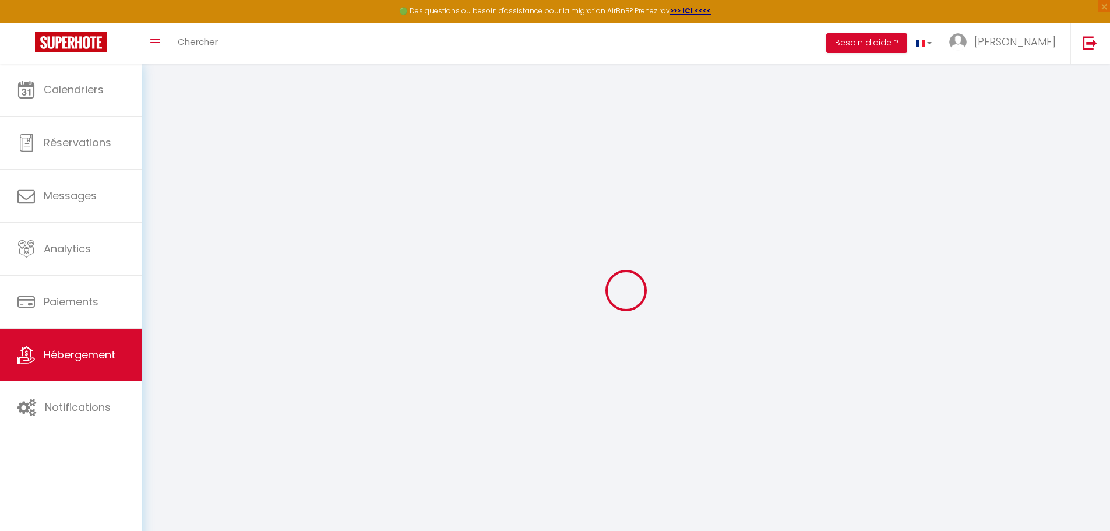
select select
type input "Comme chez soi - Auxerre"
type input "Jean Paul"
type input "Prisca"
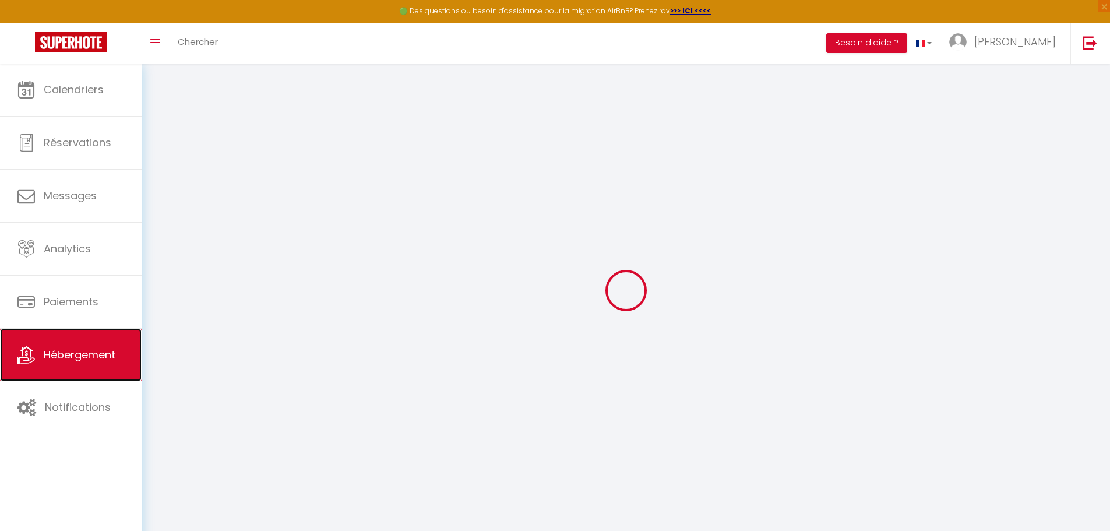
select select "2"
type input "150"
type input "40"
type input "300"
select select
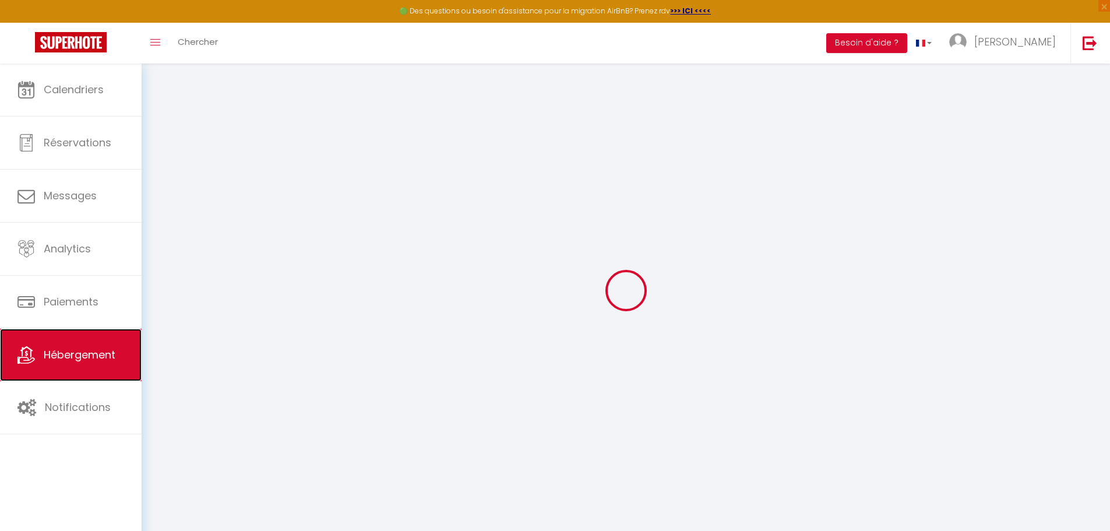
select select
type input "3 bis rue Gustave Cotteau"
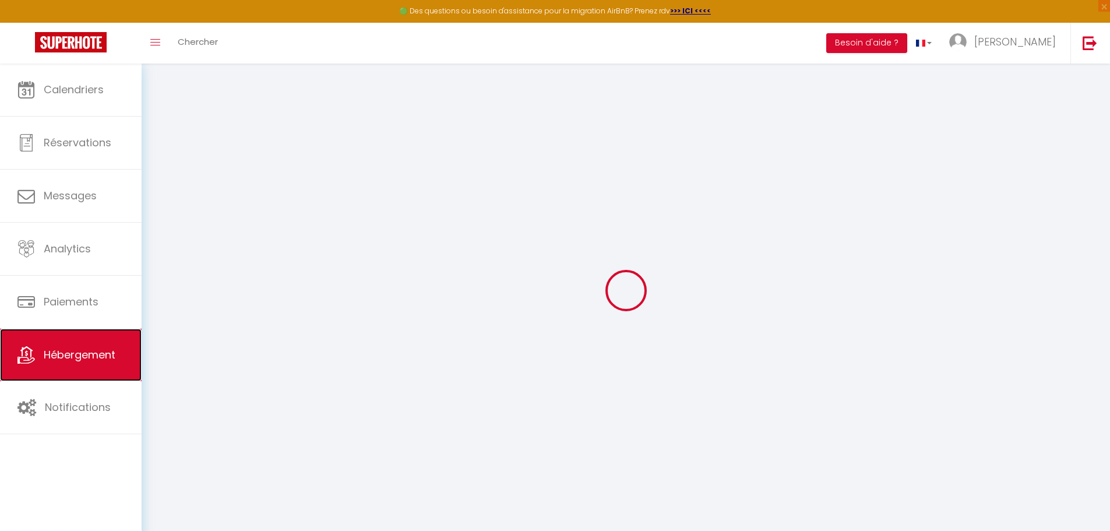
type input "89000"
type input "Auxerre"
type input "homebyallure@gmail.com"
select select "11957"
checkbox input "false"
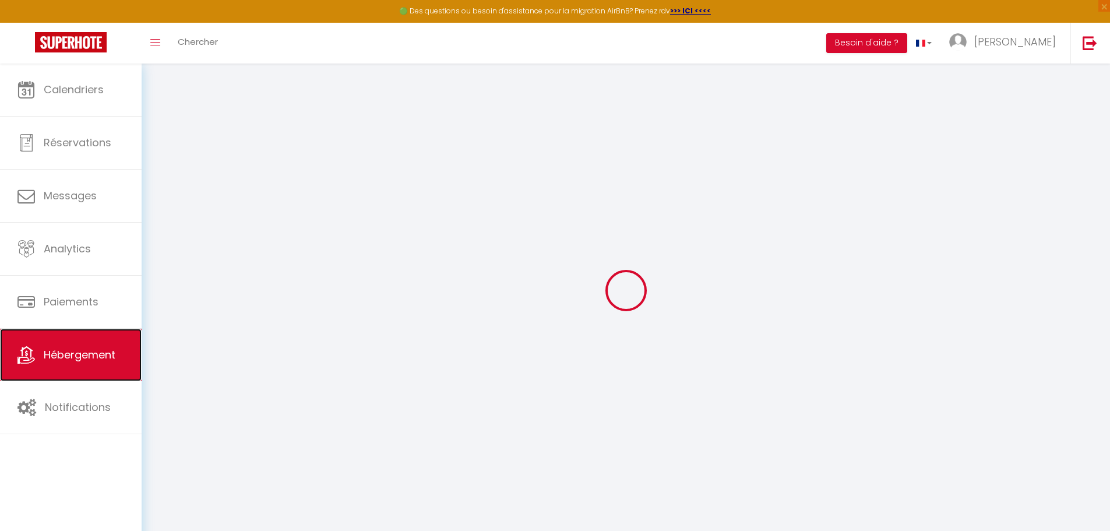
checkbox input "false"
type input "0"
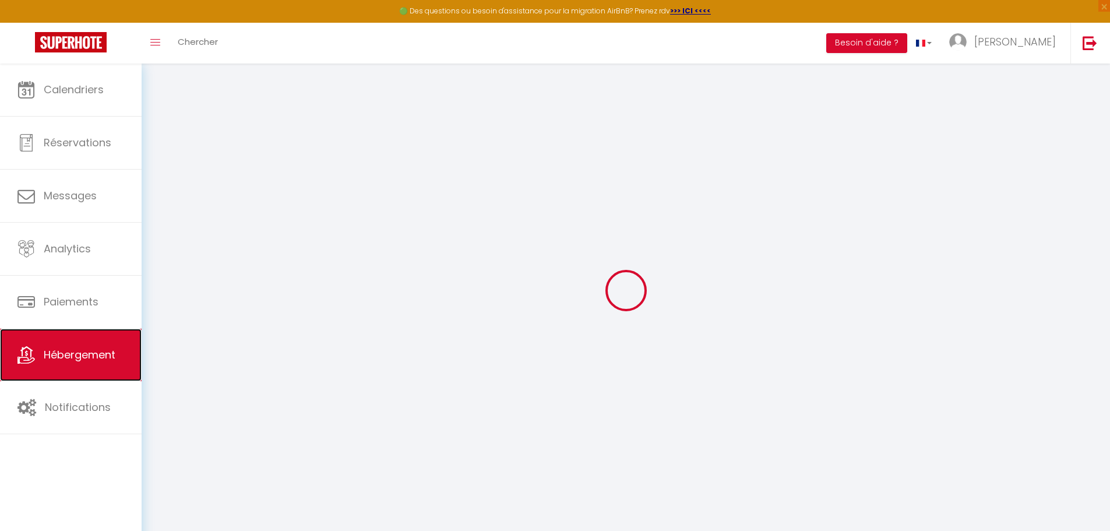
select select
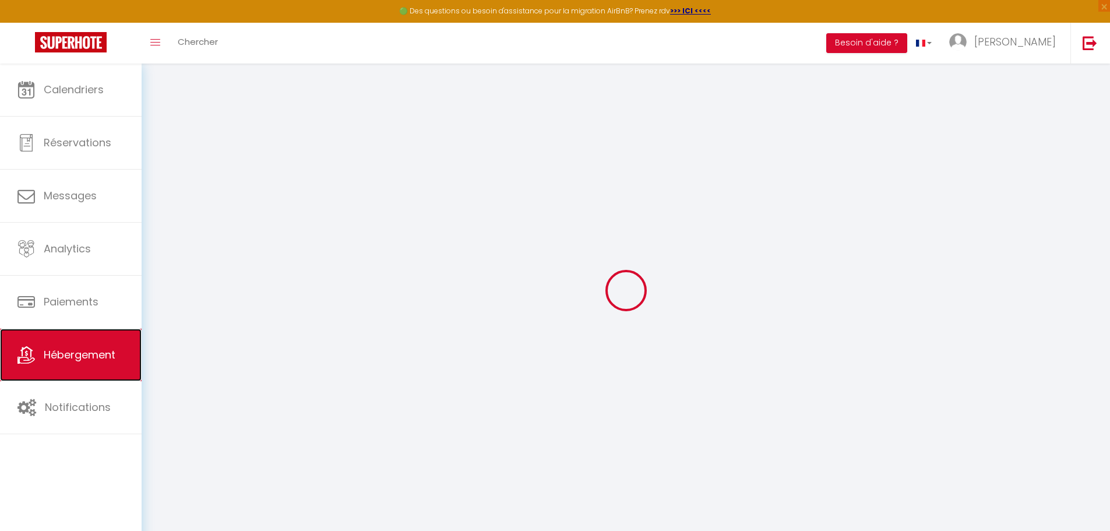
checkbox input "false"
select select
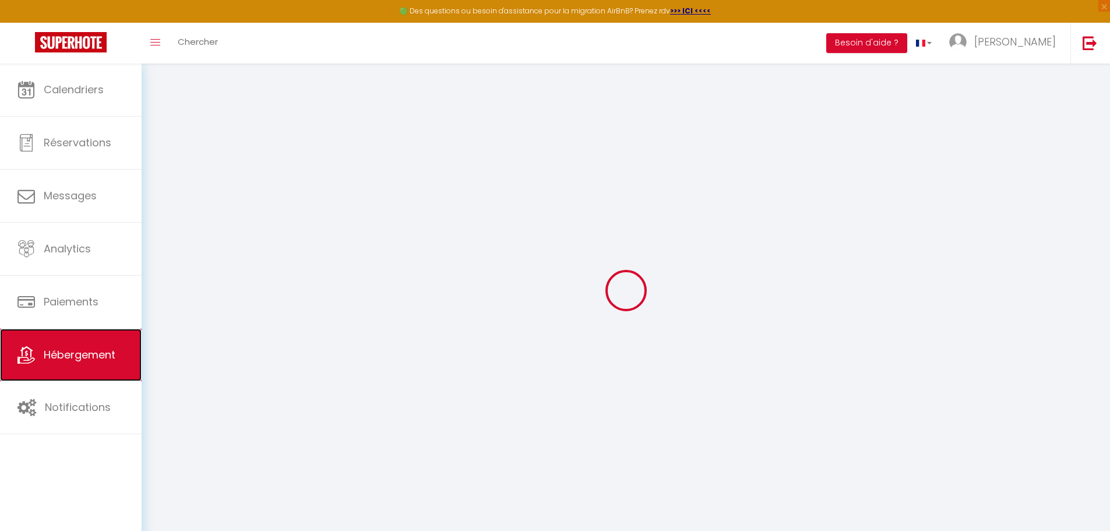
select select
checkbox input "false"
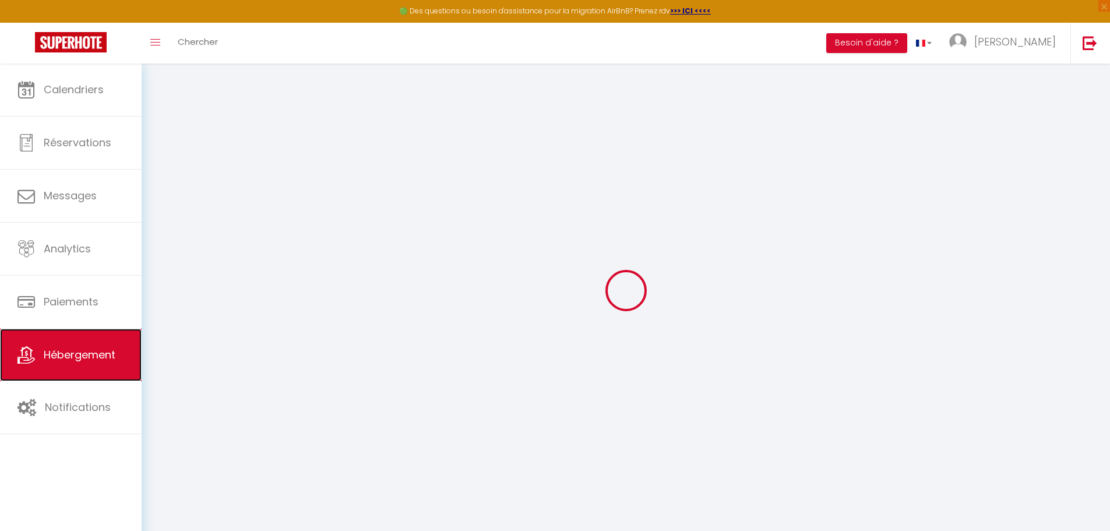
checkbox input "false"
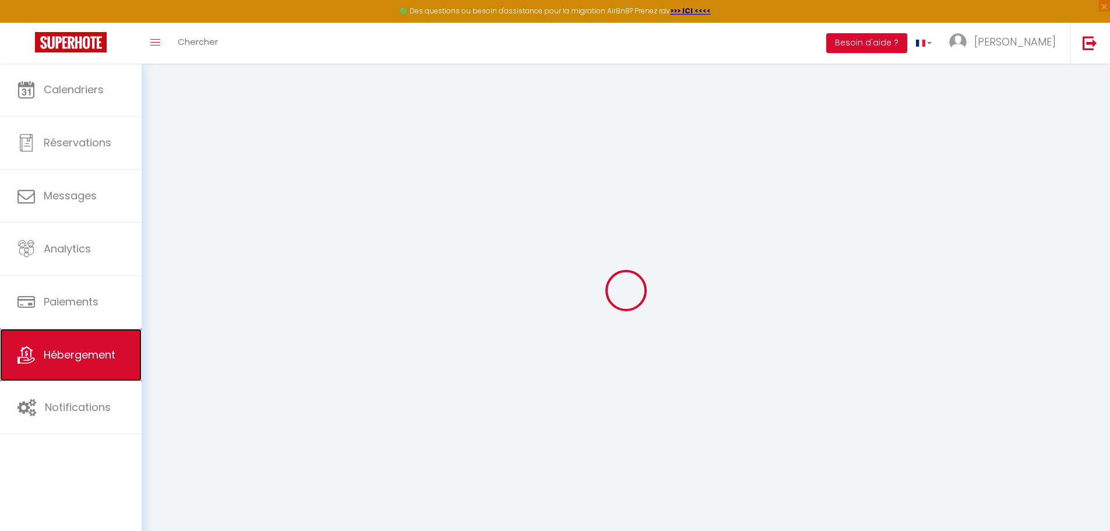
checkbox input "false"
select select "18:00"
select select "23:45"
select select "12:00"
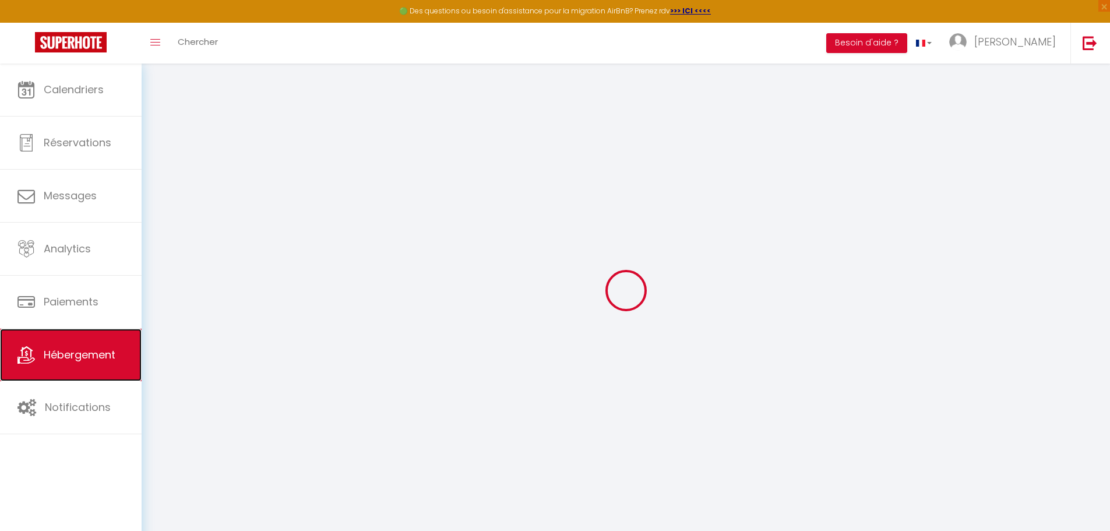
select select "30"
select select "120"
checkbox input "false"
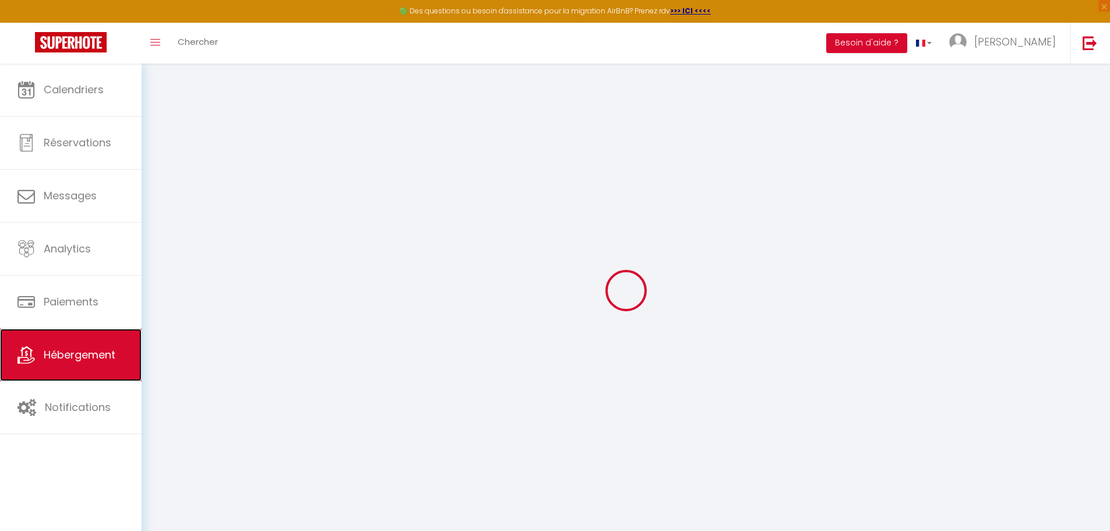
checkbox input "false"
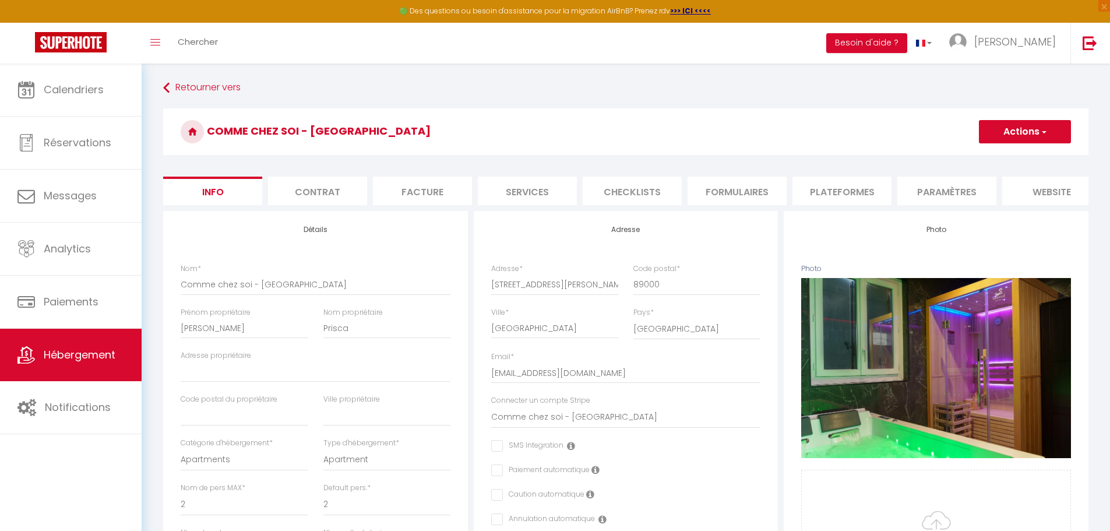
click at [864, 186] on li "Plateformes" at bounding box center [841, 191] width 99 height 29
select select
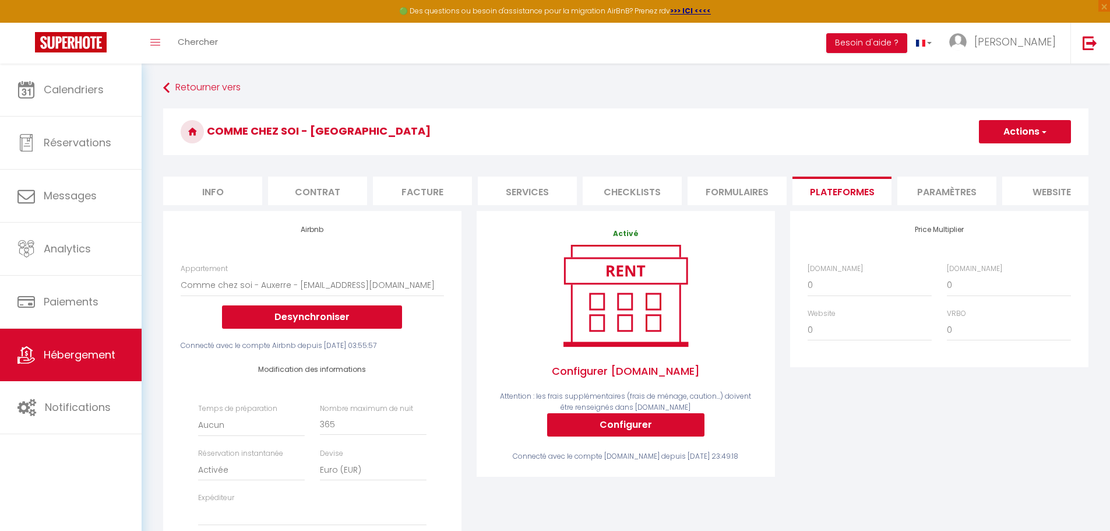
click at [930, 189] on li "Paramètres" at bounding box center [946, 191] width 99 height 29
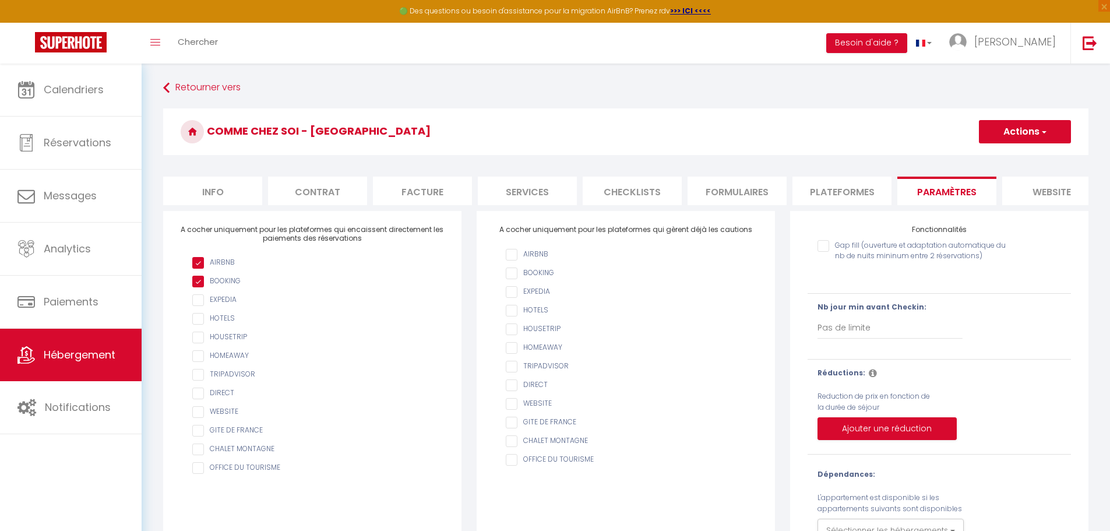
drag, startPoint x: 499, startPoint y: 239, endPoint x: 751, endPoint y: 235, distance: 252.3
click at [751, 234] on h4 "A cocher uniquement pour les plateformes qui gèrent déjà les cautions" at bounding box center [625, 229] width 263 height 8
copy h4 "A cocher uniquement pour les plateformes qui gèrent déjà les cautions"
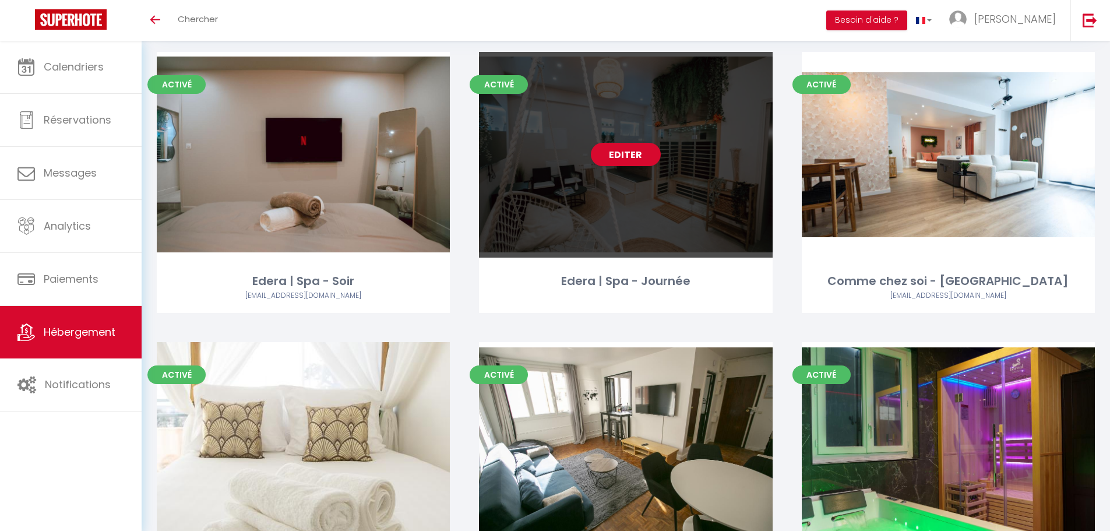
scroll to position [58, 0]
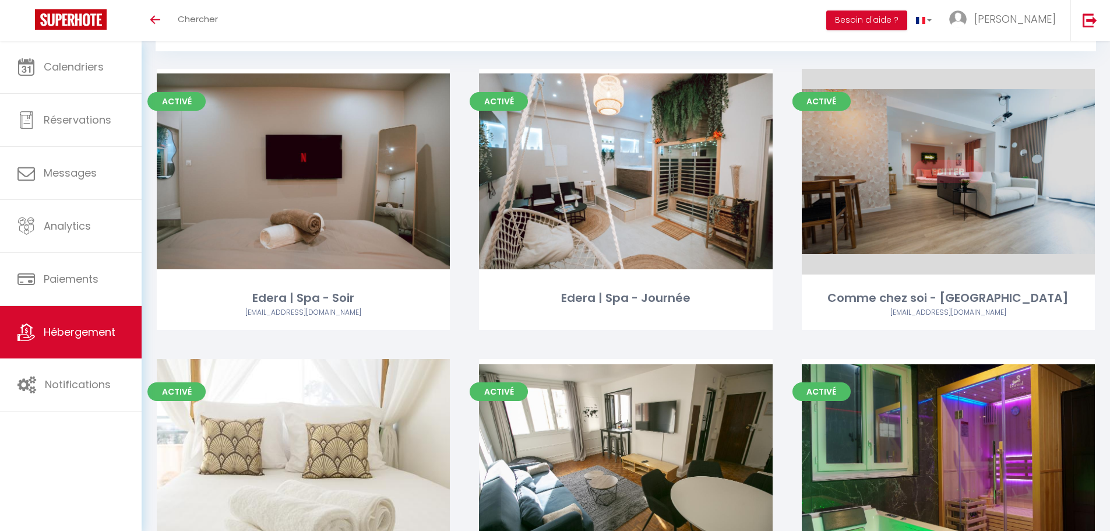
click at [938, 171] on link "Editer" at bounding box center [948, 171] width 70 height 23
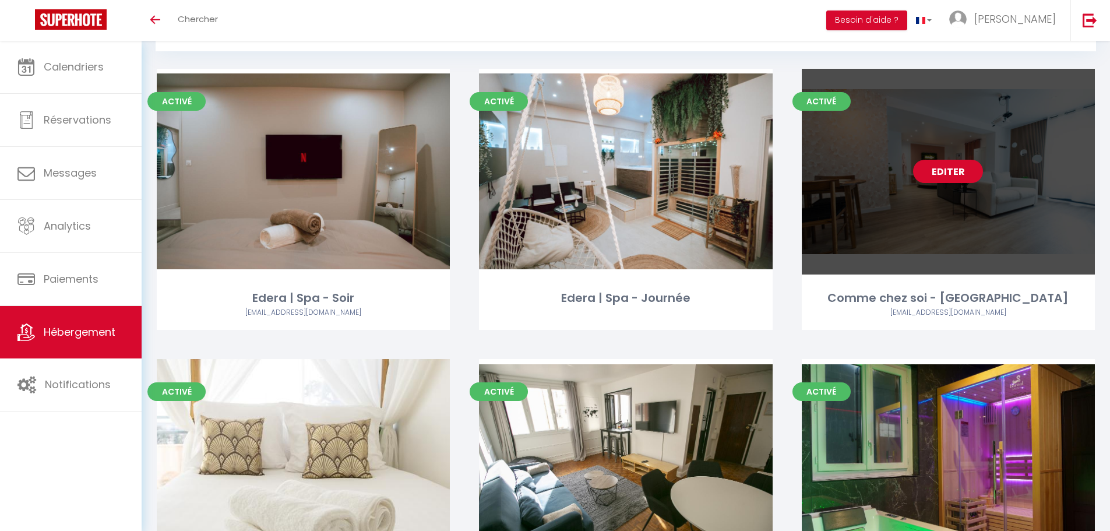
click at [938, 171] on link "Editer" at bounding box center [948, 171] width 70 height 23
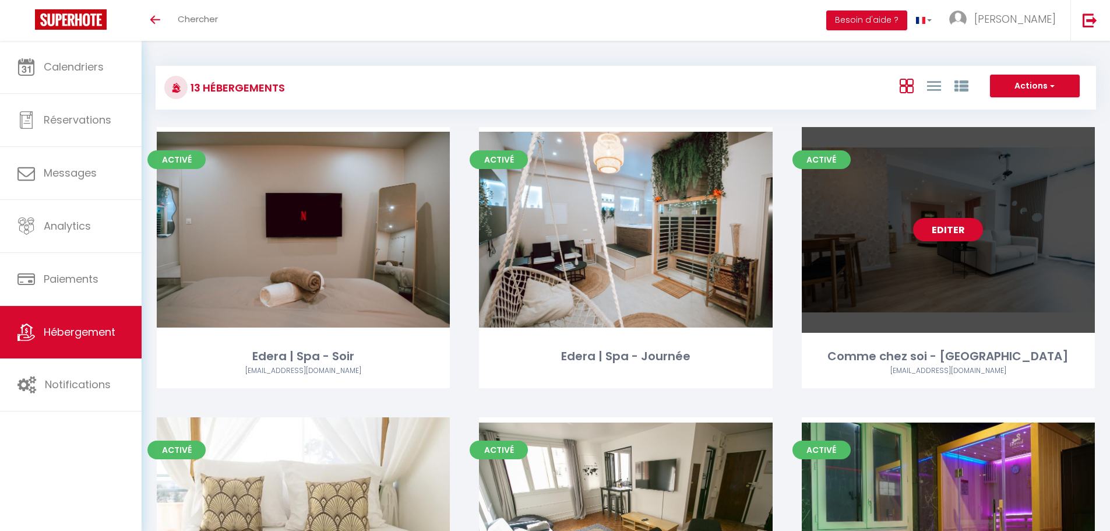
select select "3"
select select "2"
select select "1"
select select
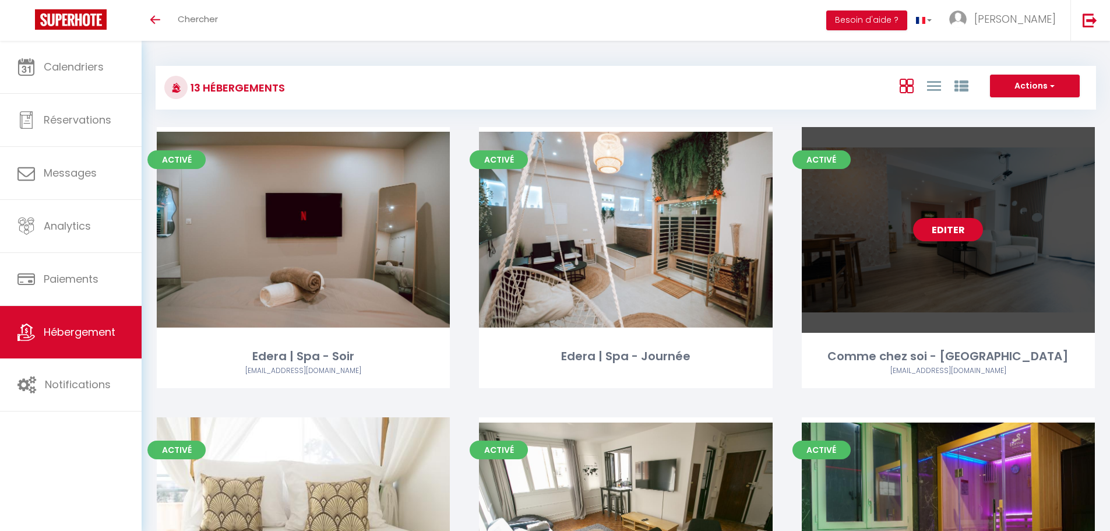
select select "28"
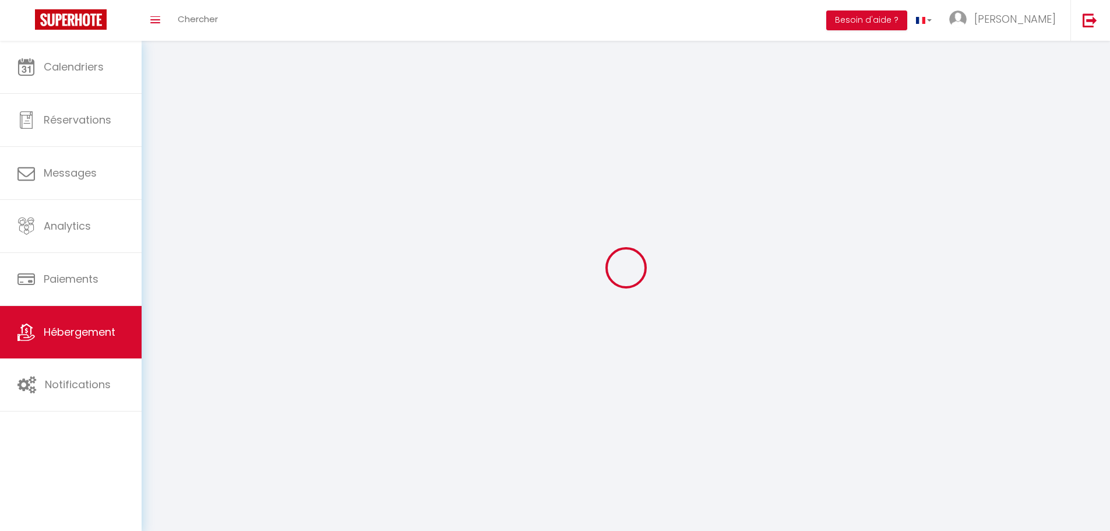
select select
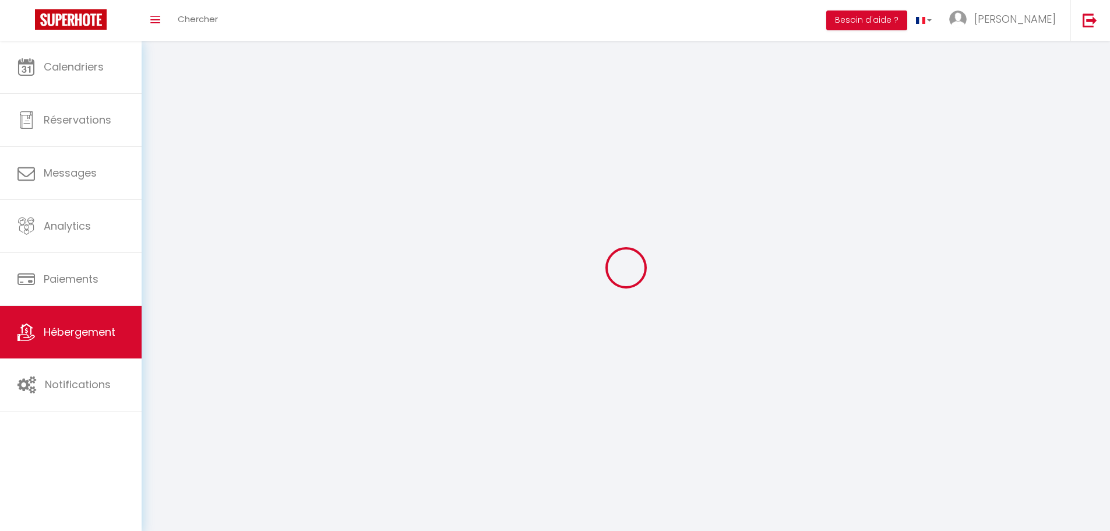
select select
checkbox input "false"
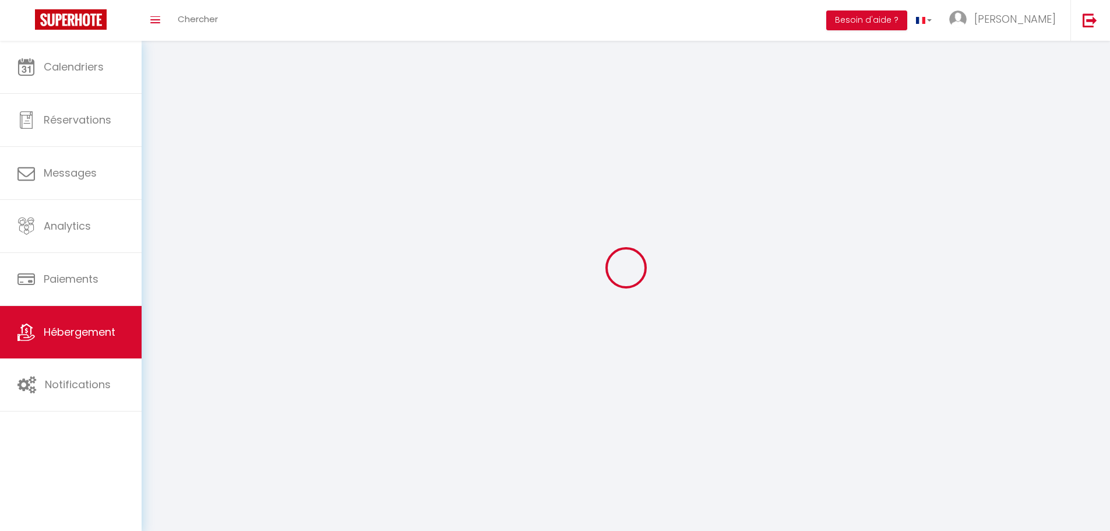
select select
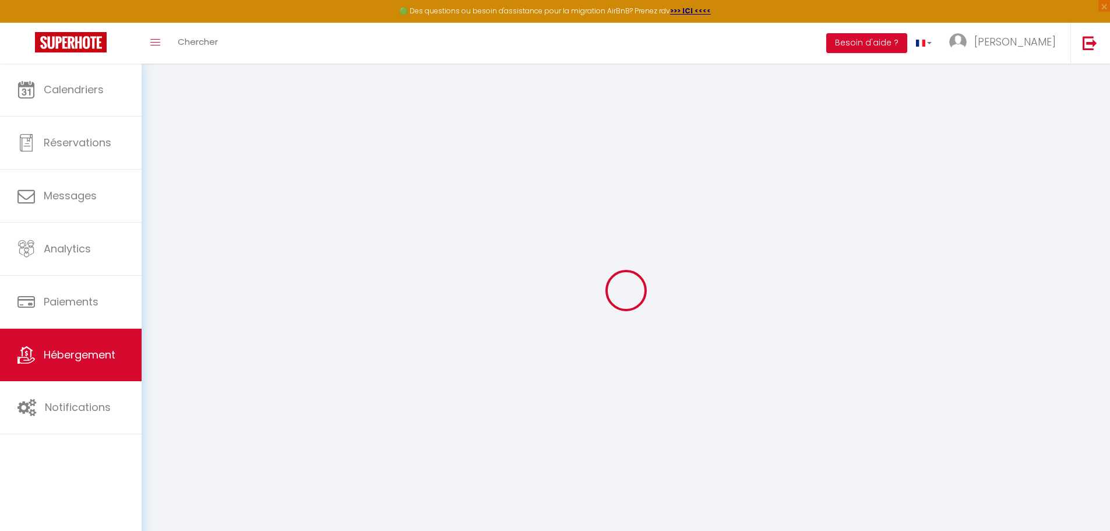
select select
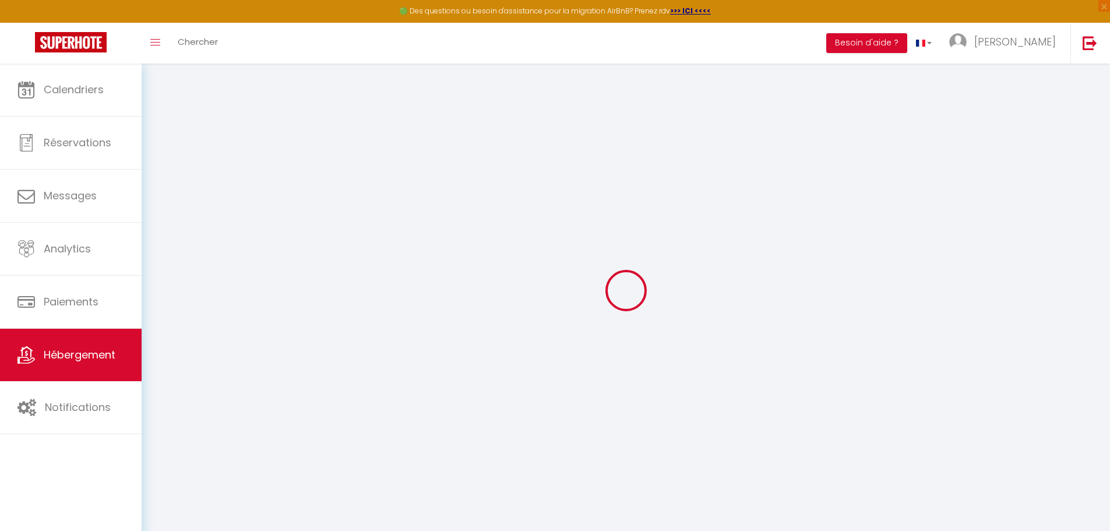
select select
checkbox input "false"
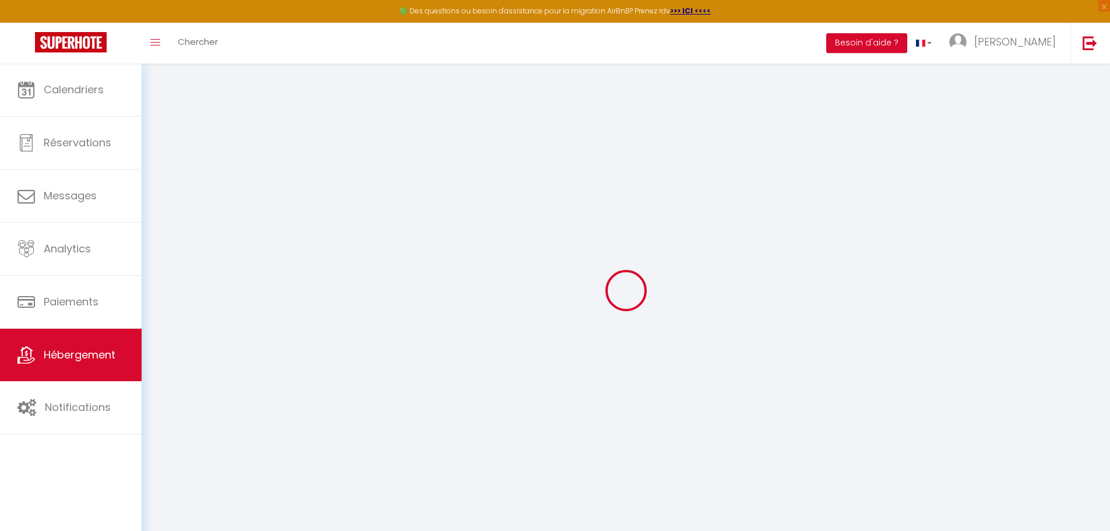
select select
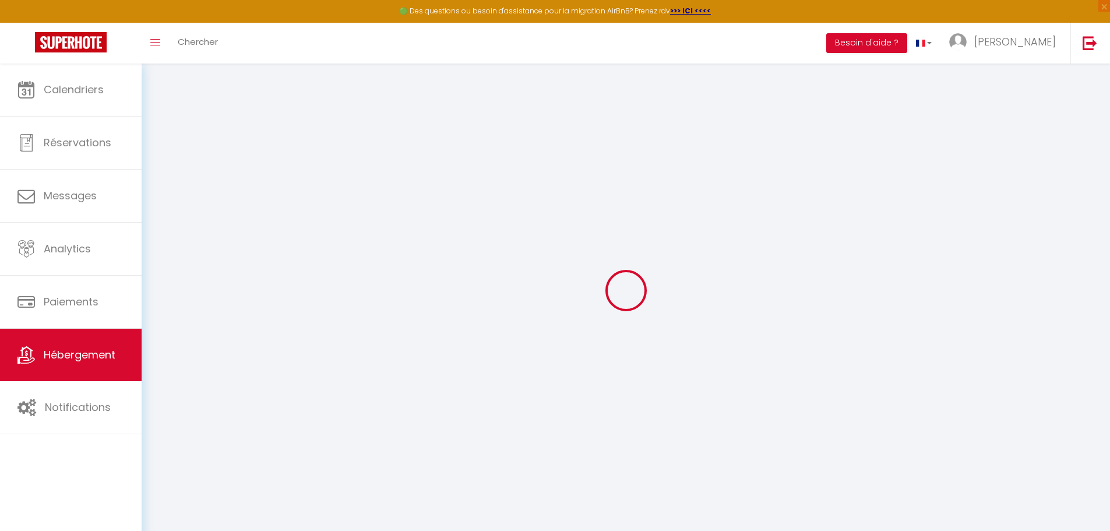
select select
checkbox input "false"
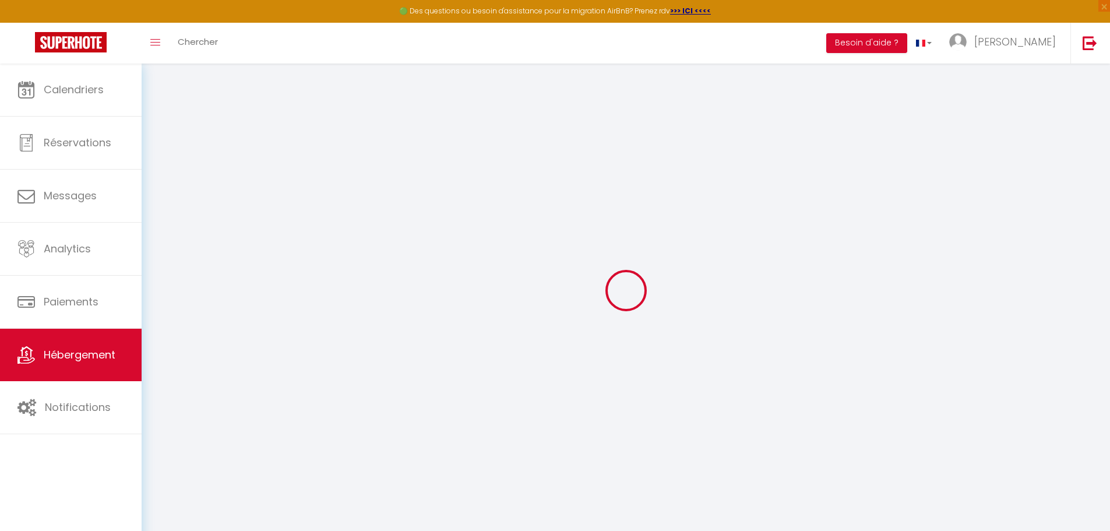
checkbox input "false"
select select
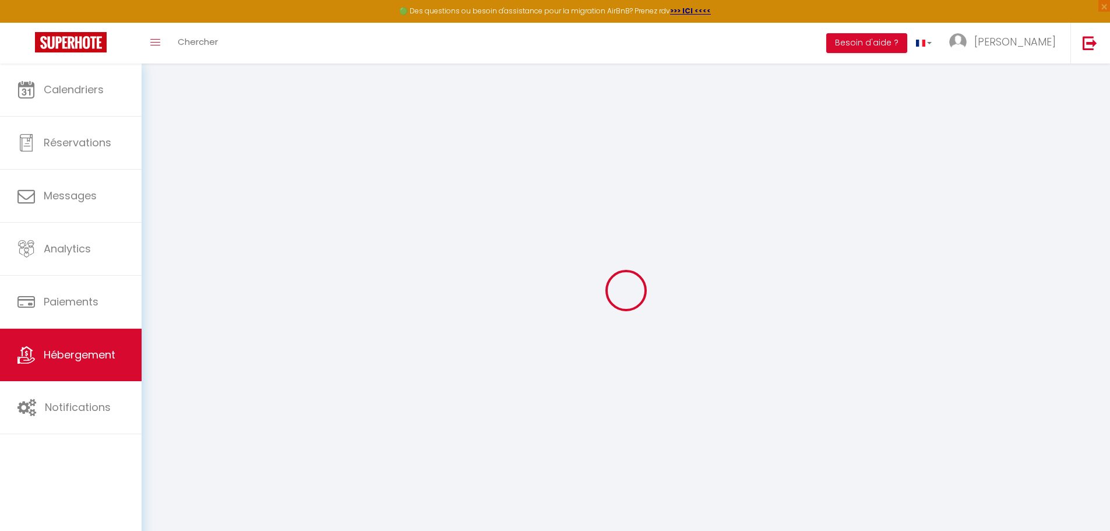
select select
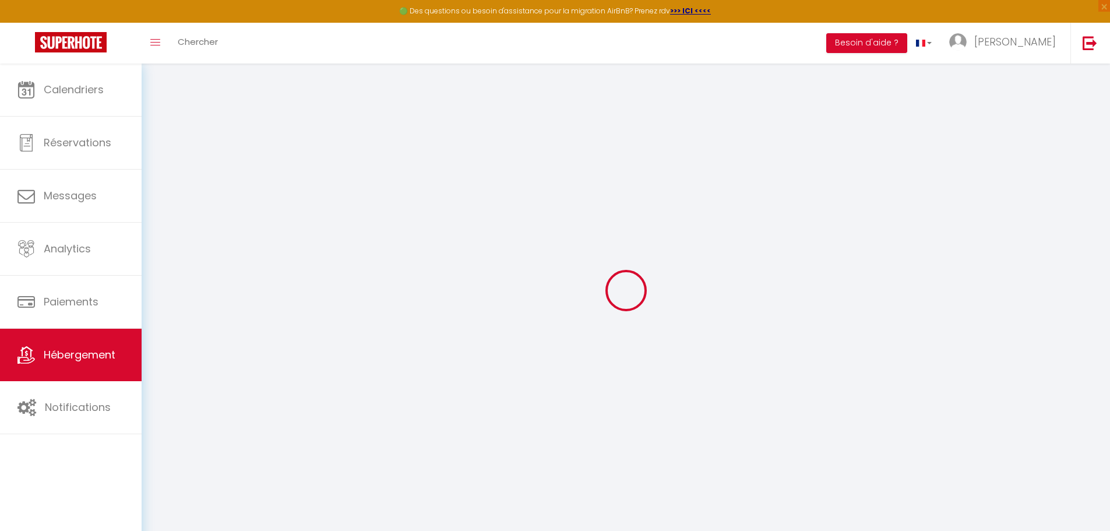
checkbox input "false"
select select
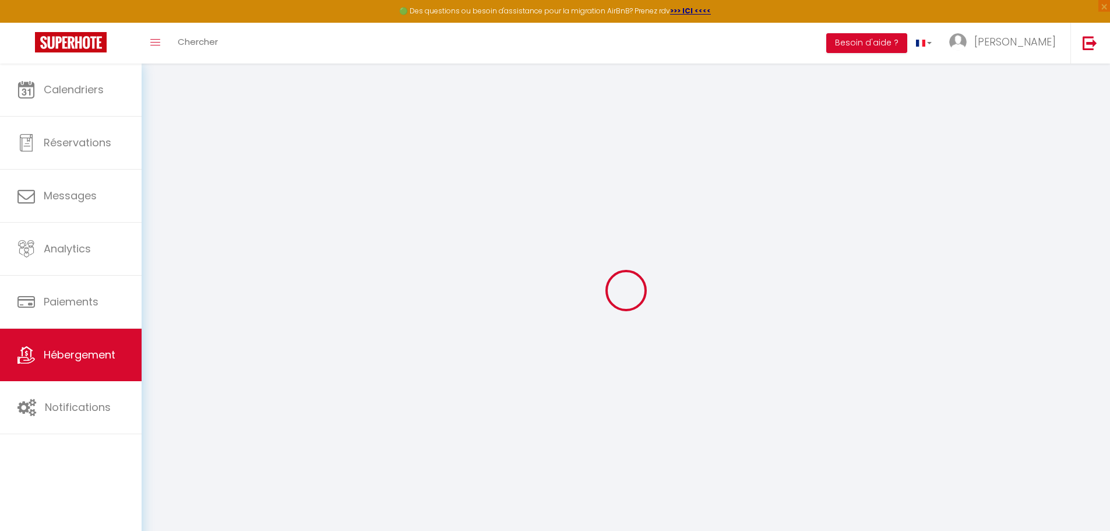
select select
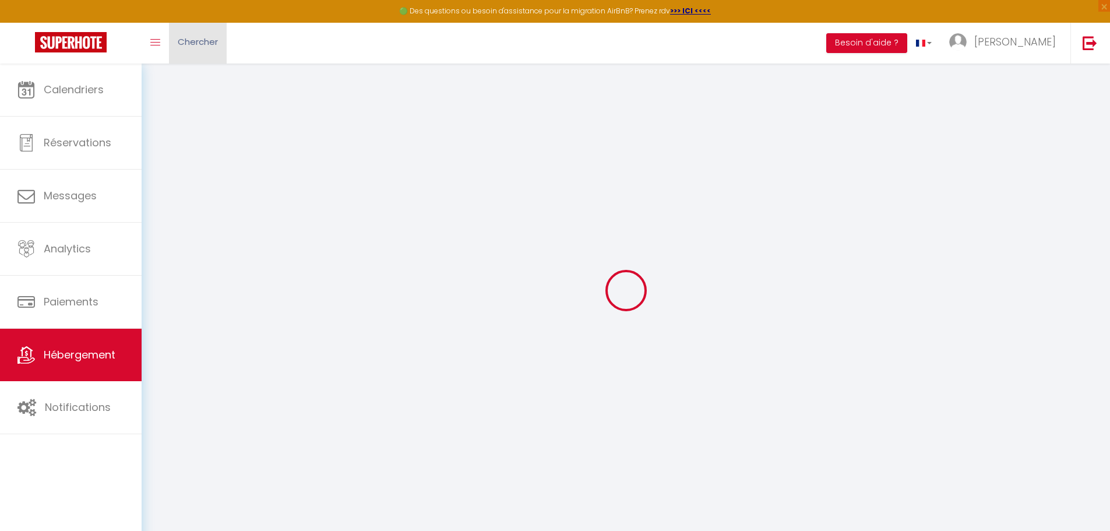
select select
checkbox input "false"
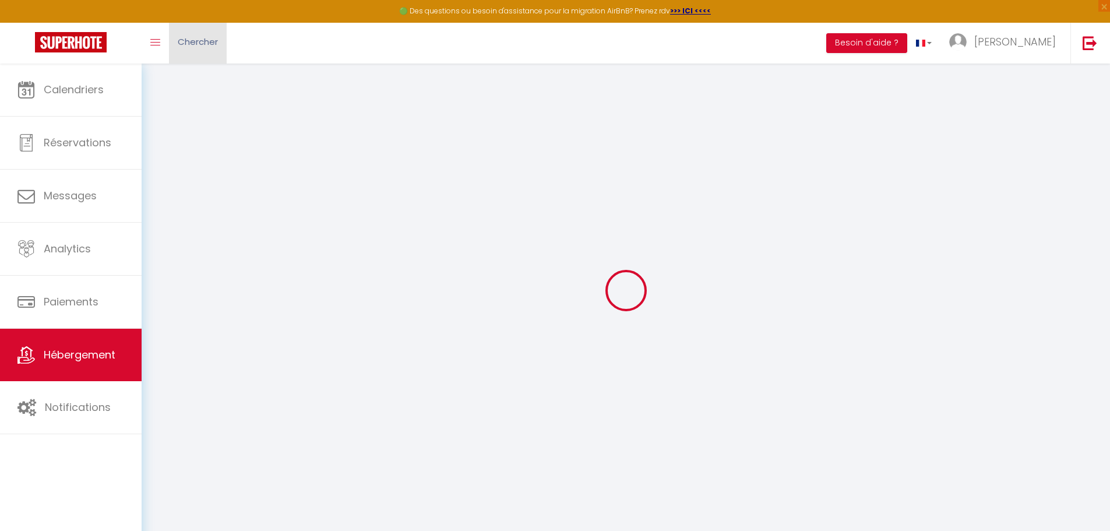
checkbox input "false"
select select
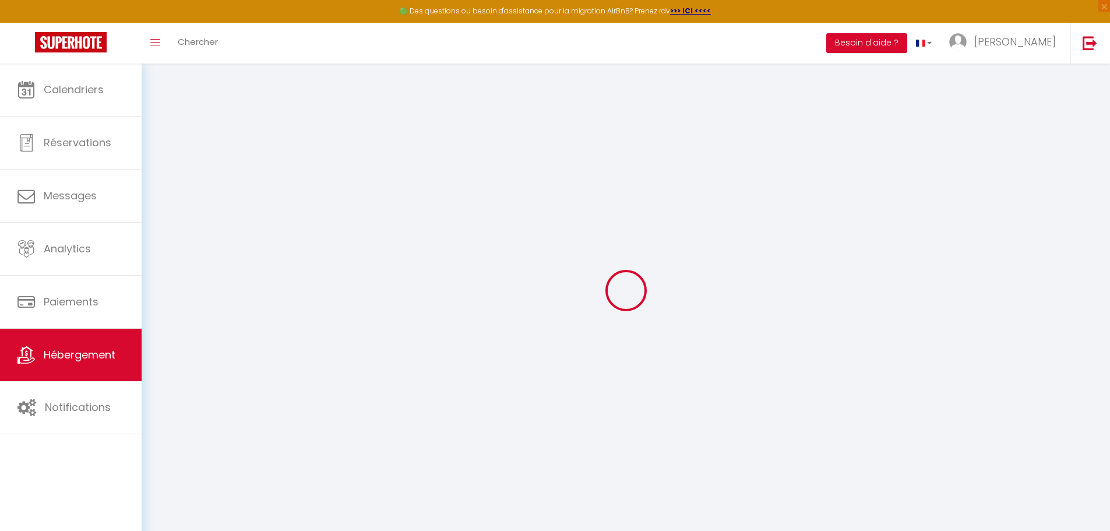
select select
checkbox input "false"
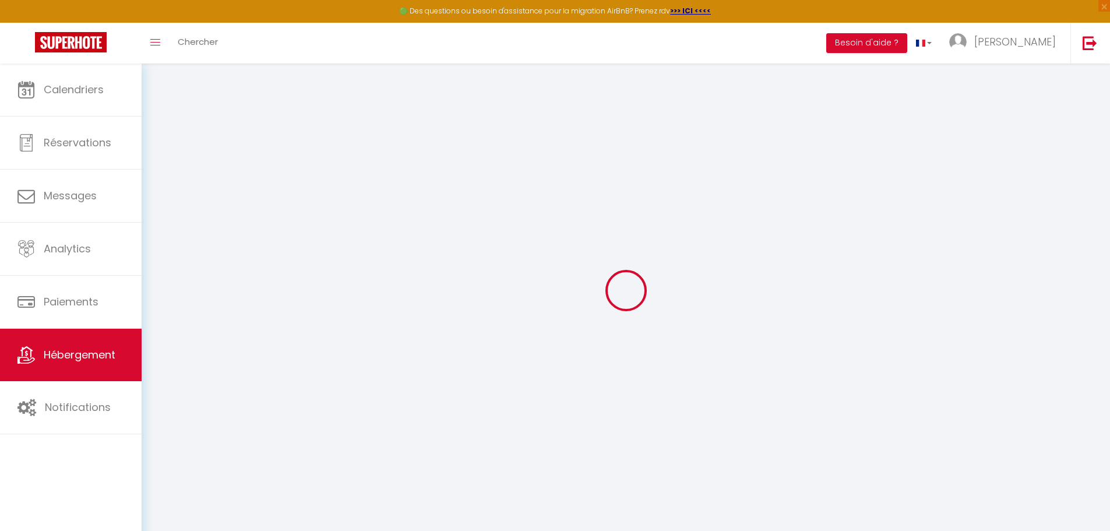
checkbox input "false"
select select
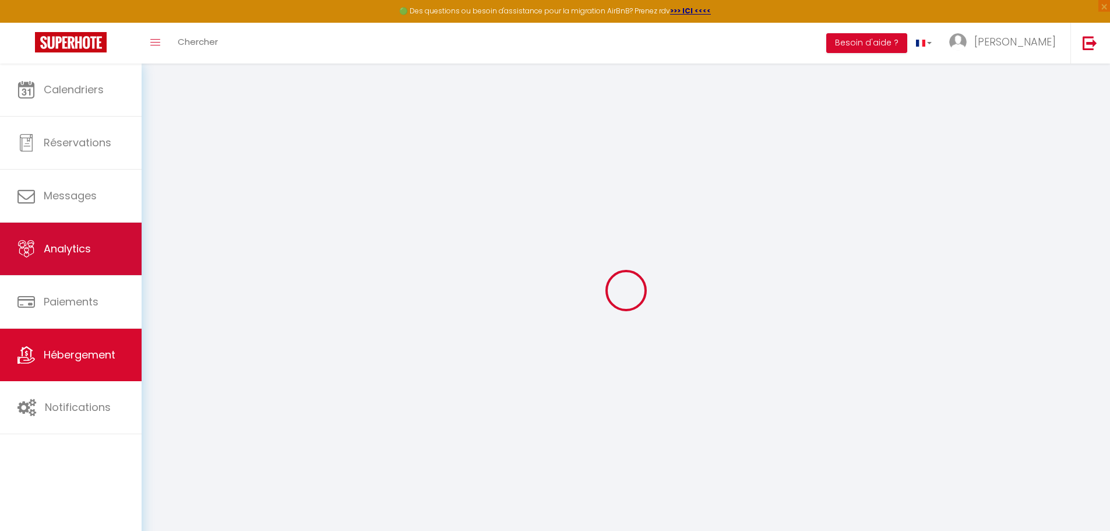
type input "Comme chez soi - [GEOGRAPHIC_DATA]"
type input "Jean Paul"
type input "Prisca"
select select "2"
type input "150"
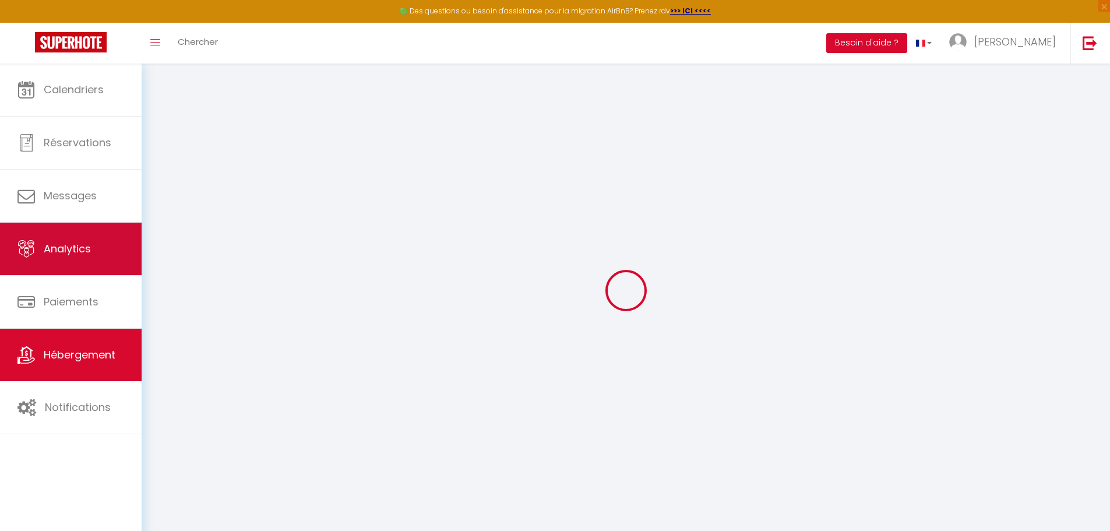
type input "45"
type input "300"
select select
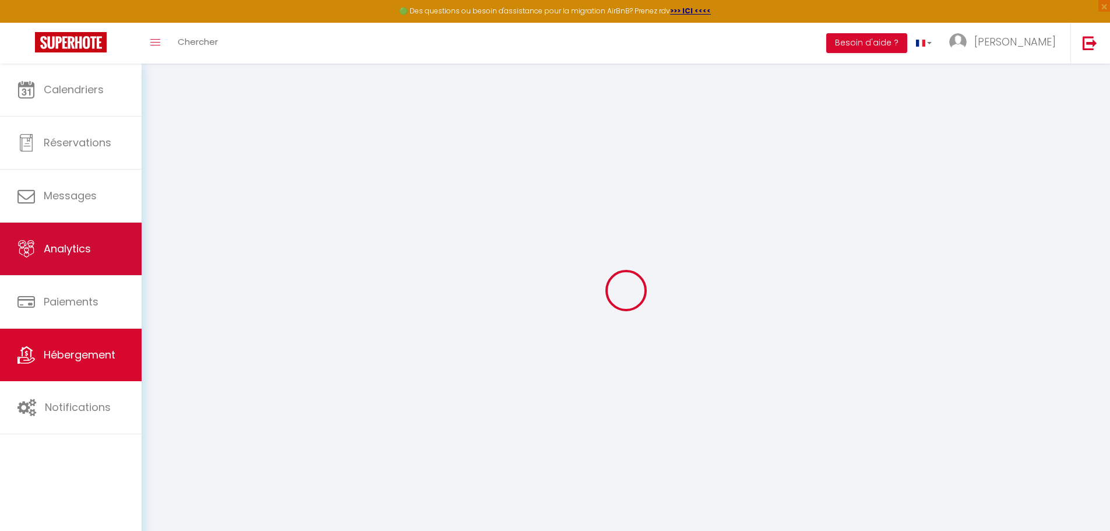
select select
type input "4 TER rue Monstrelet"
type input "80000"
type input "Amiens"
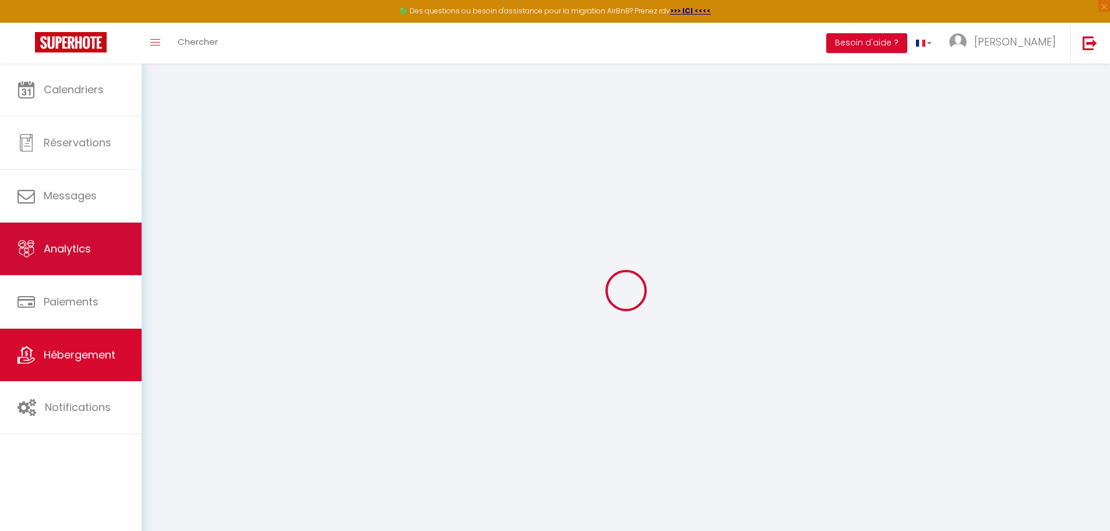
type input "[EMAIL_ADDRESS][DOMAIN_NAME]"
select select "12342"
checkbox input "false"
checkbox input "true"
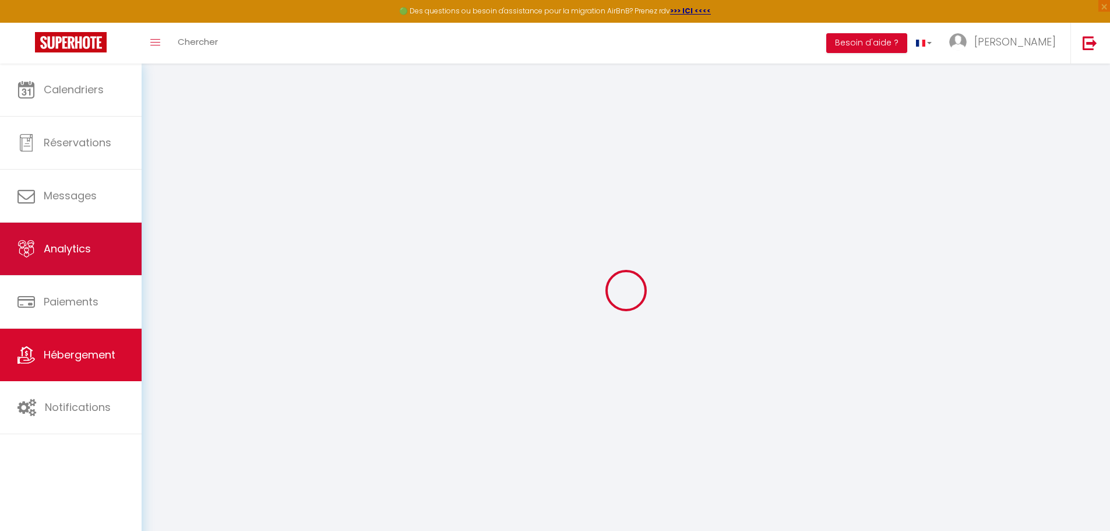
checkbox input "false"
type input "45"
type input "0"
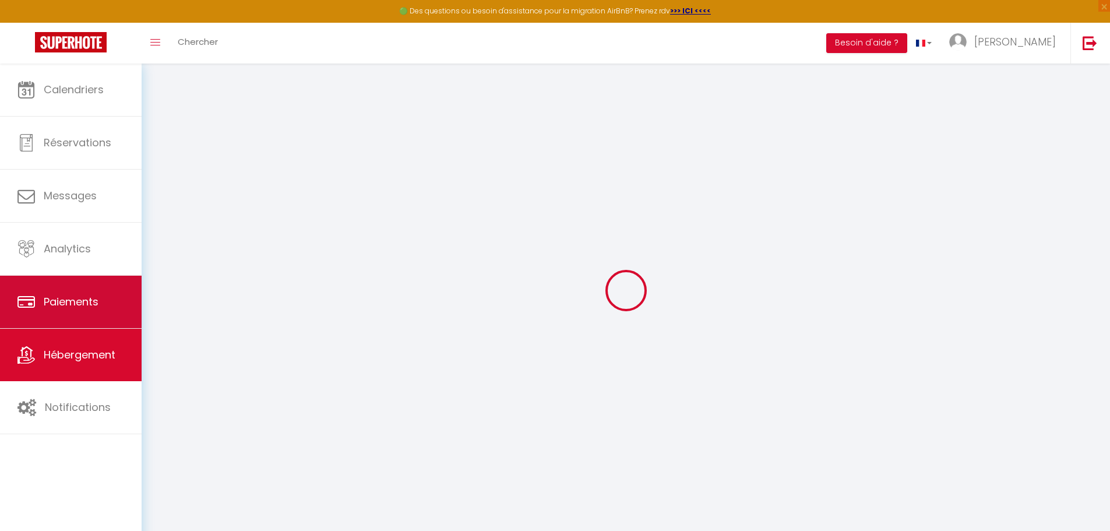
select select
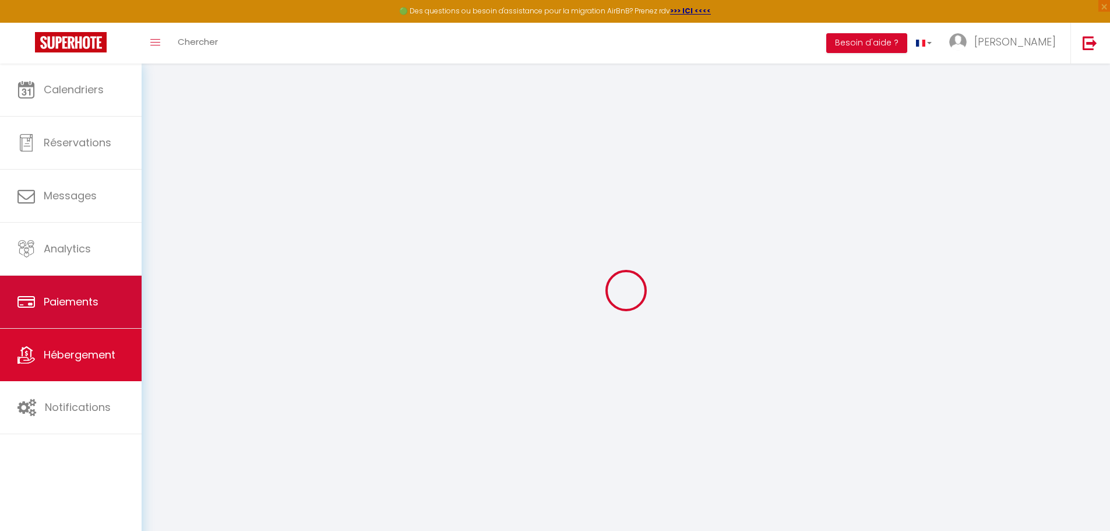
checkbox input "false"
checkbox input "true"
checkbox input "false"
select select "36865"
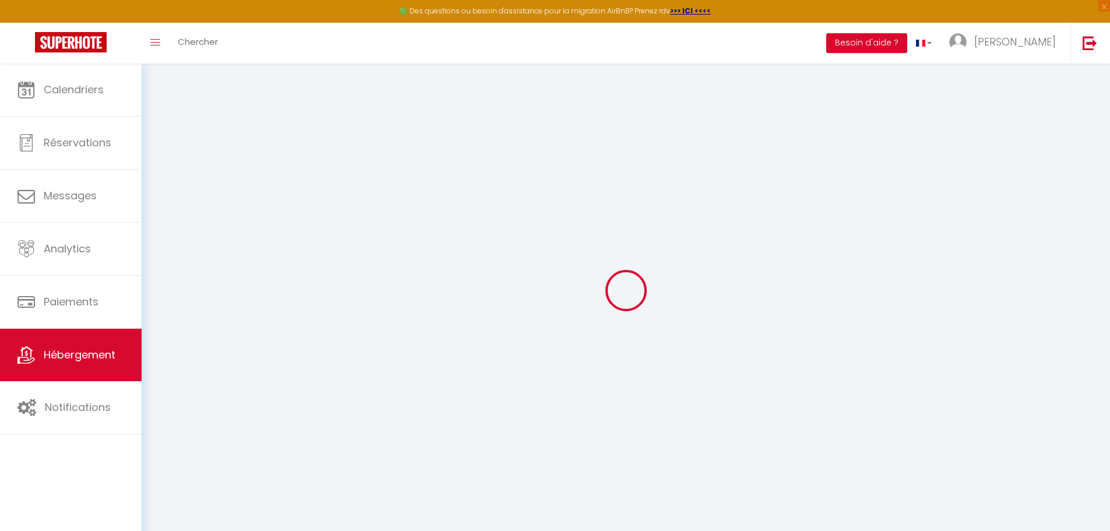
select select
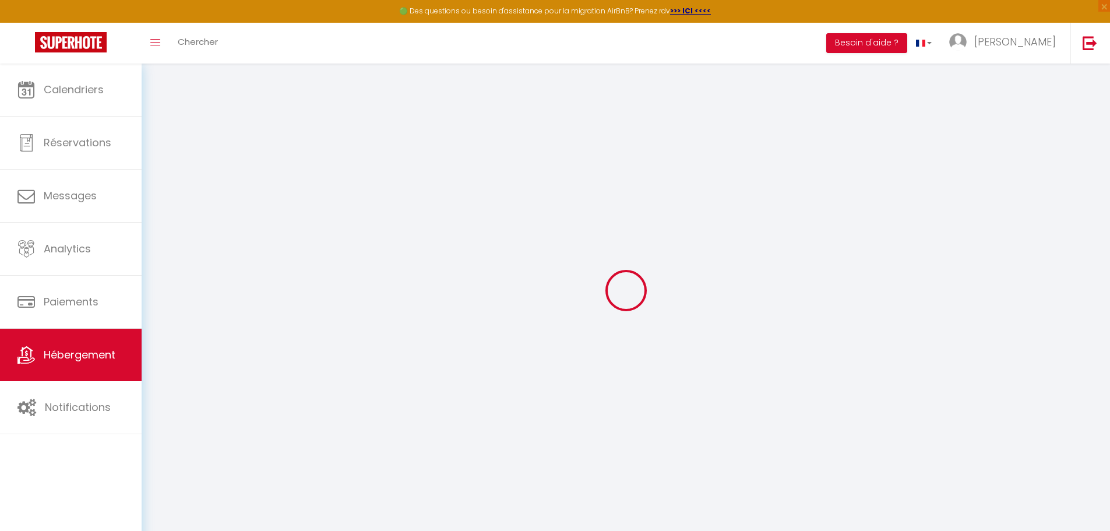
checkbox input "false"
checkbox input "true"
checkbox input "false"
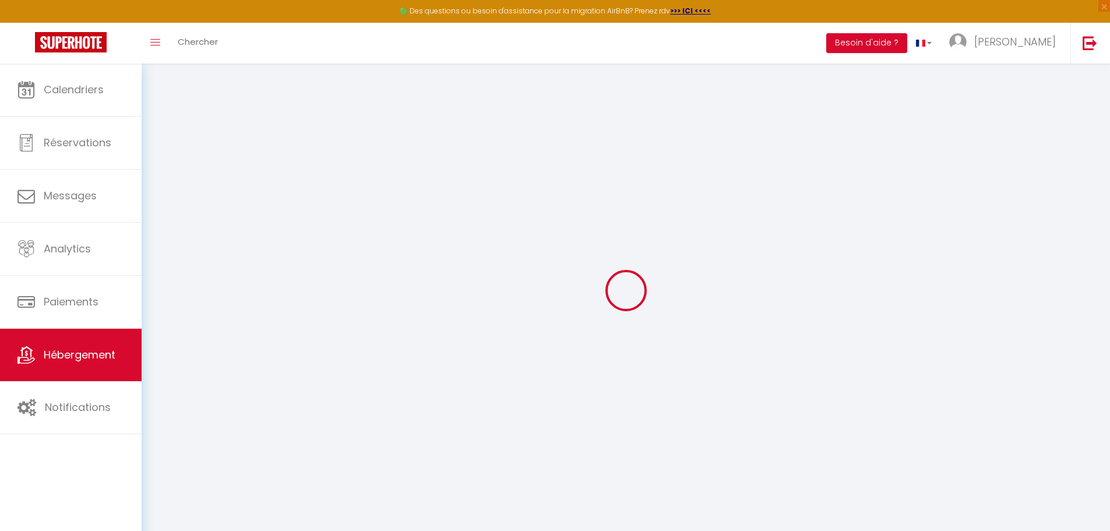
checkbox input "false"
checkbox input "true"
checkbox input "false"
select select "18:00"
select select "23:45"
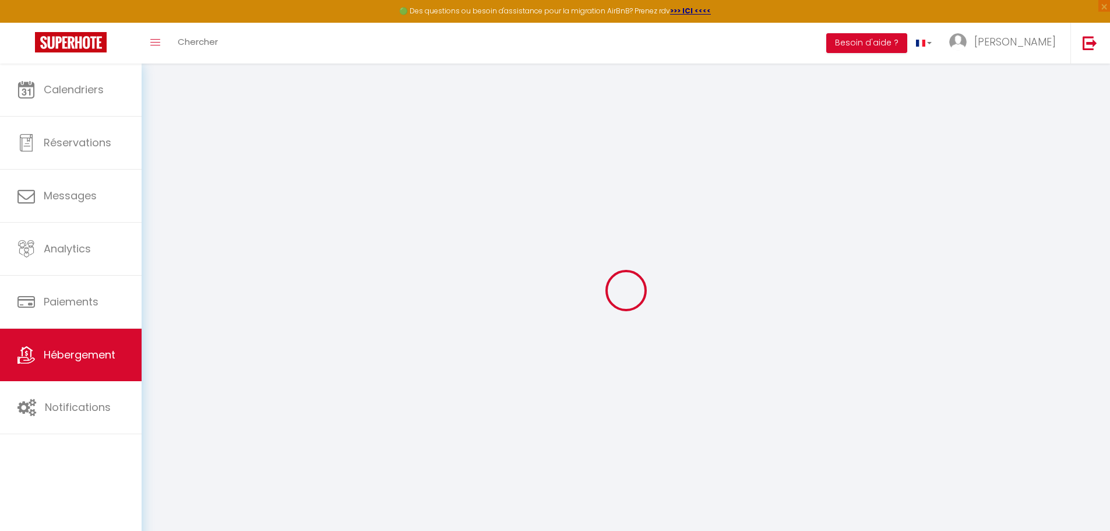
select select "12:00"
select select "30"
select select "120"
checkbox input "false"
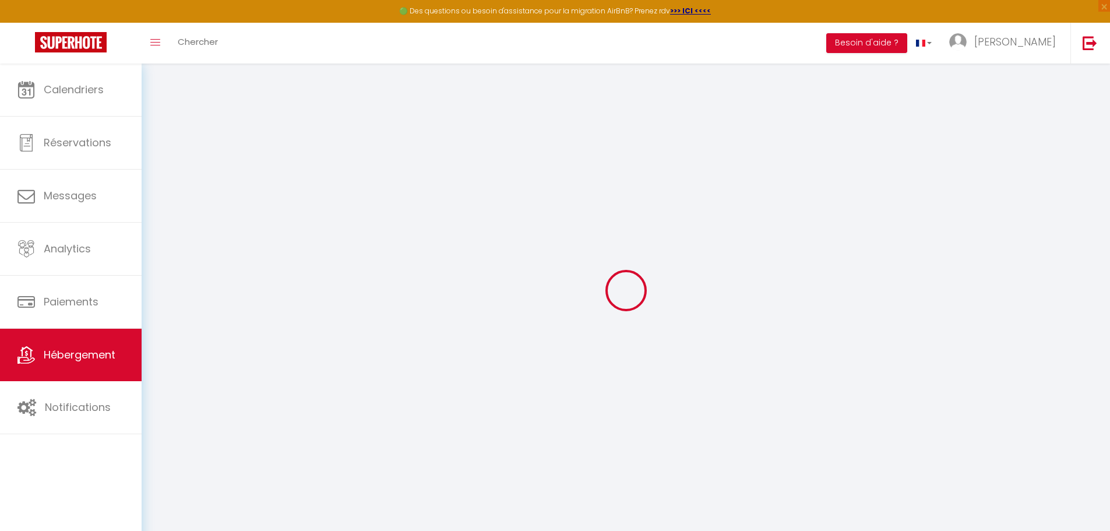
checkbox input "true"
checkbox input "false"
checkbox input "true"
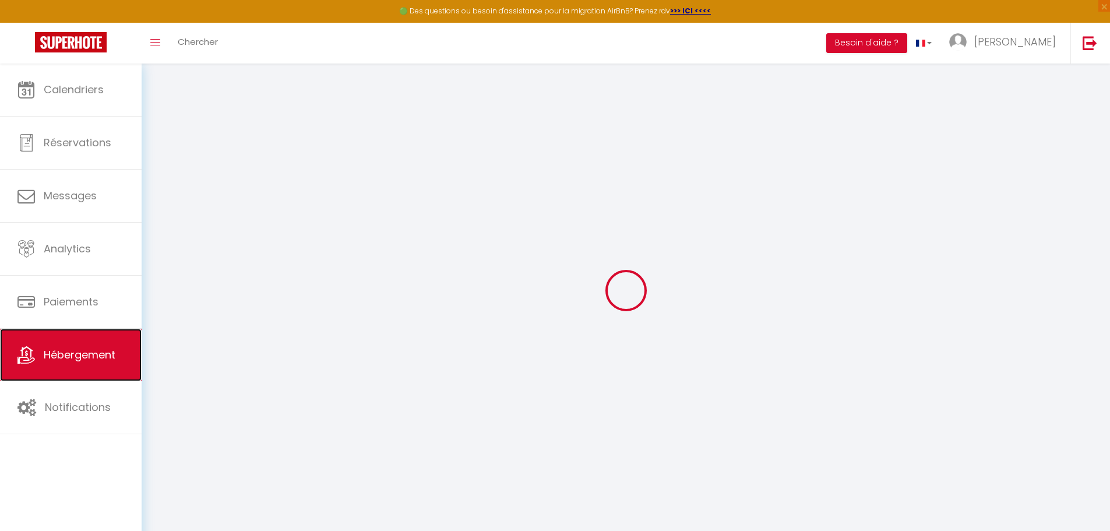
checkbox input "false"
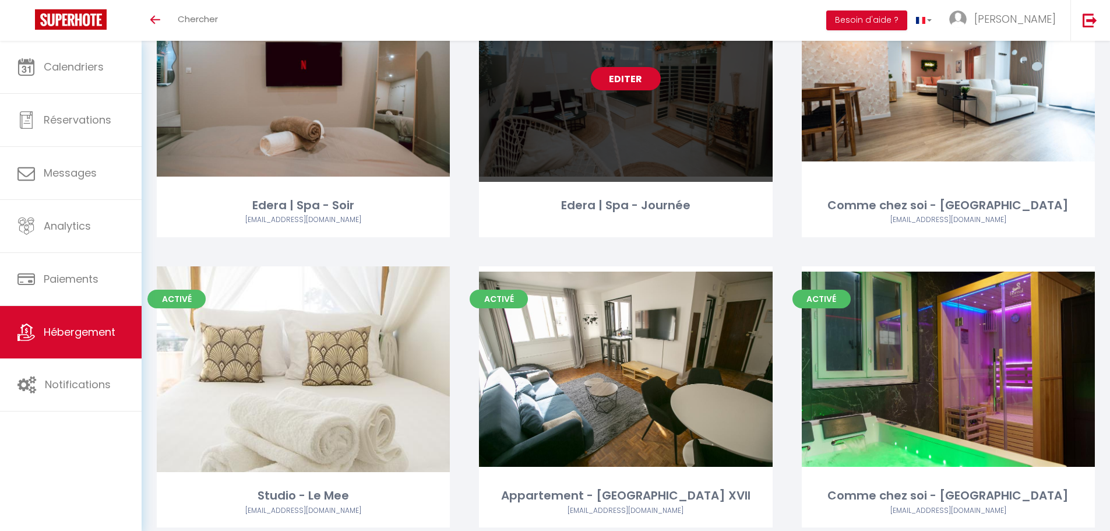
scroll to position [233, 0]
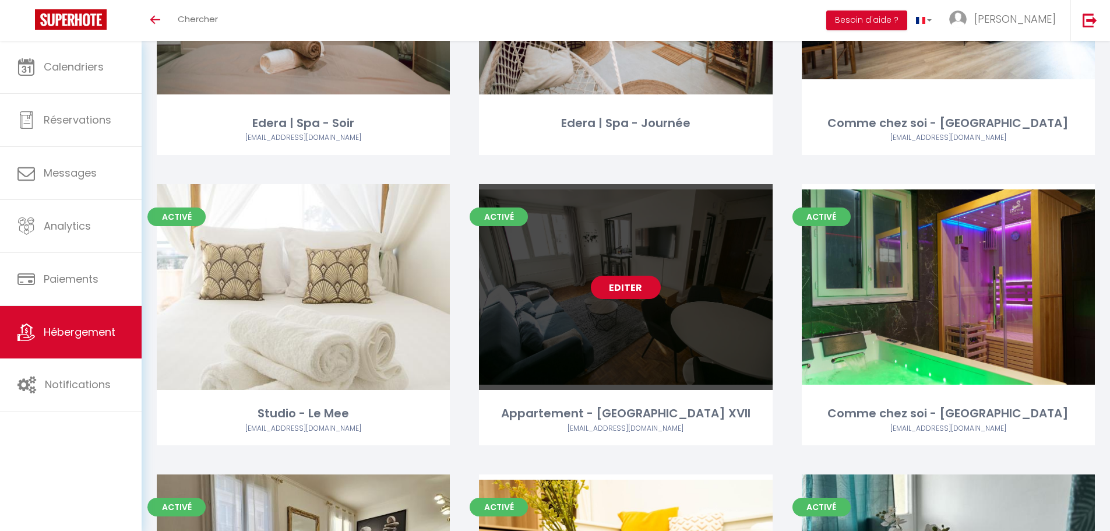
click at [646, 289] on link "Editer" at bounding box center [626, 287] width 70 height 23
click at [640, 285] on link "Editer" at bounding box center [626, 287] width 70 height 23
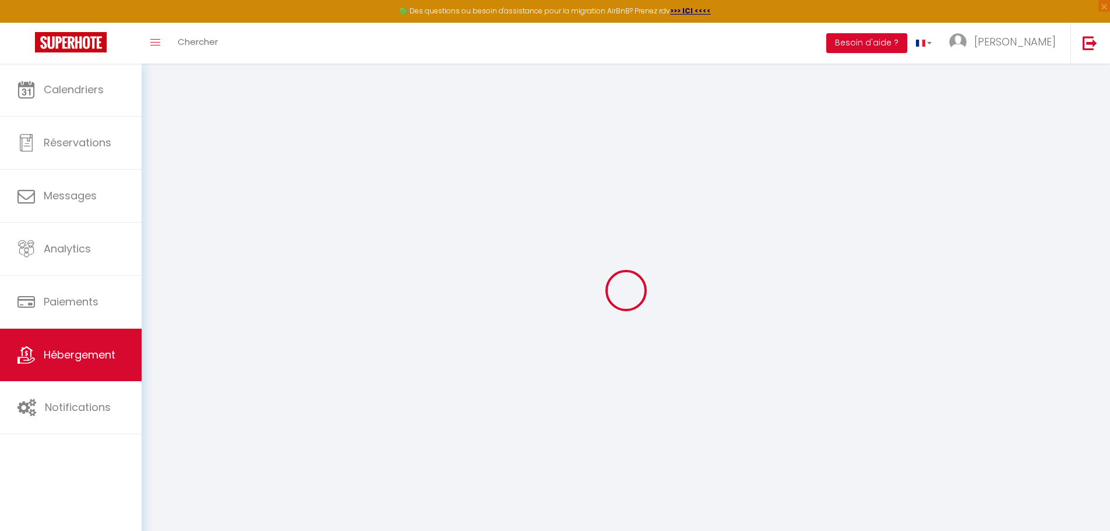
checkbox input "true"
checkbox input "false"
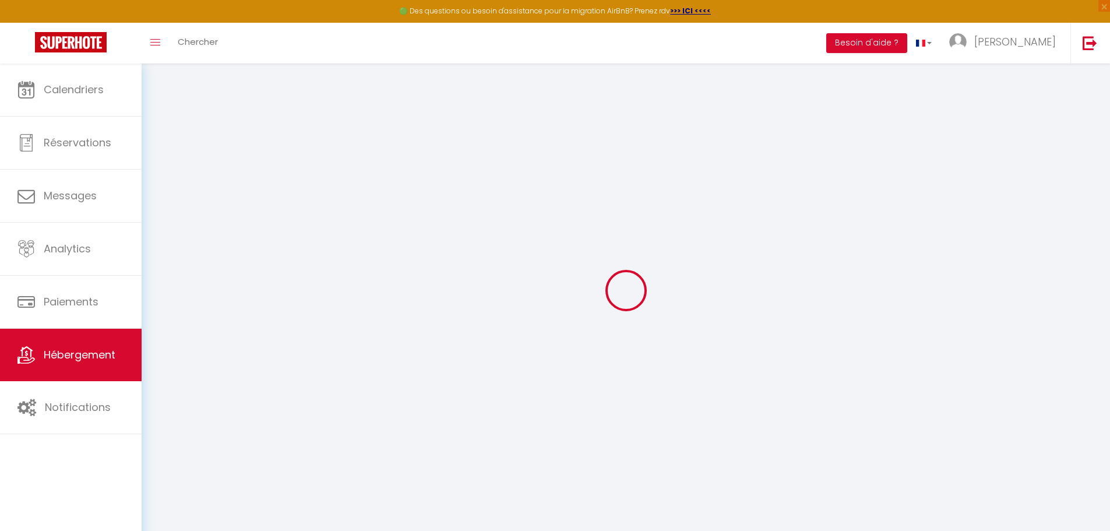
checkbox input "false"
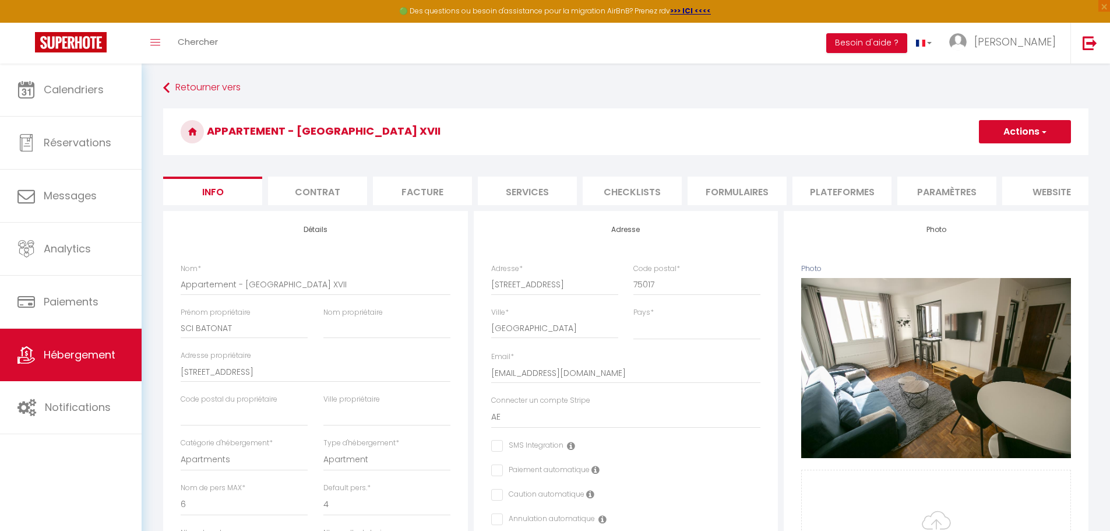
click at [927, 195] on li "Paramètres" at bounding box center [946, 191] width 99 height 29
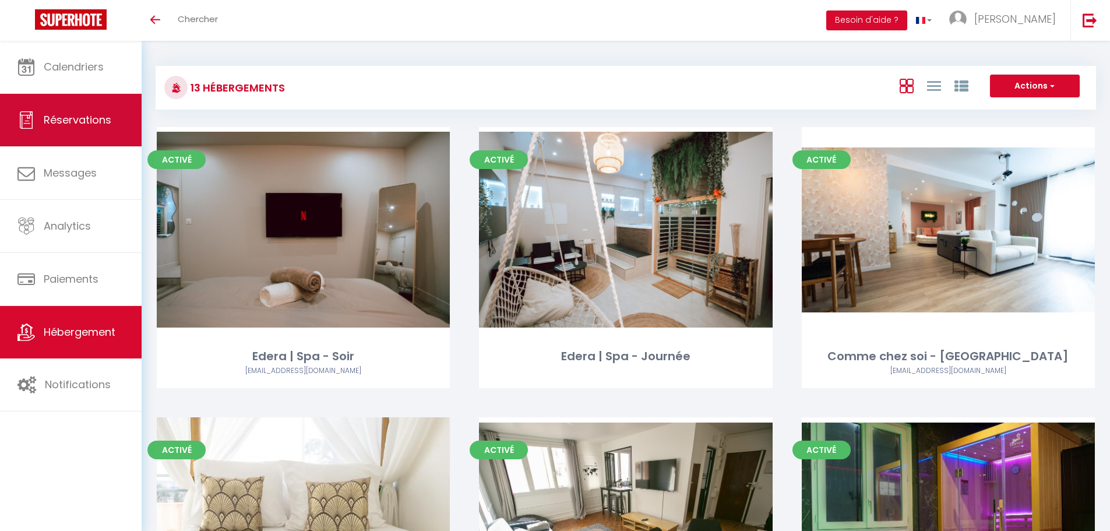
click at [37, 112] on link "Réservations" at bounding box center [71, 120] width 142 height 52
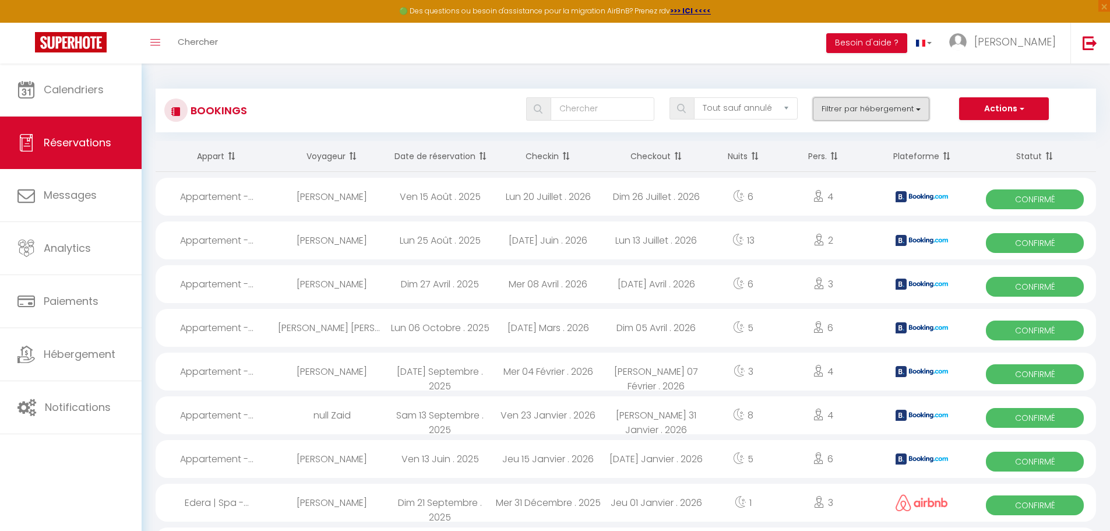
click at [822, 104] on button "Filtrer par hébergement" at bounding box center [871, 108] width 117 height 23
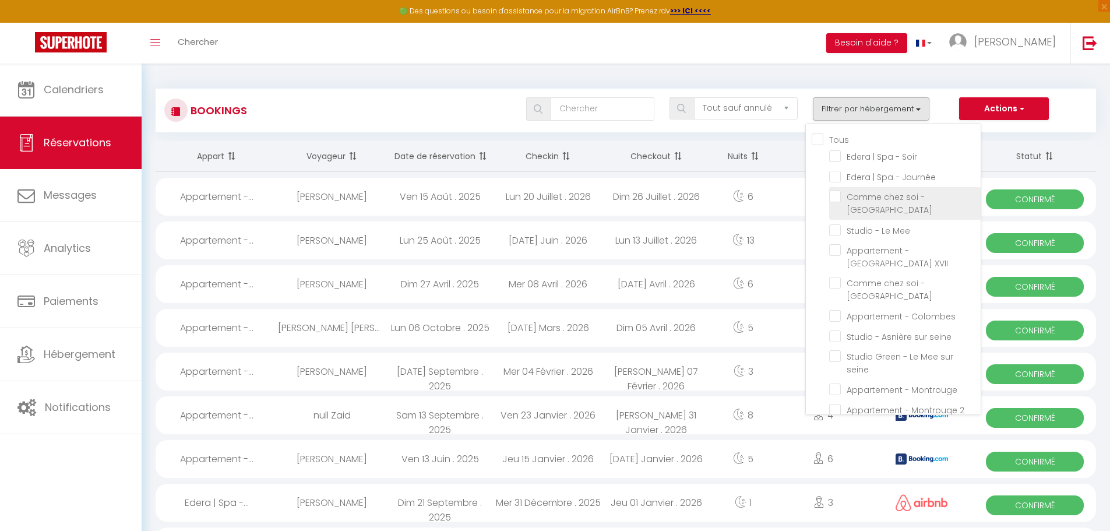
click at [833, 196] on input "Comme chez soi - [GEOGRAPHIC_DATA]" at bounding box center [904, 196] width 151 height 12
checkbox input "true"
checkbox input "false"
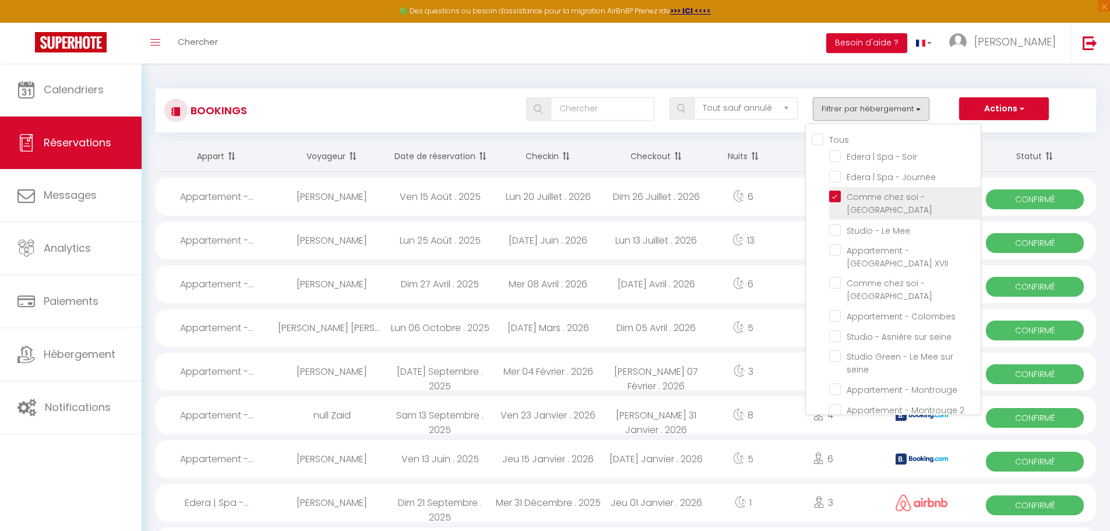
checkbox input "false"
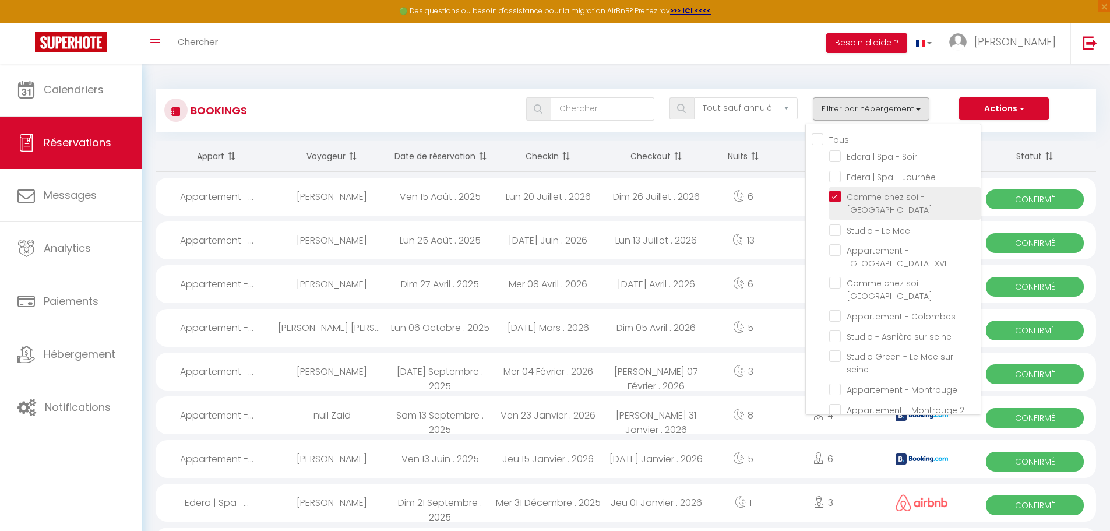
checkbox input "false"
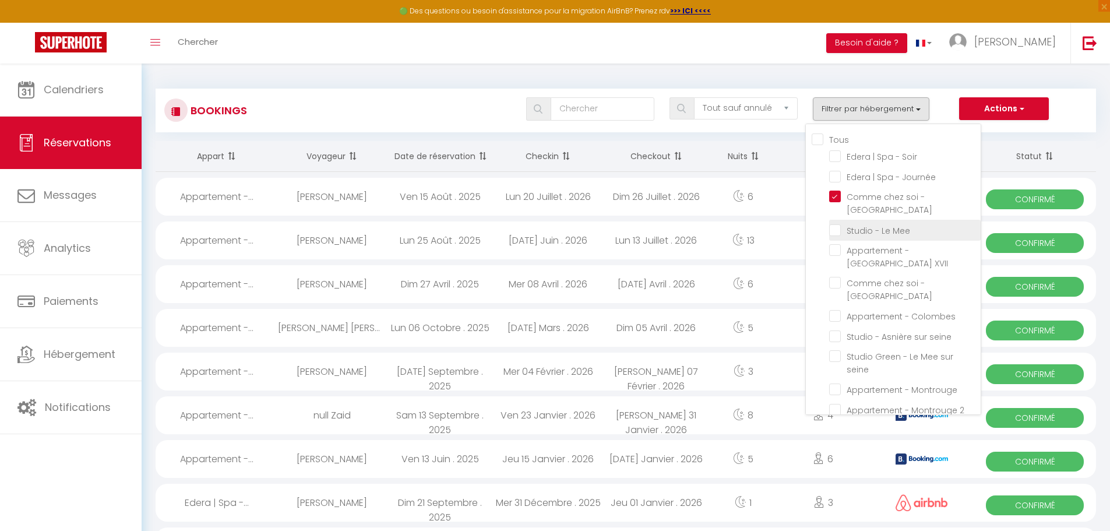
checkbox input "false"
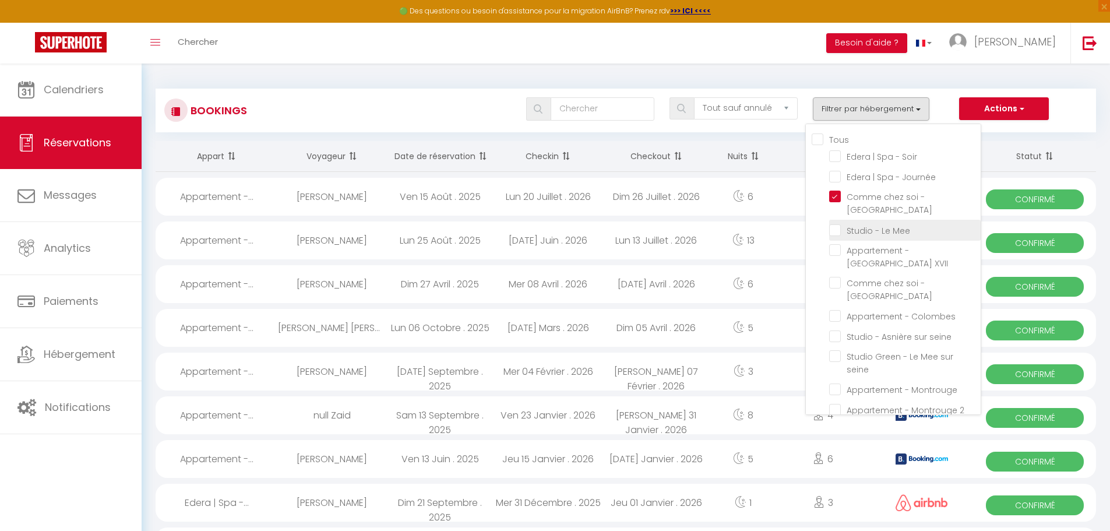
checkbox input "false"
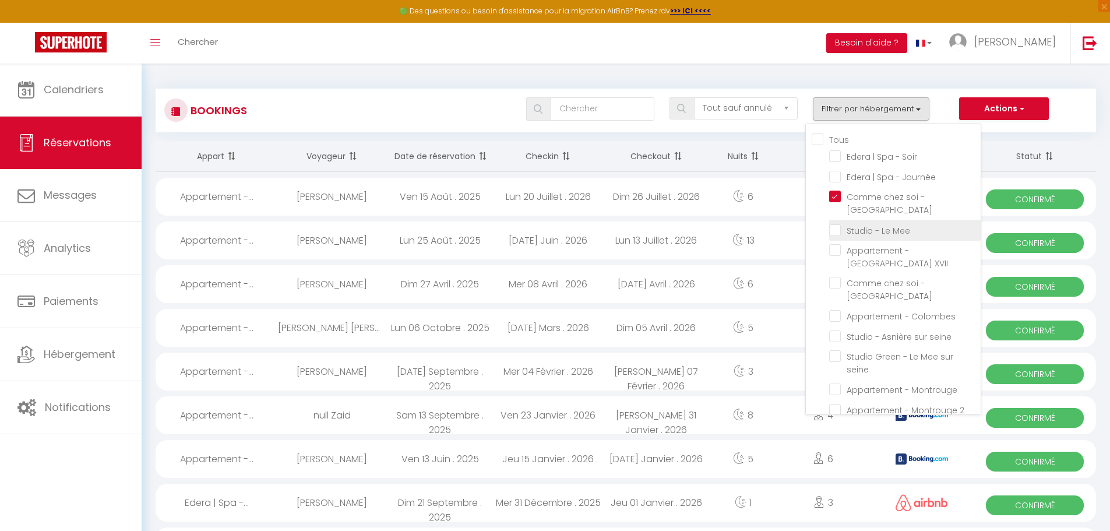
checkbox input "false"
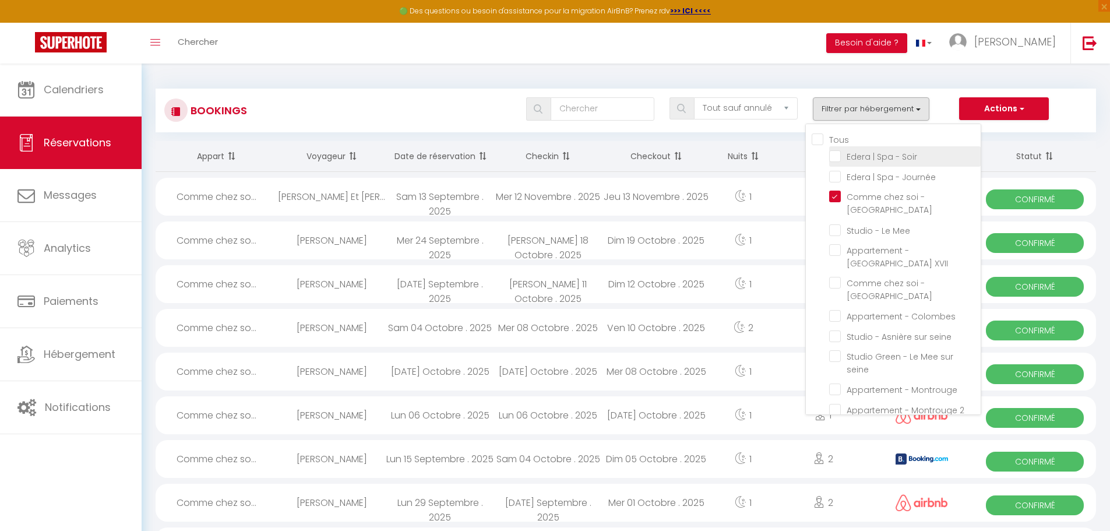
click at [839, 155] on input "Edera | Spa - Soir" at bounding box center [904, 156] width 151 height 12
checkbox input "true"
checkbox input "false"
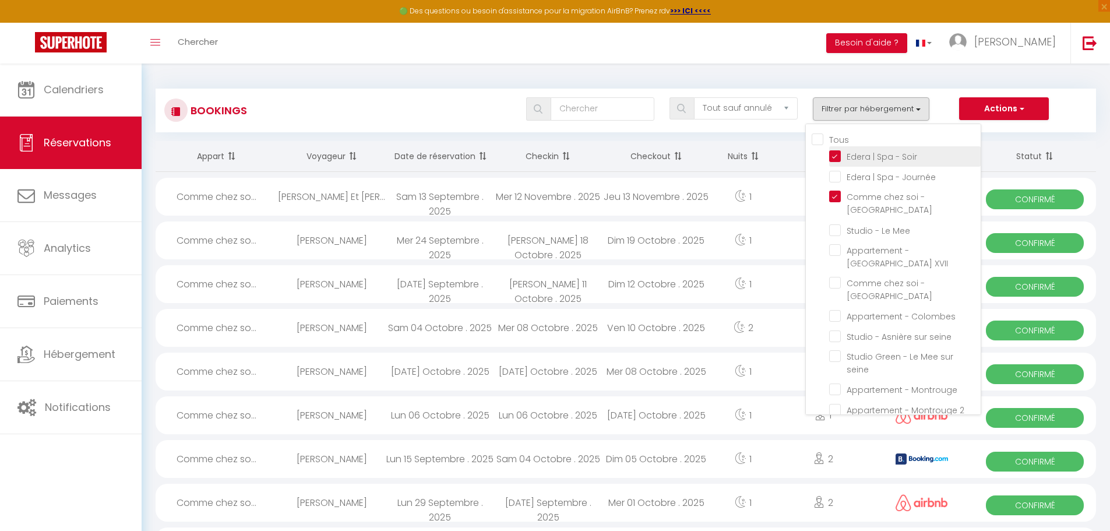
checkbox input "false"
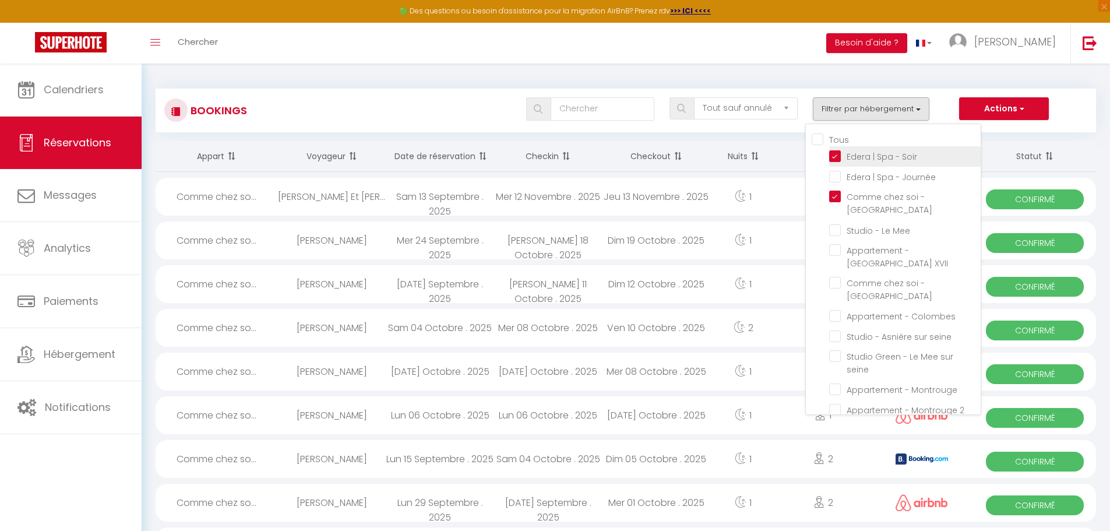
checkbox input "false"
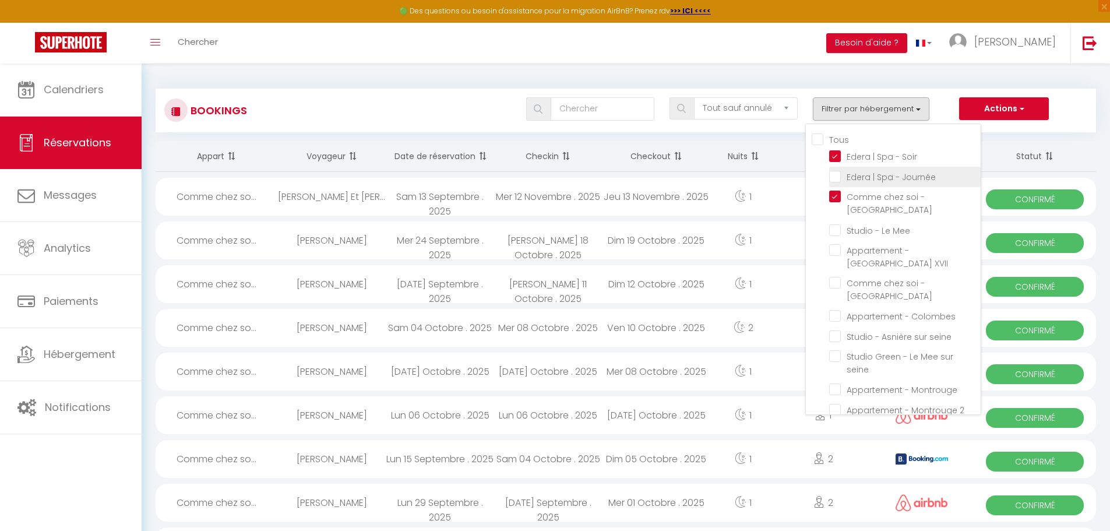
checkbox input "false"
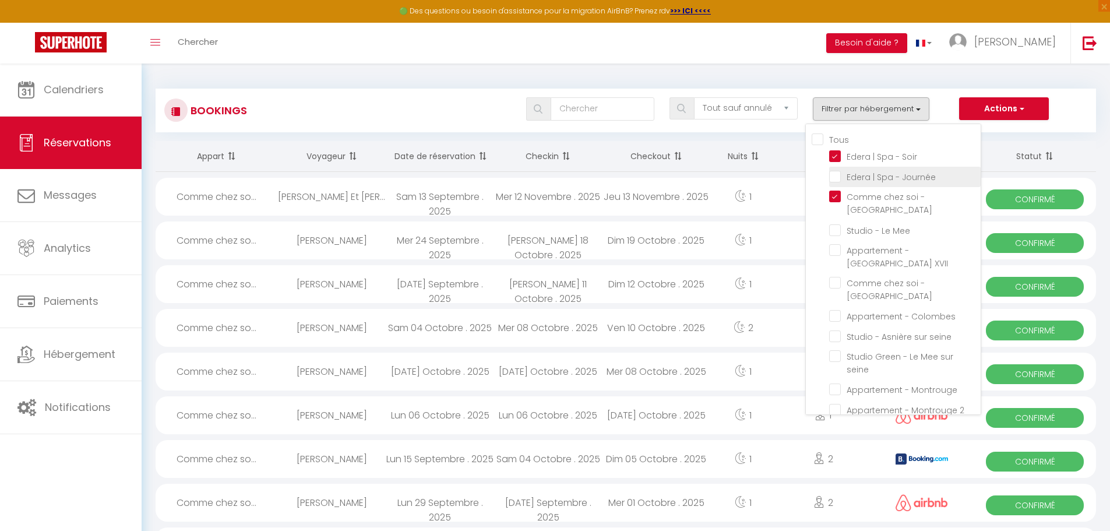
checkbox input "false"
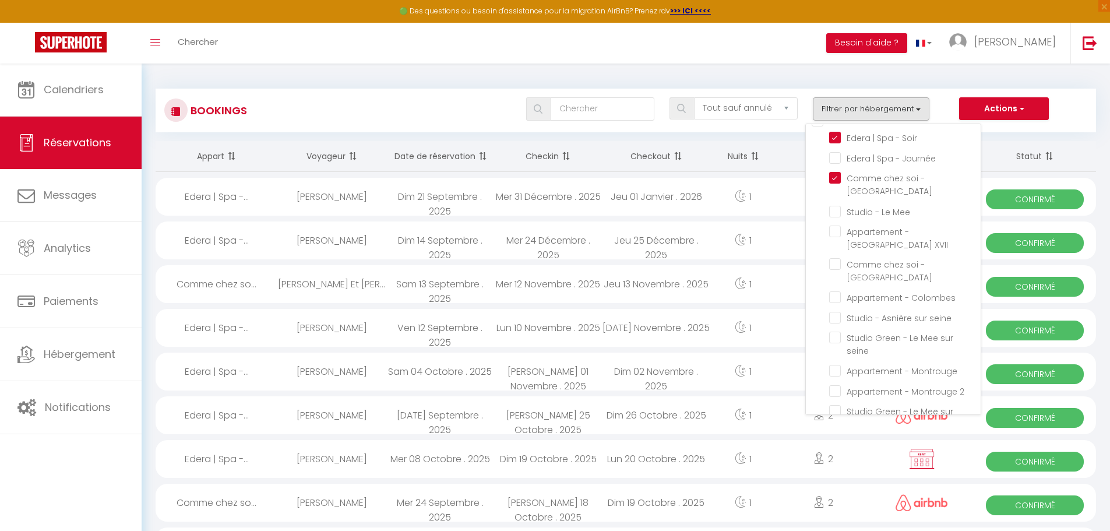
scroll to position [20, 0]
click at [838, 257] on input "Comme chez soi - Auxerre" at bounding box center [904, 263] width 151 height 12
checkbox input "true"
checkbox input "false"
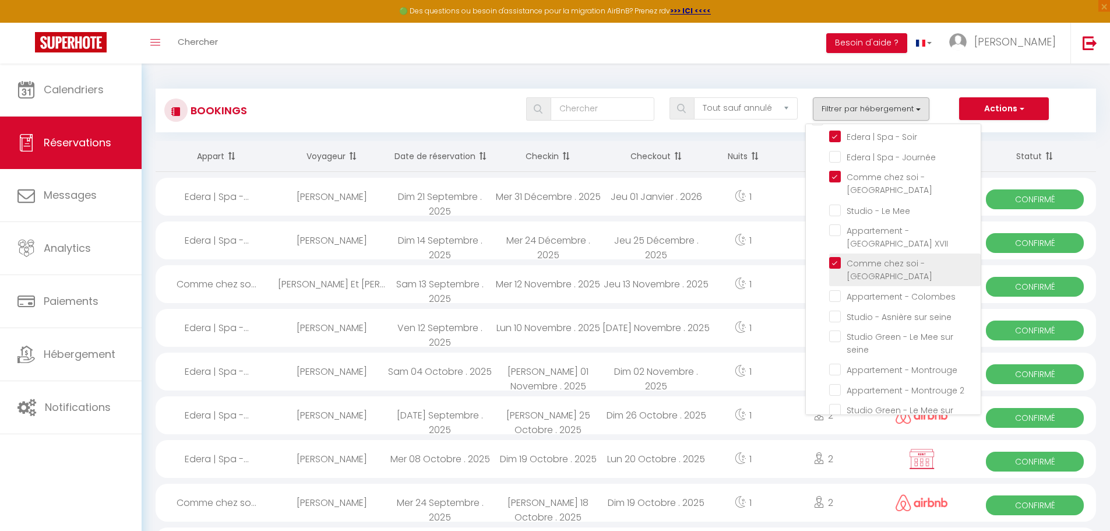
checkbox input "false"
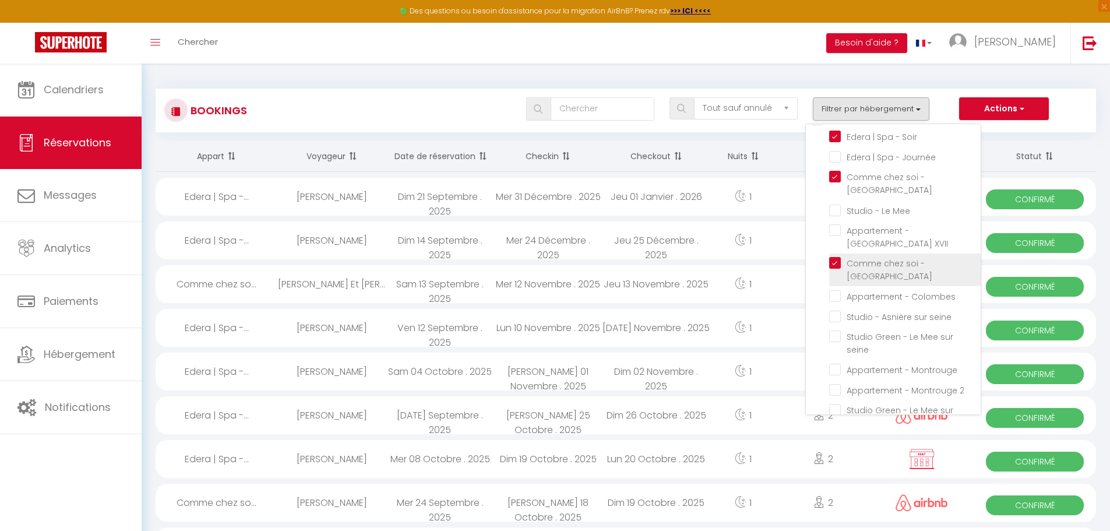
checkbox input "false"
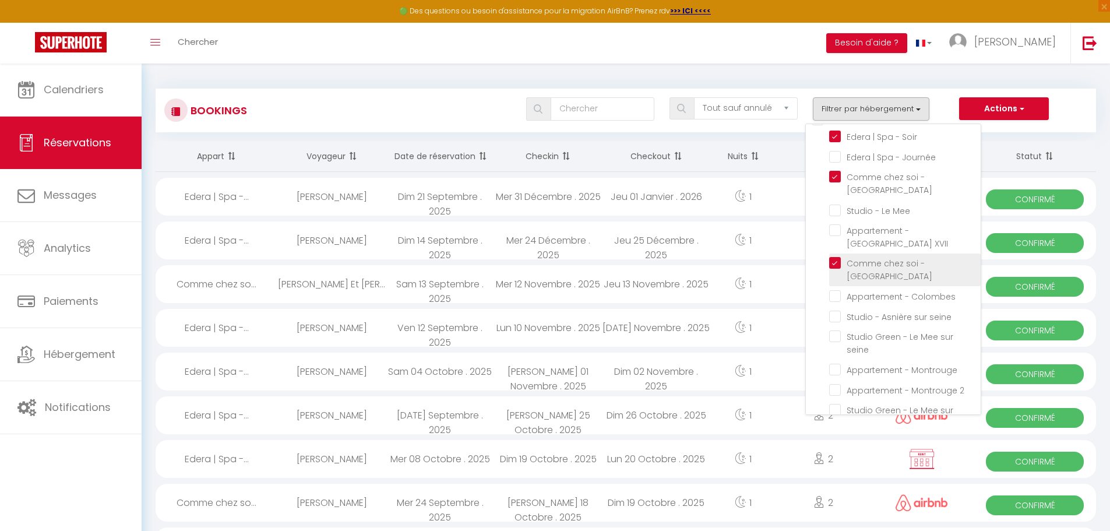
checkbox input "false"
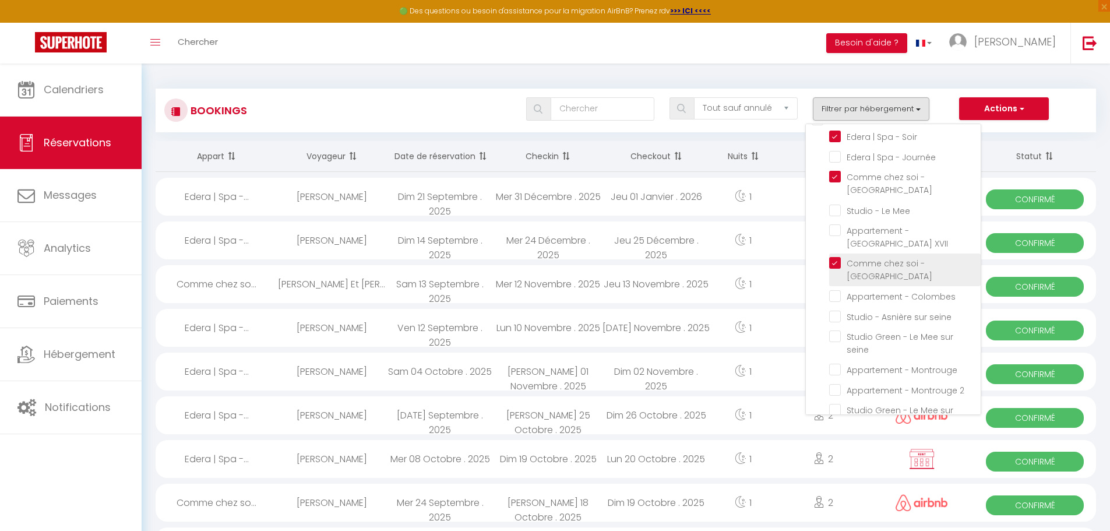
checkbox input "false"
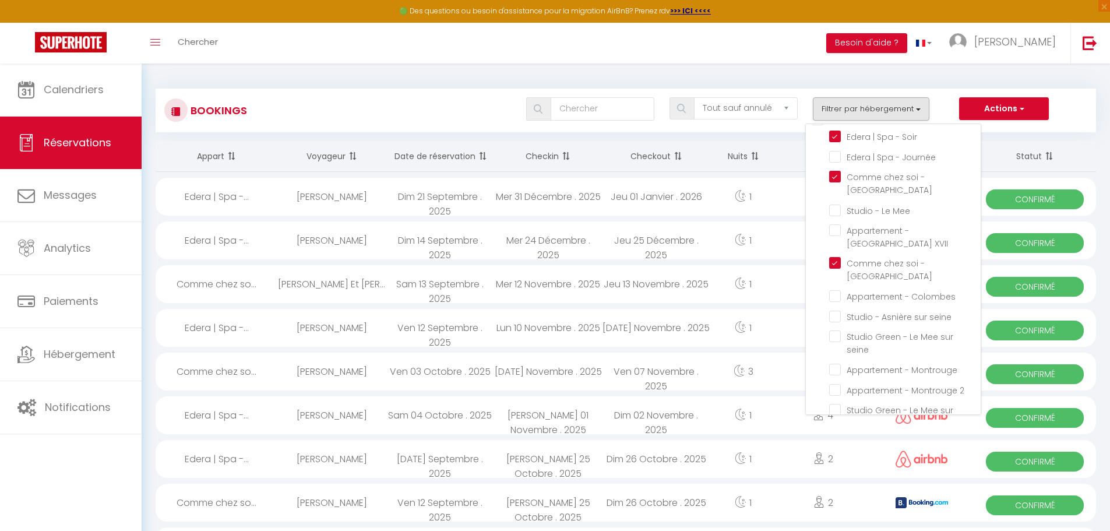
click at [1077, 101] on div "Actions Nouvelle Réservation Exporter les réservations Importer les réservations" at bounding box center [1023, 108] width 128 height 23
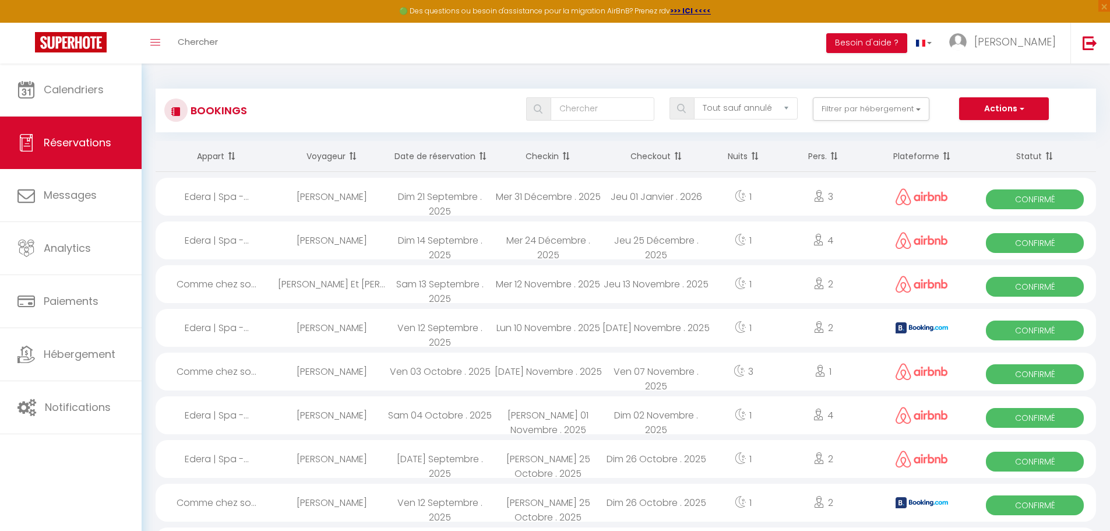
click at [482, 155] on span at bounding box center [481, 155] width 12 height 23
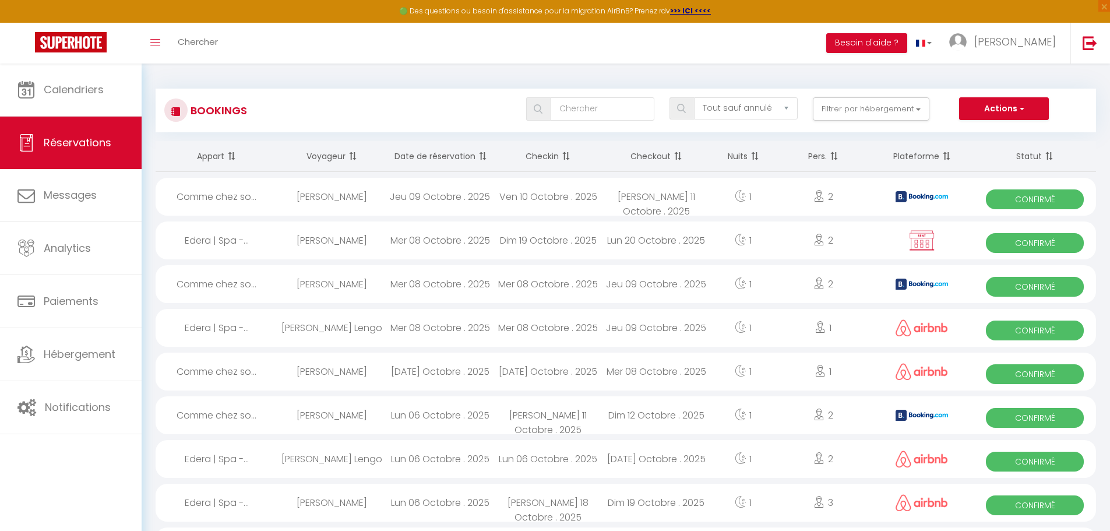
click at [482, 155] on span at bounding box center [481, 155] width 12 height 23
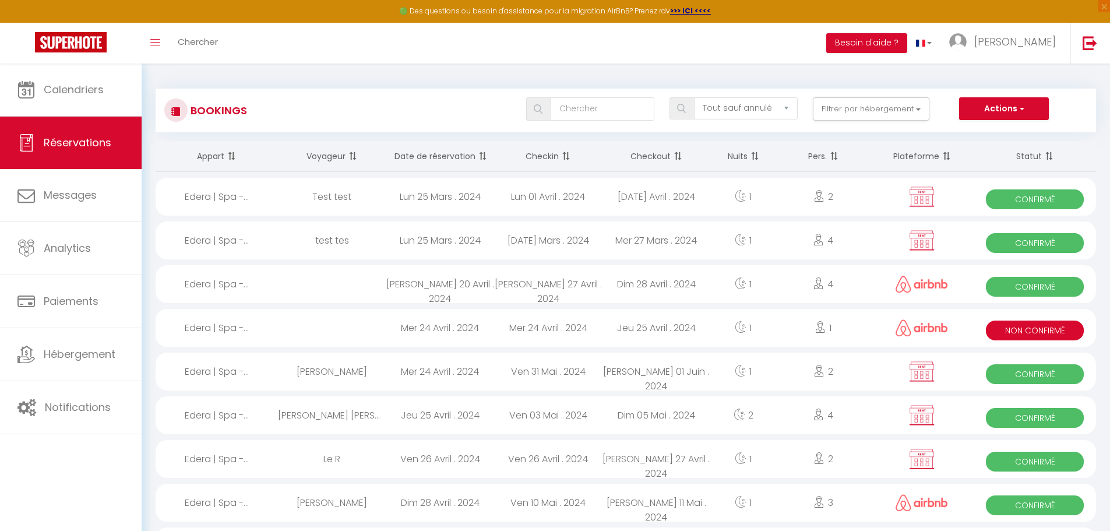
click at [482, 155] on span at bounding box center [481, 155] width 12 height 23
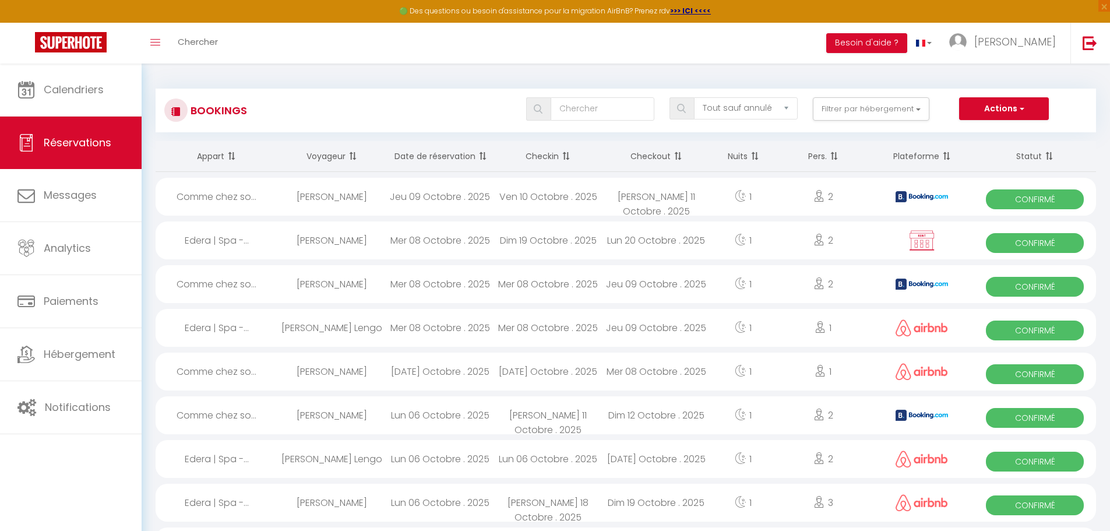
click at [428, 328] on div "Mer 08 Octobre . 2025" at bounding box center [440, 328] width 108 height 38
select select "OK"
select select "0"
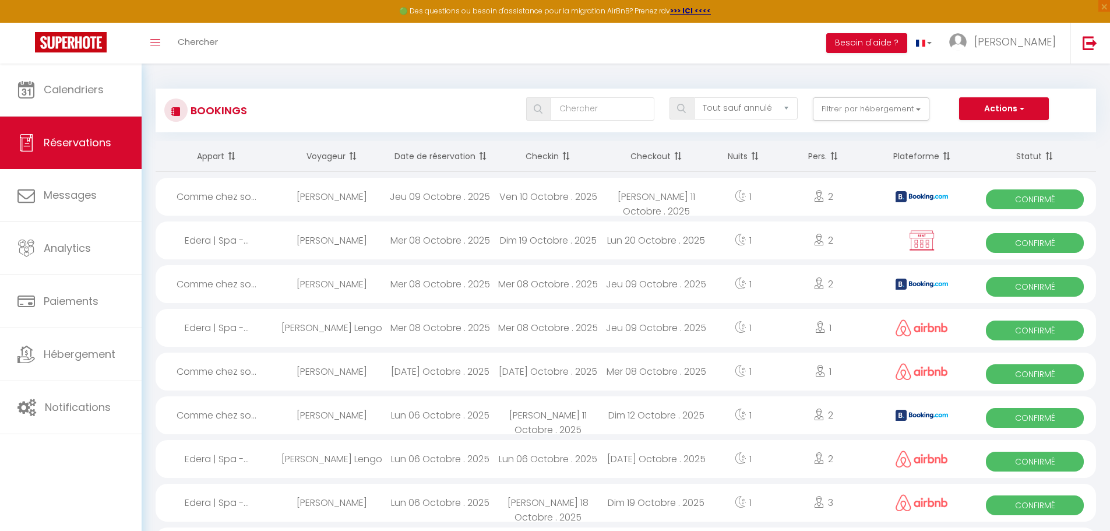
select select "1"
select select
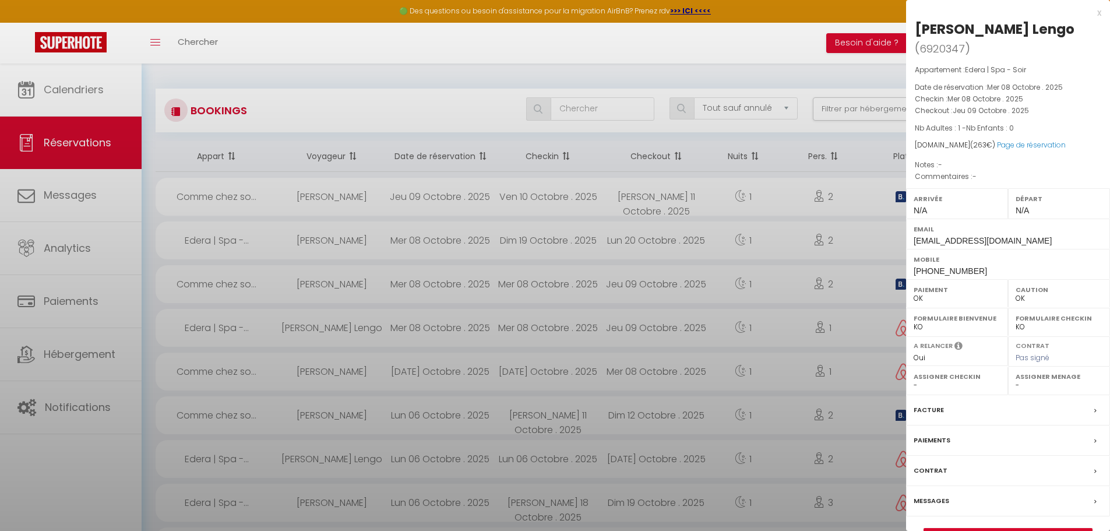
select select "42557"
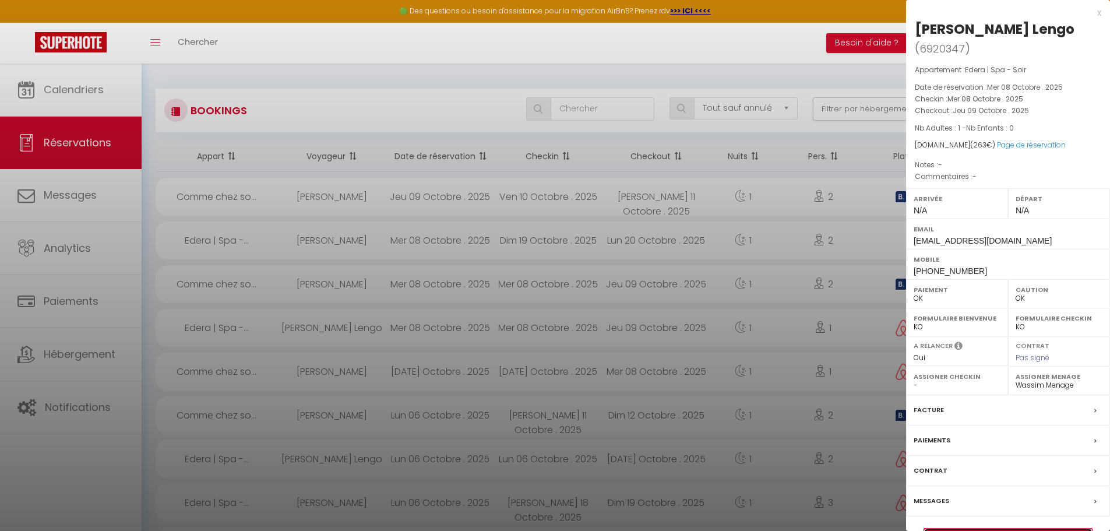
click at [968, 528] on link "Détails de la réservation" at bounding box center [1008, 535] width 168 height 15
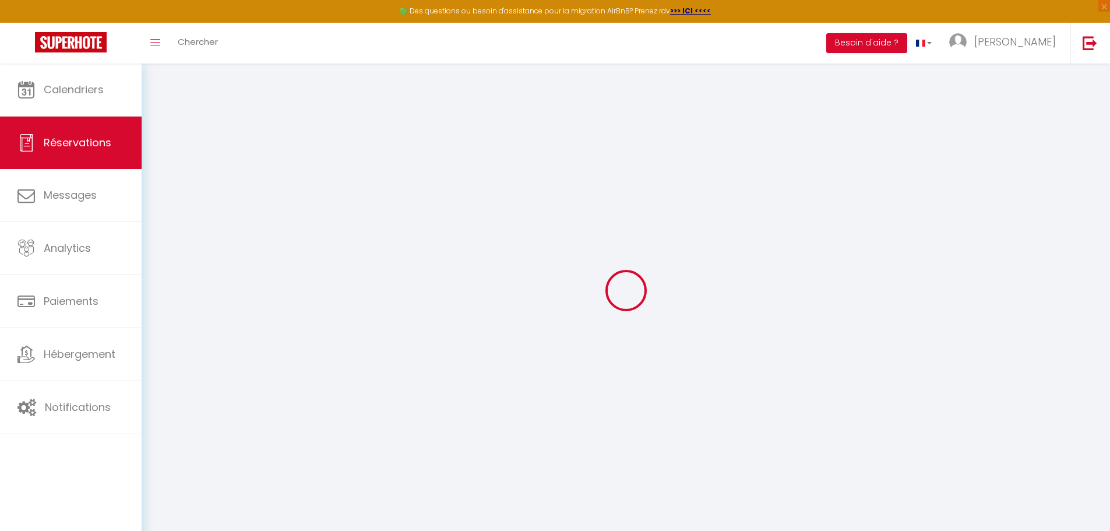
select select
checkbox input "false"
select select
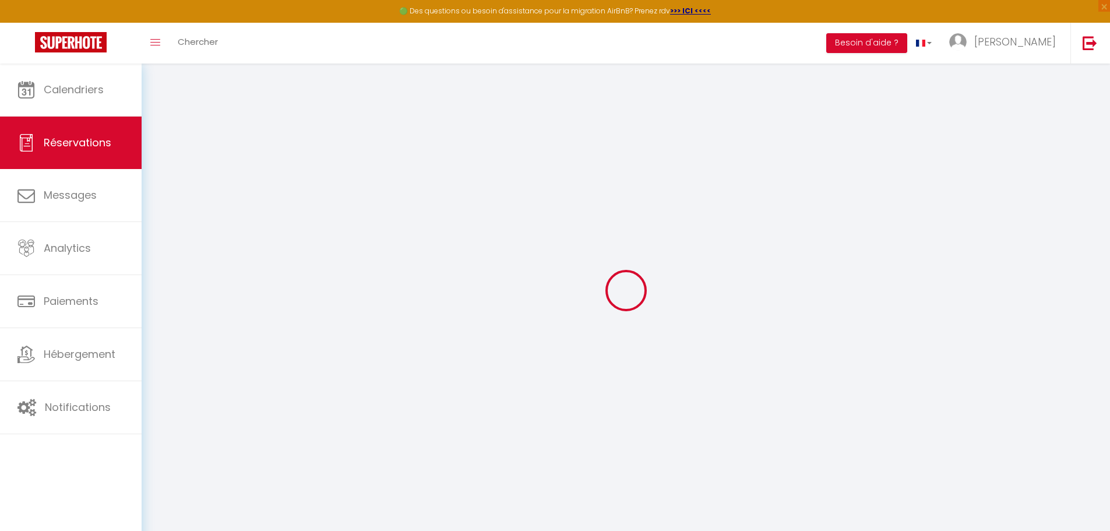
select select
checkbox input "false"
select select
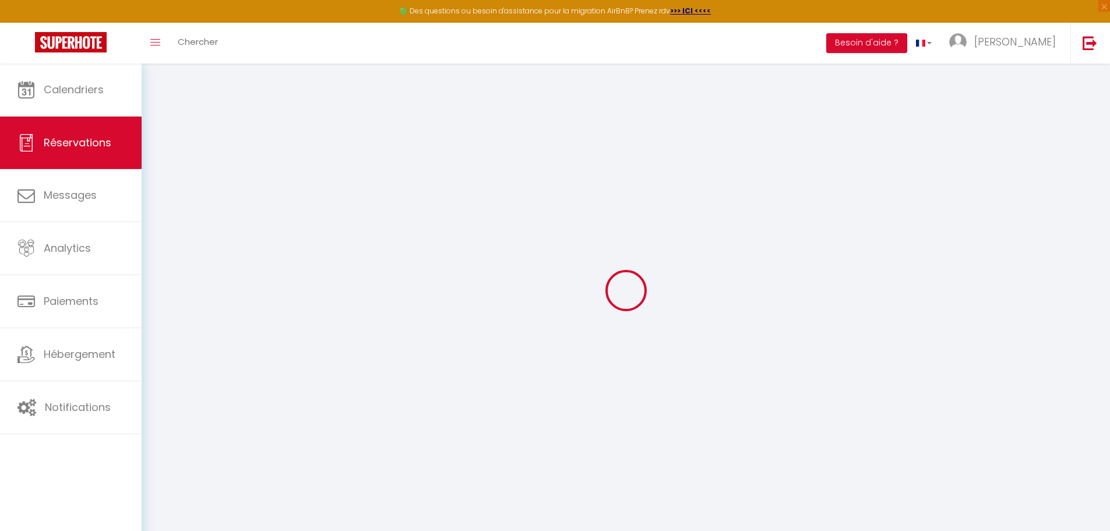
select select
checkbox input "false"
select select
type input "13"
select select
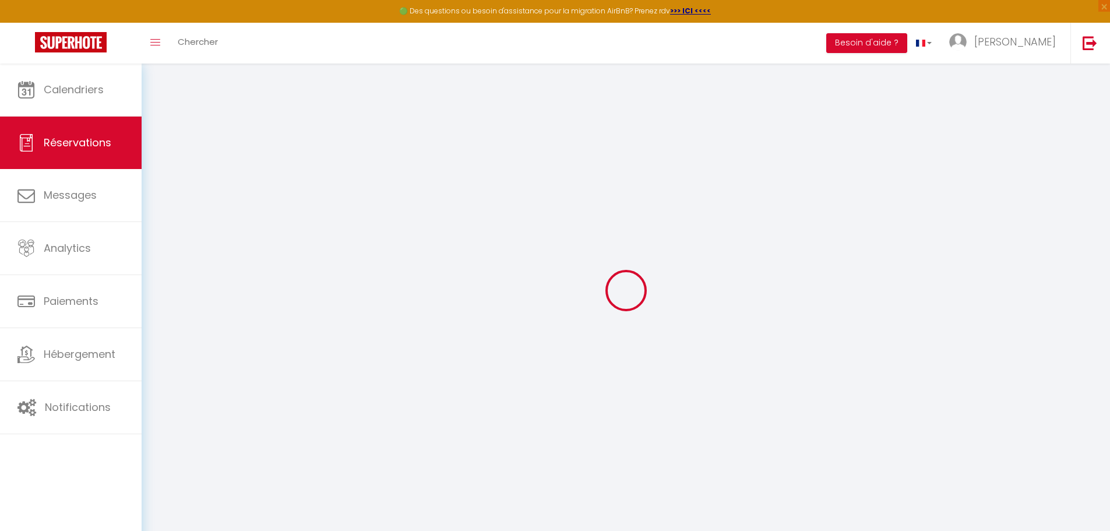
select select
checkbox input "false"
select select
checkbox input "false"
select select
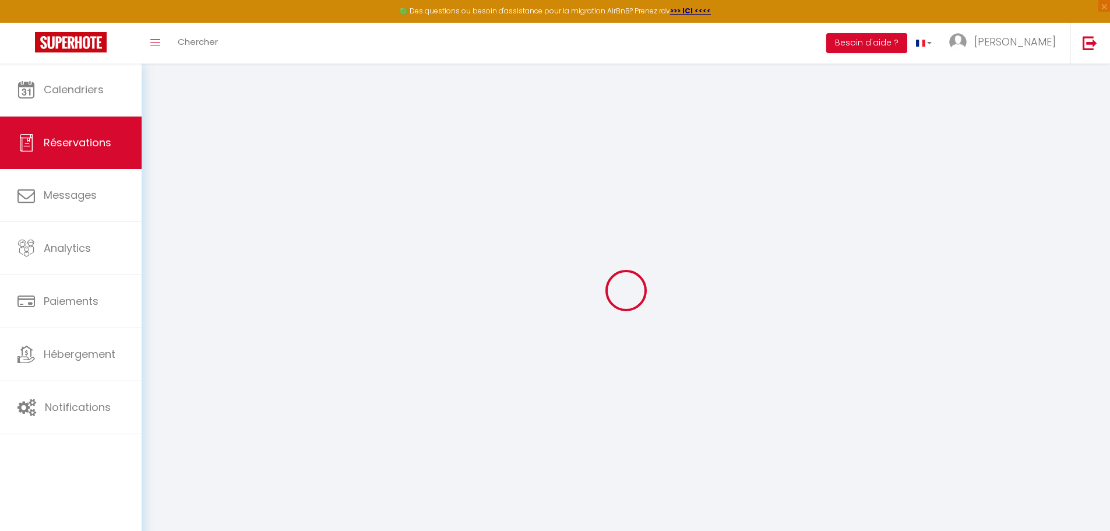
select select
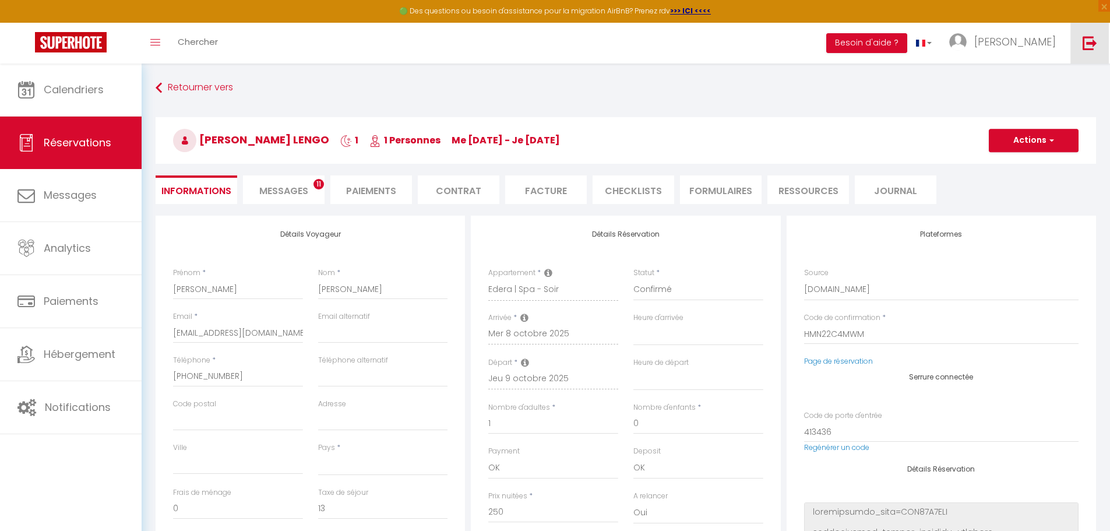
click at [1095, 50] on link at bounding box center [1089, 43] width 38 height 41
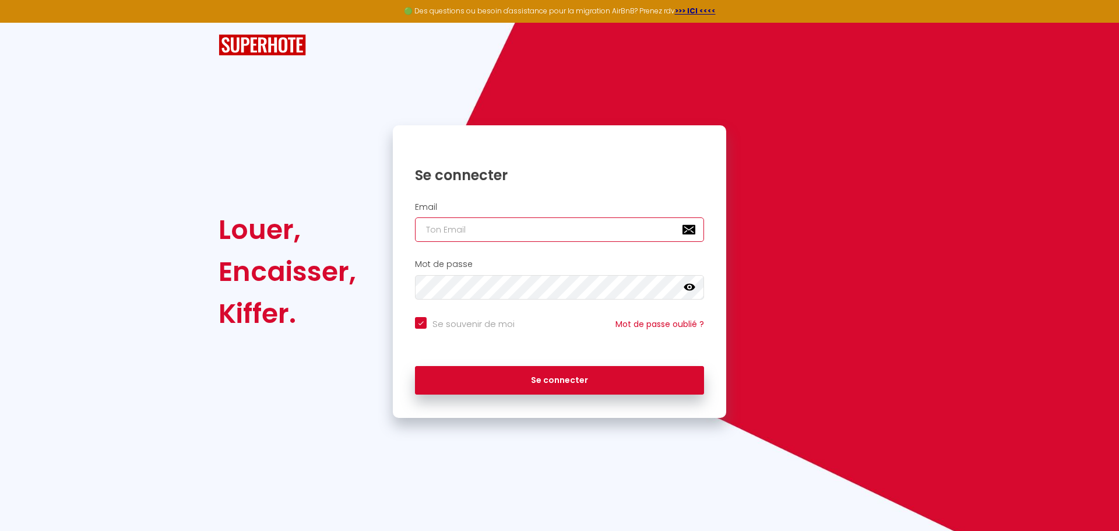
type input "charpentier.shane@gmail.com"
checkbox input "true"
drag, startPoint x: 577, startPoint y: 231, endPoint x: 402, endPoint y: 224, distance: 174.9
click at [404, 225] on div "Email charpentier.shane@gmail.com" at bounding box center [559, 222] width 318 height 40
paste input "ontact@conciergerie-coconprovenca"
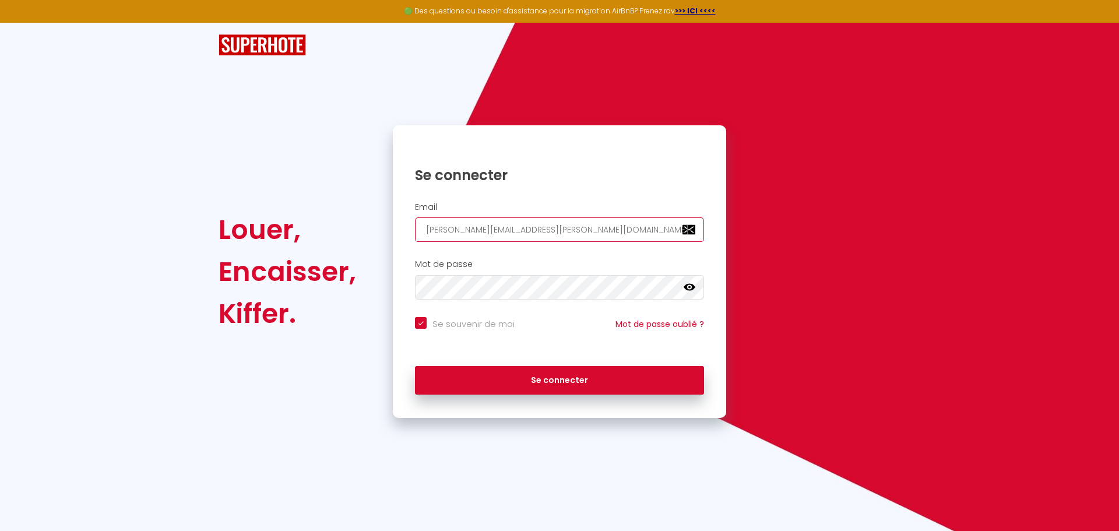
type input "contact@conciergerie-coconprovencal.com"
checkbox input "true"
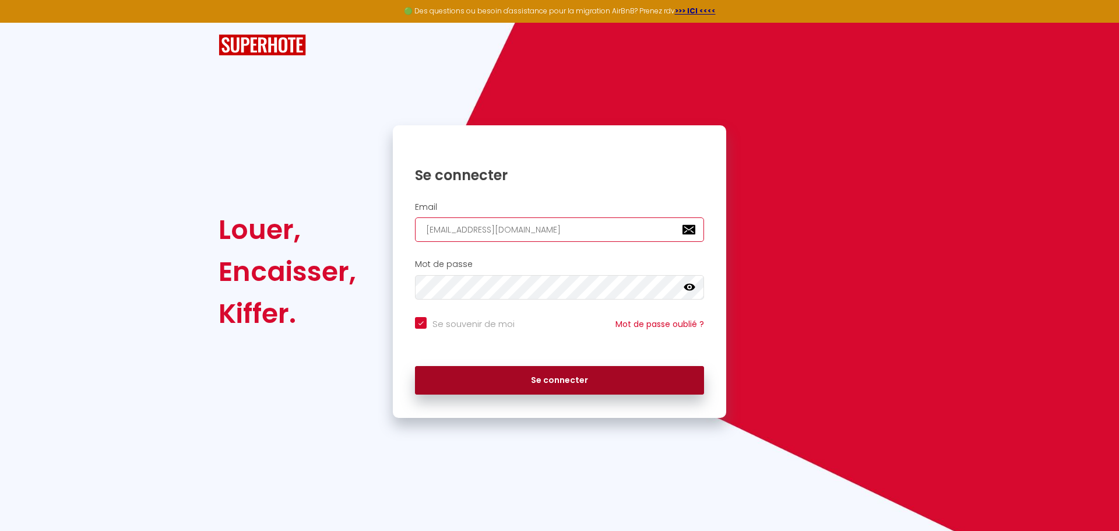
type input "contact@conciergerie-coconprovencal.com"
click at [514, 386] on button "Se connecter" at bounding box center [559, 380] width 289 height 29
checkbox input "true"
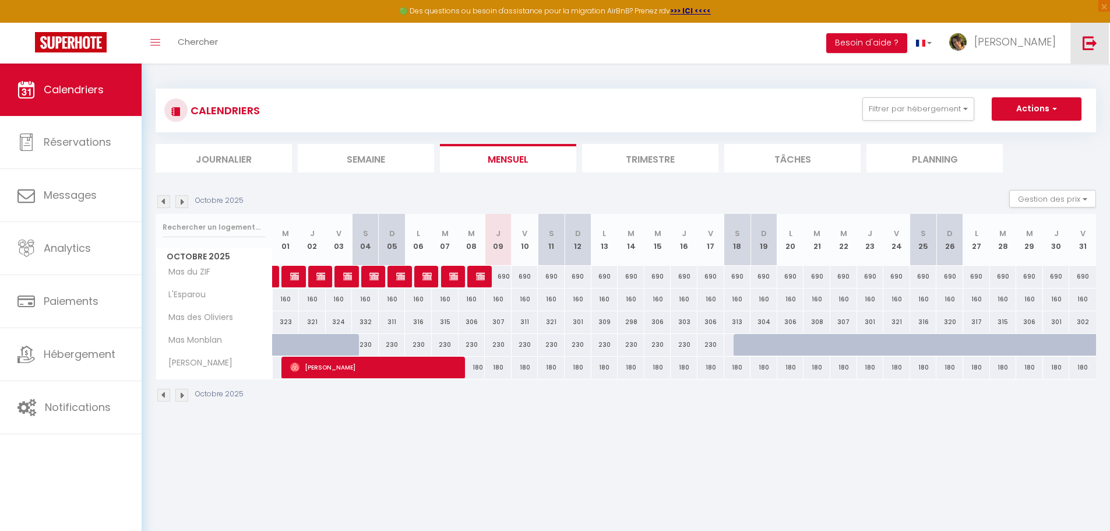
click at [1087, 38] on img at bounding box center [1089, 43] width 15 height 15
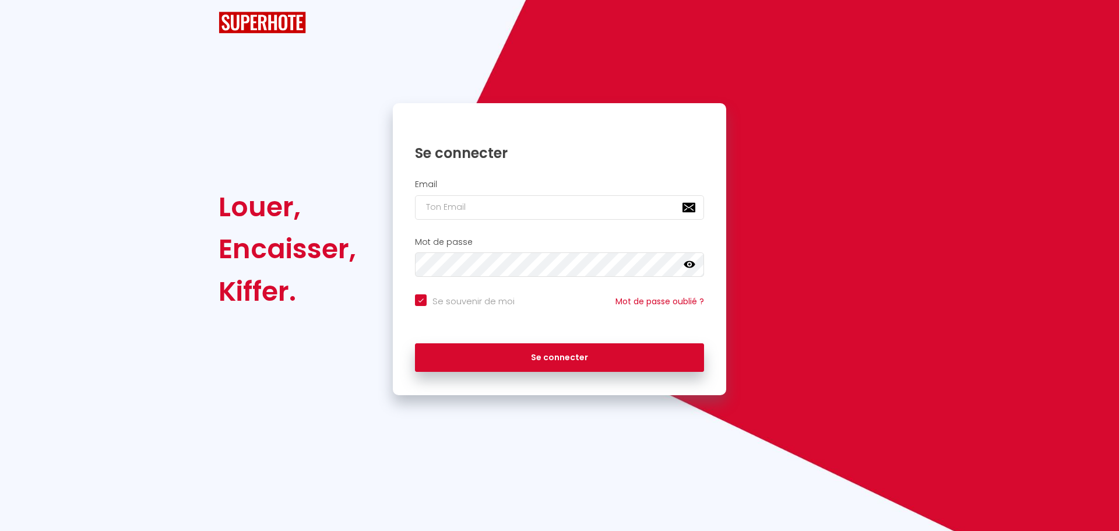
checkbox input "true"
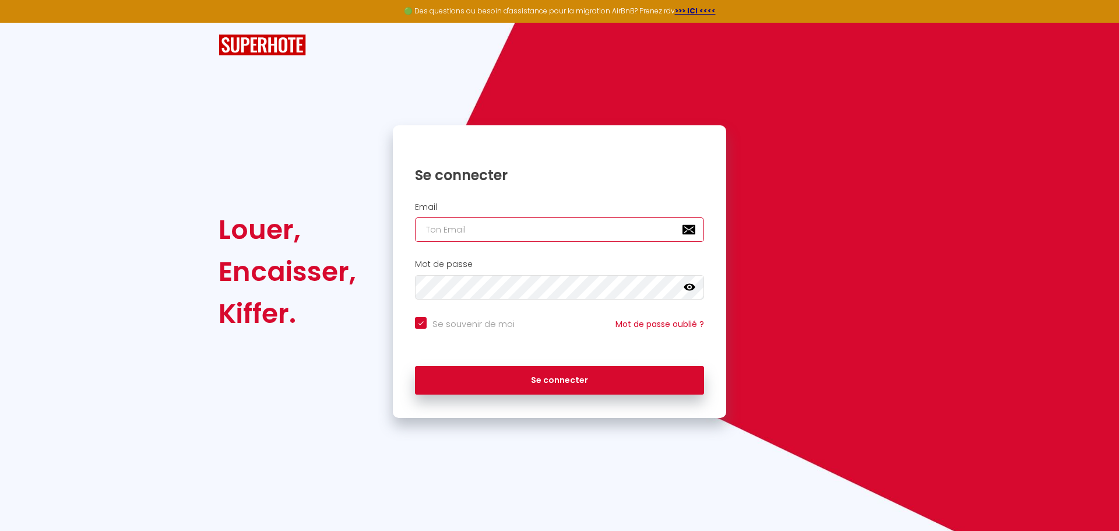
type input "charpentier.shane@gmail.com"
checkbox input "true"
click at [270, 114] on div "Louer, Encaisser, Kiffer. Se connecter Email charpentier.shane@gmail.com Mot de…" at bounding box center [559, 220] width 682 height 395
drag, startPoint x: 567, startPoint y: 224, endPoint x: 355, endPoint y: 226, distance: 212.6
click at [355, 226] on div "Louer, Encaisser, Kiffer. Se connecter Email charpentier.shane@gmail.com Mot de…" at bounding box center [559, 271] width 697 height 292
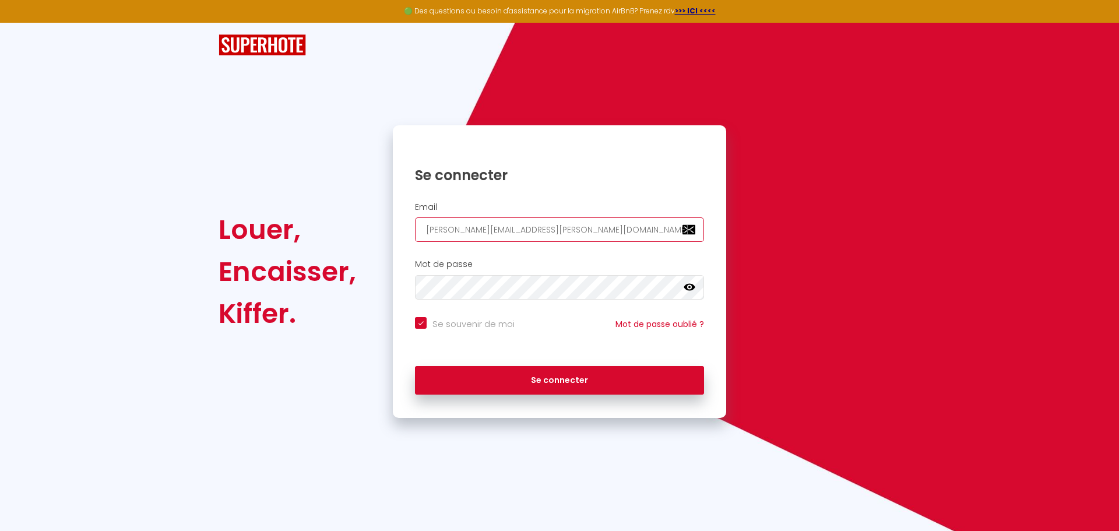
paste input "onciergeriealoha@gmail.com Aloha2024@"
type input "conciergeriealoha@gmail.com Aloha2024@"
checkbox input "true"
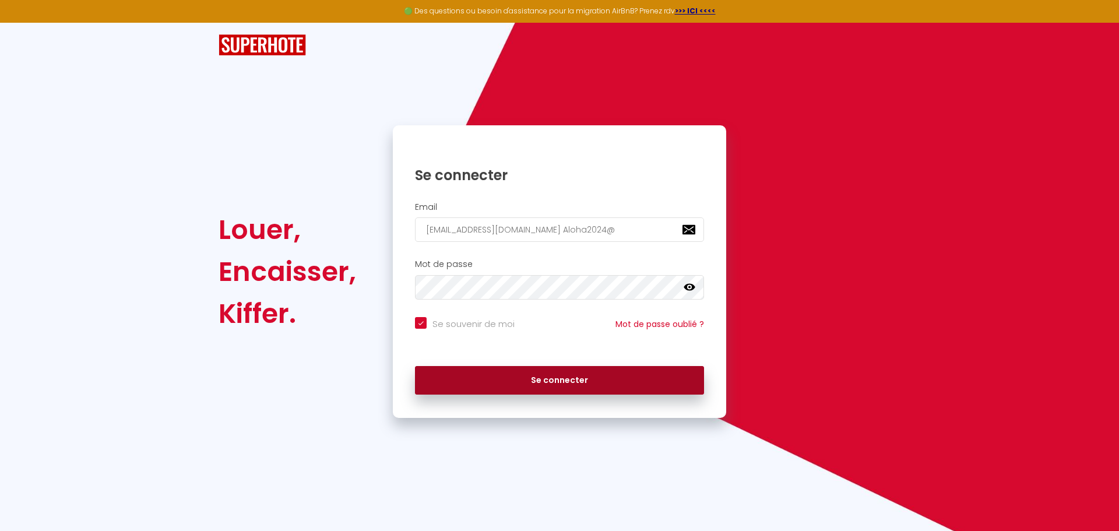
click at [512, 373] on button "Se connecter" at bounding box center [559, 380] width 289 height 29
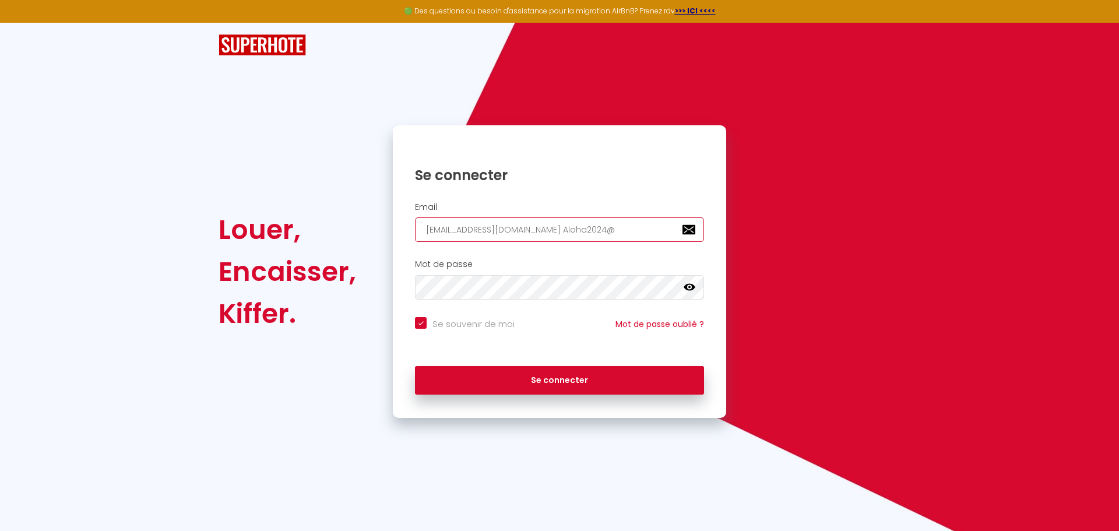
drag, startPoint x: 615, startPoint y: 227, endPoint x: 551, endPoint y: 223, distance: 63.6
click at [551, 223] on input "conciergeriealoha@gmail.com Aloha2024@" at bounding box center [559, 229] width 289 height 24
type input "[EMAIL_ADDRESS][DOMAIN_NAME]"
checkbox input "true"
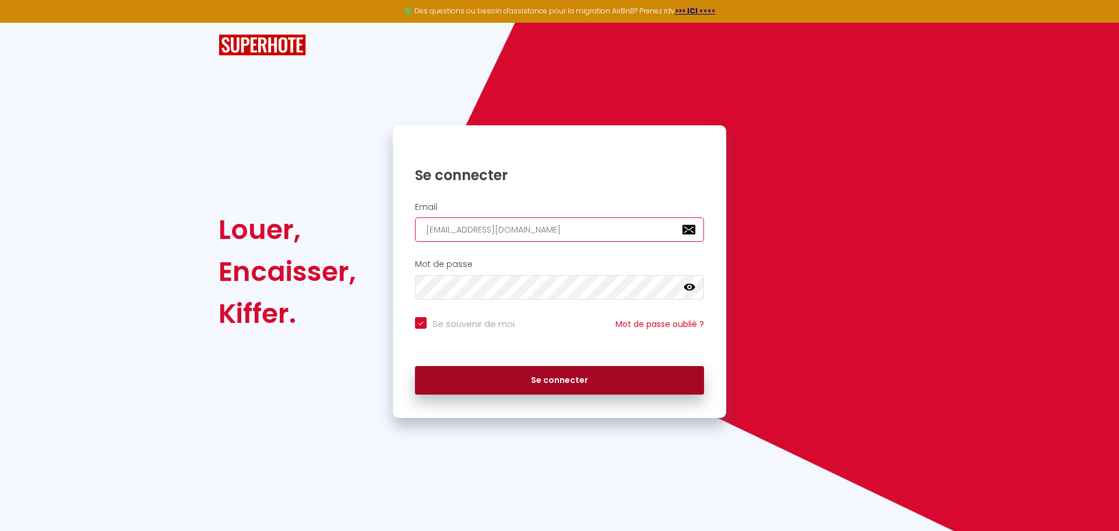
type input "[EMAIL_ADDRESS][DOMAIN_NAME]"
click at [528, 384] on button "Se connecter" at bounding box center [559, 380] width 289 height 29
checkbox input "true"
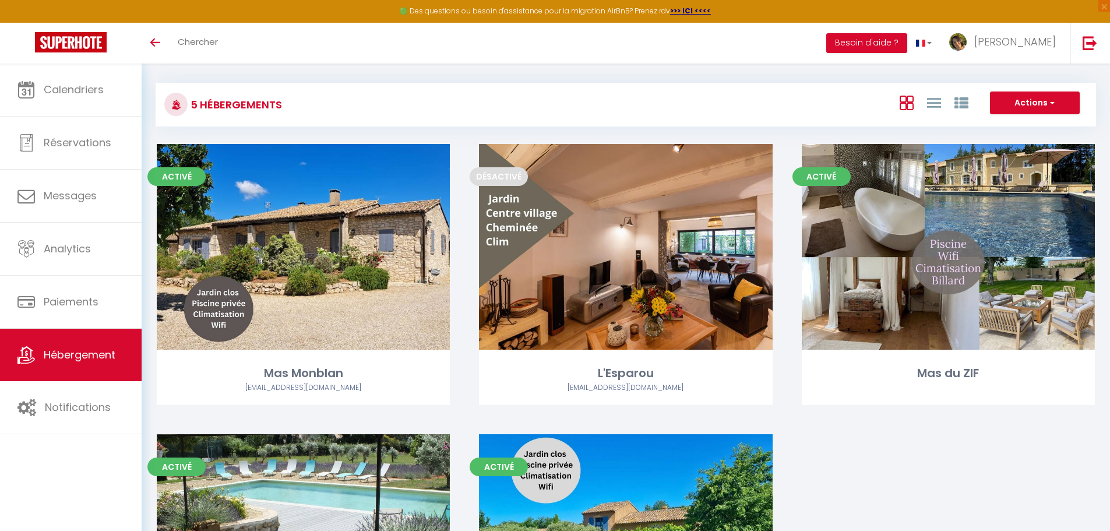
scroll to position [1, 0]
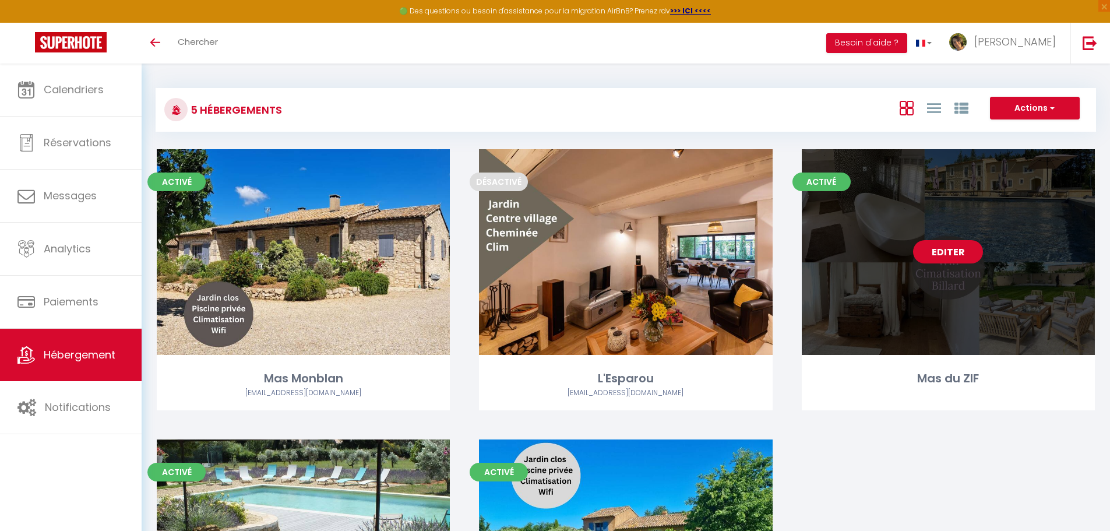
click at [935, 248] on link "Editer" at bounding box center [948, 251] width 70 height 23
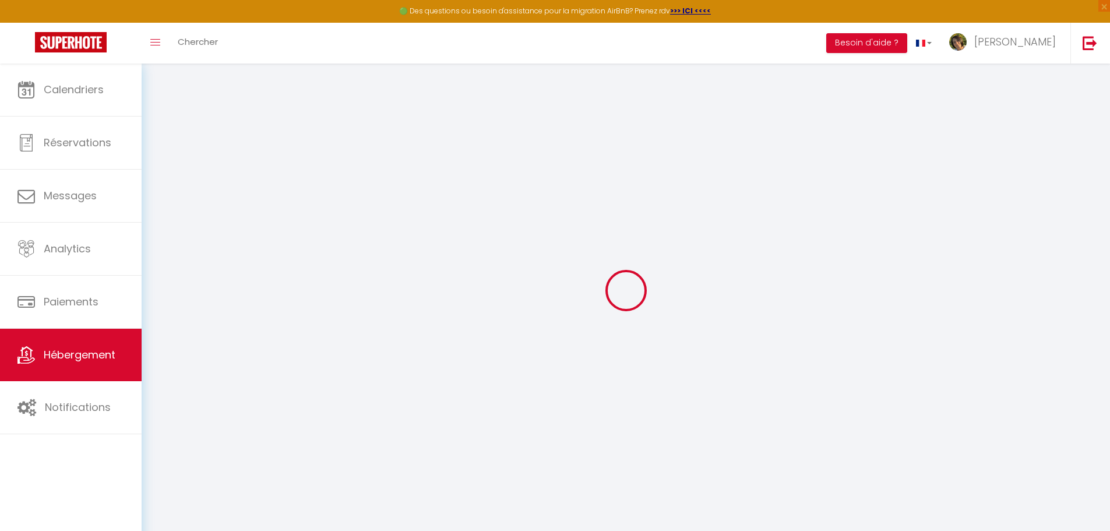
select select "+ 20 %"
select select "+ 15 %"
checkbox input "false"
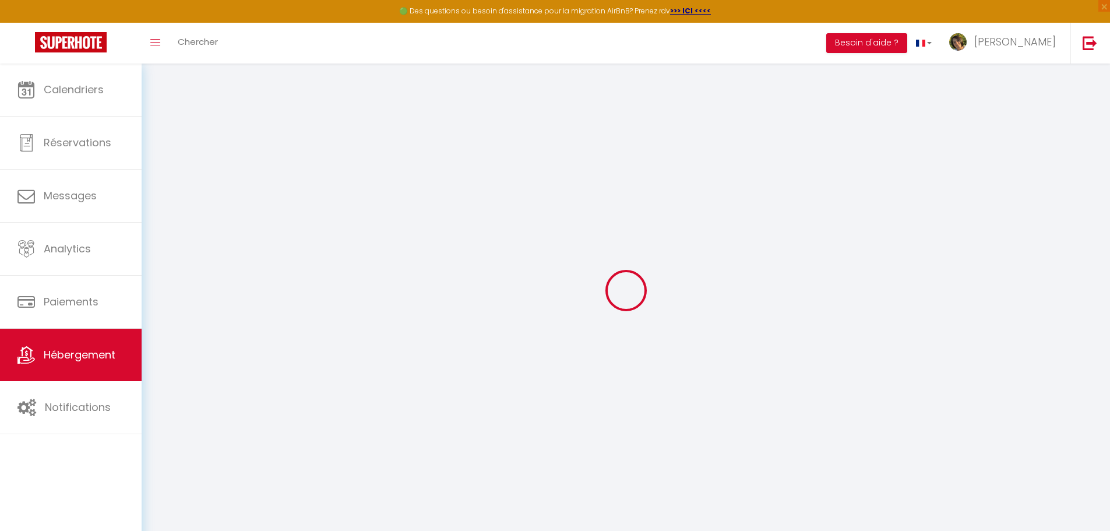
checkbox input "false"
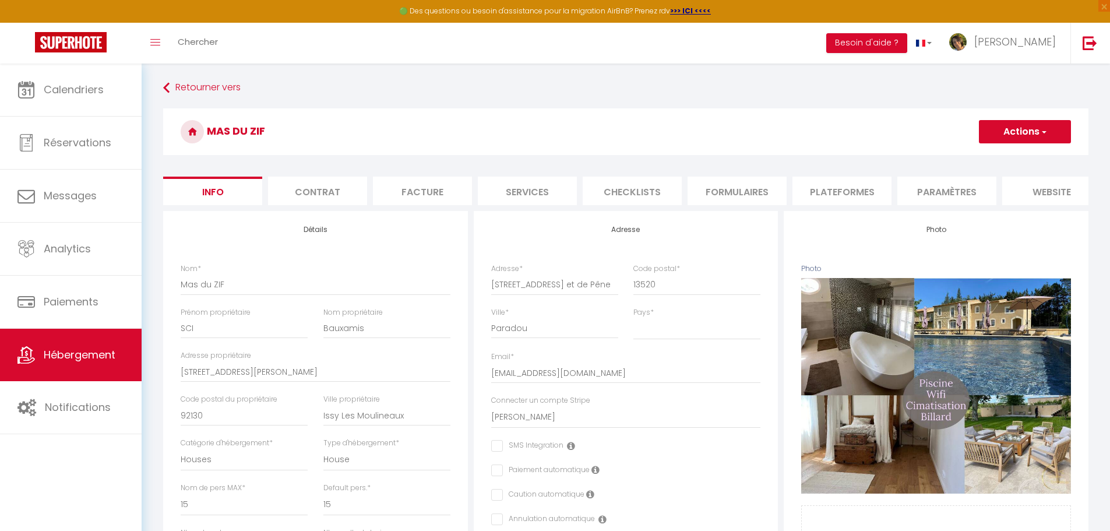
click at [851, 188] on li "Plateformes" at bounding box center [841, 191] width 99 height 29
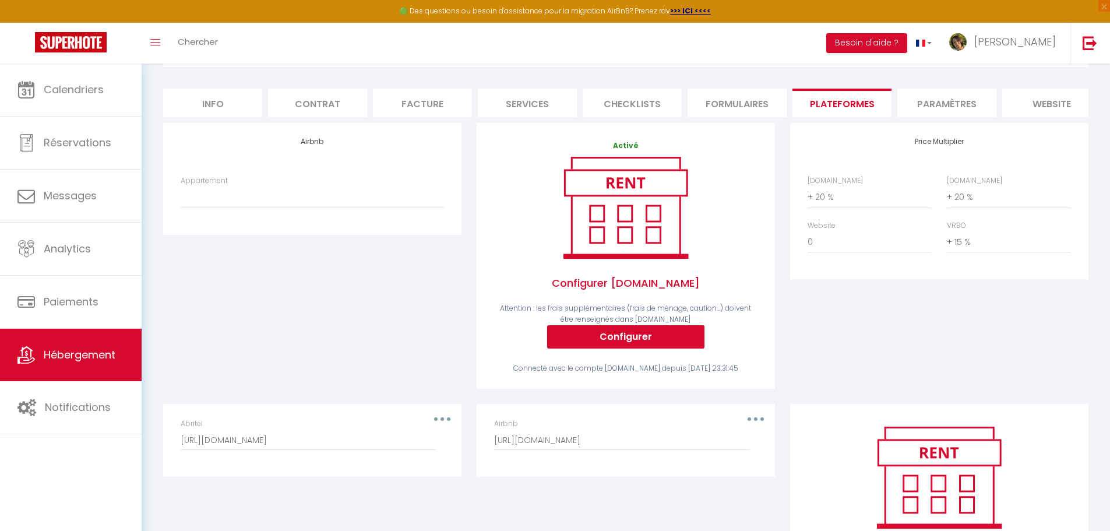
scroll to position [87, 0]
